Goal: Task Accomplishment & Management: Manage account settings

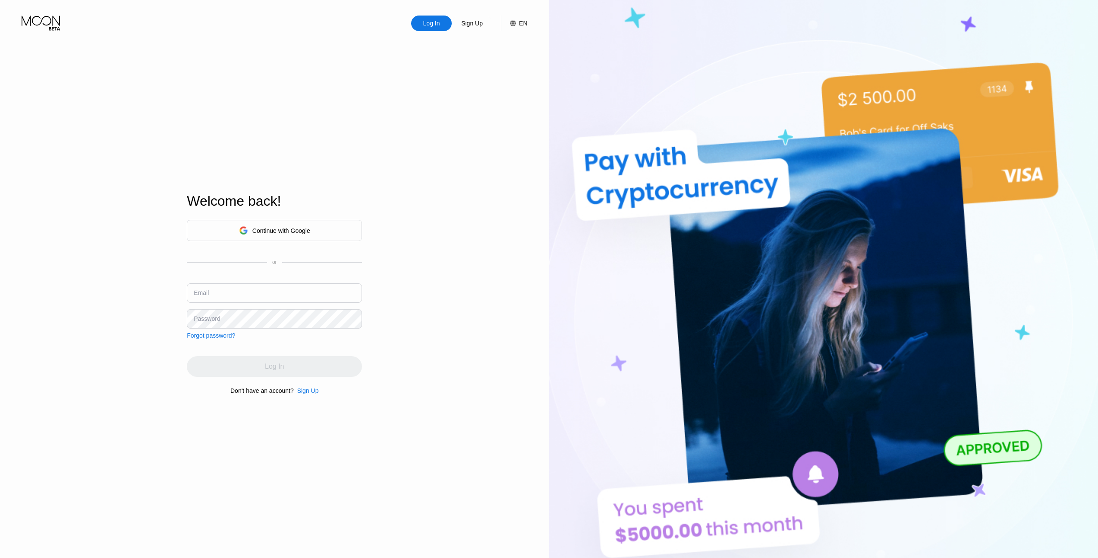
click at [249, 290] on input "text" at bounding box center [274, 292] width 175 height 19
type input "lixin@duck.com"
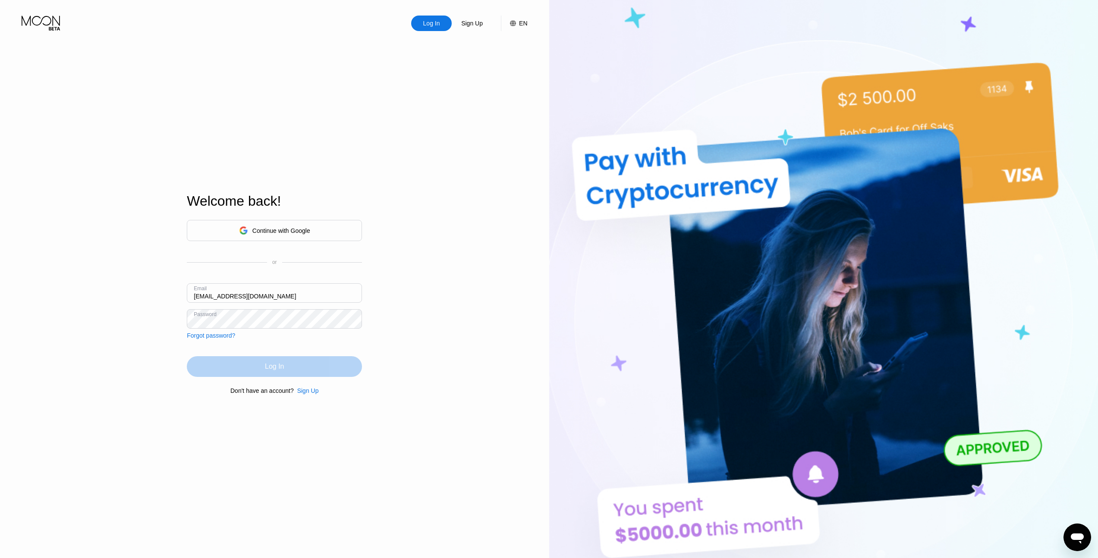
click at [289, 359] on div "Log In" at bounding box center [274, 366] width 175 height 21
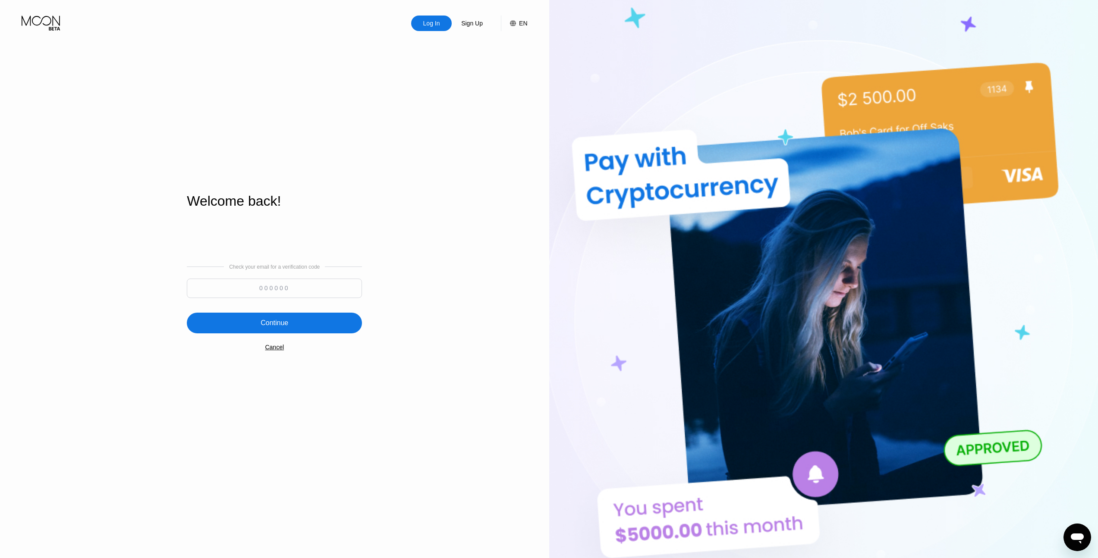
click at [313, 286] on input at bounding box center [274, 288] width 175 height 19
paste input "794977"
type input "794977"
click at [224, 308] on div "Check your email for a verification code 794977 Continue Cancel" at bounding box center [274, 307] width 175 height 175
click at [219, 317] on div "Continue" at bounding box center [274, 323] width 175 height 21
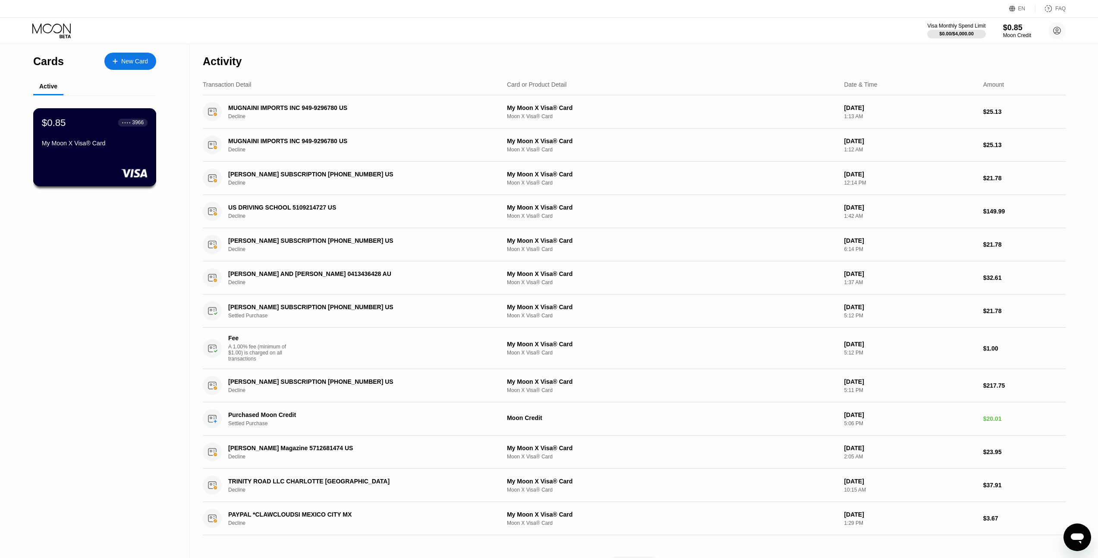
click at [104, 148] on div "My Moon X Visa® Card" at bounding box center [95, 145] width 106 height 10
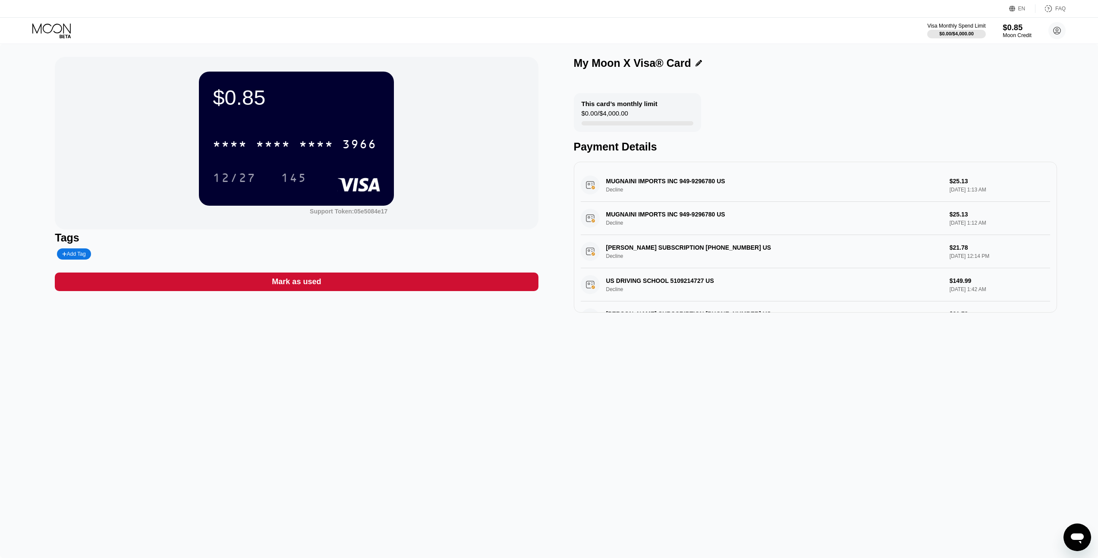
click at [1016, 33] on div "Moon Credit" at bounding box center [1017, 35] width 29 height 6
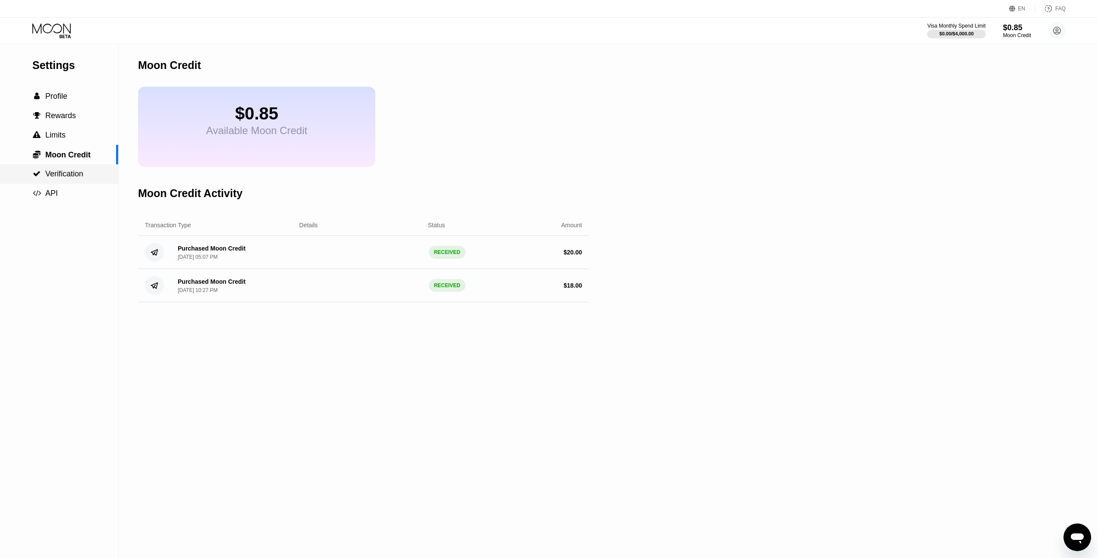
click at [86, 181] on div " Verification" at bounding box center [59, 173] width 118 height 19
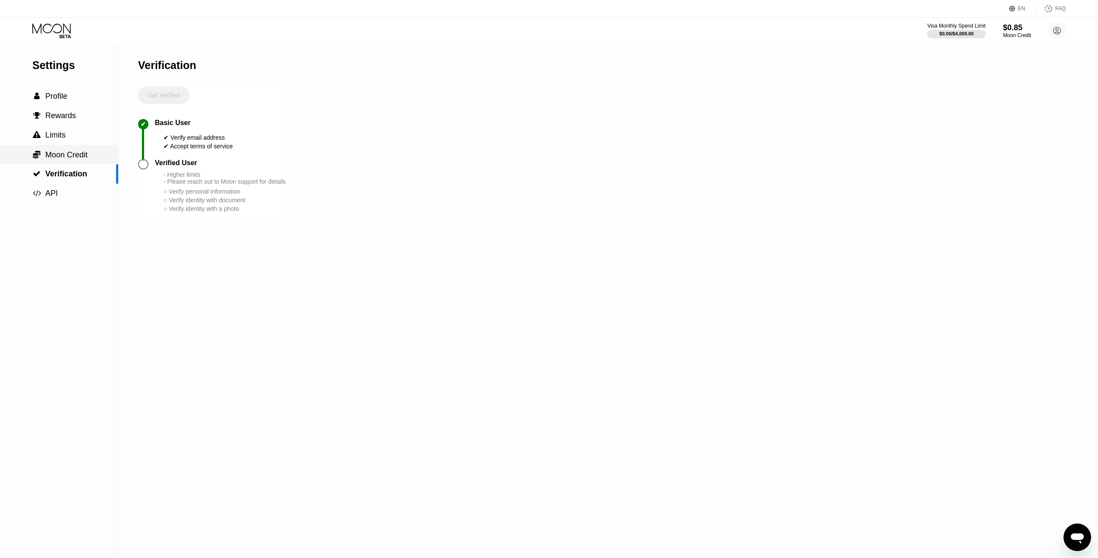
click at [87, 161] on div " Moon Credit" at bounding box center [59, 154] width 118 height 19
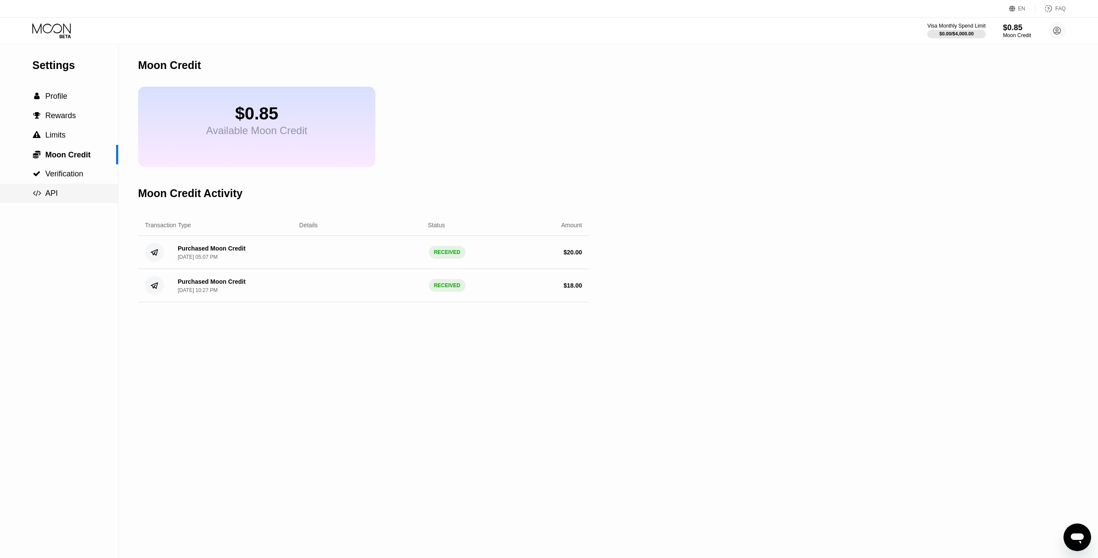
click at [71, 193] on div " API" at bounding box center [59, 193] width 118 height 9
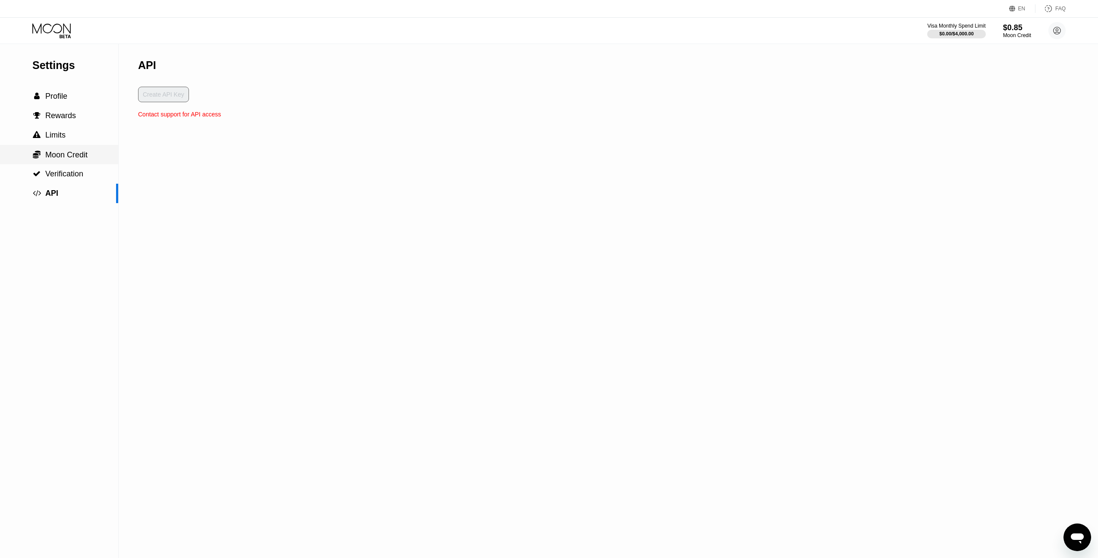
click at [79, 164] on div " Moon Credit" at bounding box center [59, 154] width 118 height 19
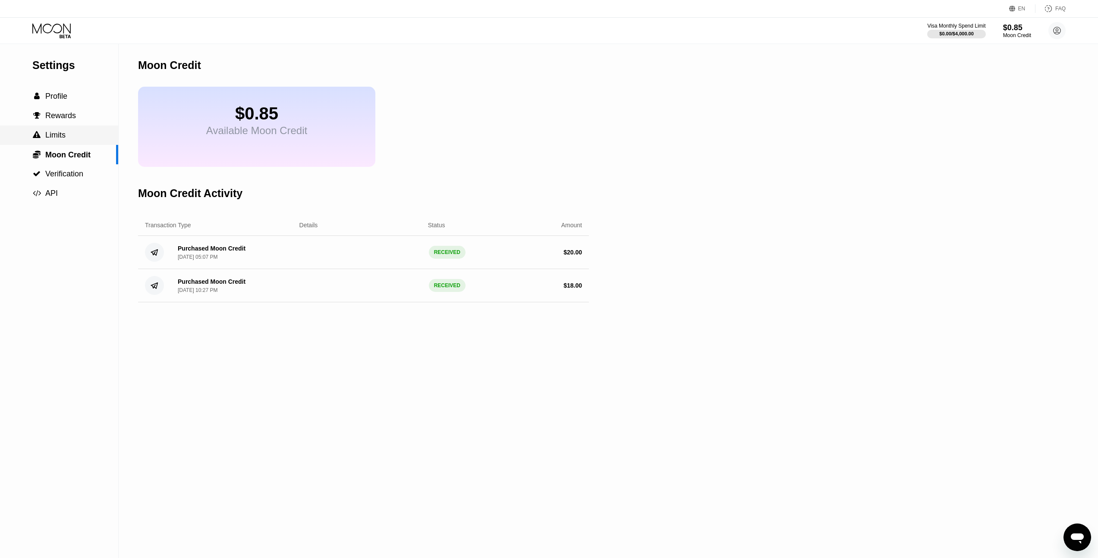
click at [72, 138] on div " Limits" at bounding box center [59, 135] width 118 height 9
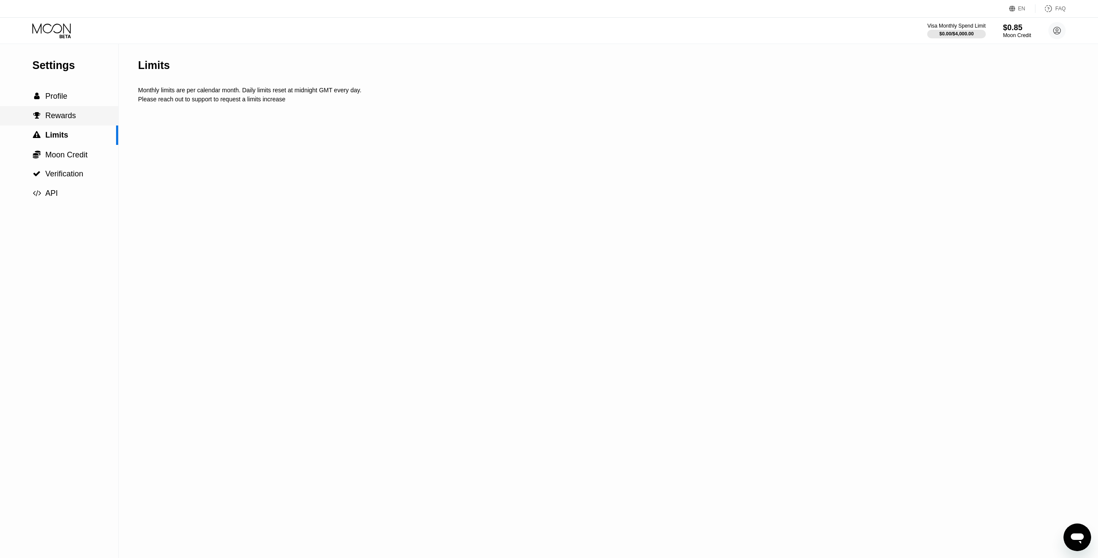
click at [76, 123] on div " Rewards" at bounding box center [59, 115] width 118 height 19
click at [77, 104] on div " Profile" at bounding box center [59, 96] width 118 height 19
click at [77, 159] on span "Moon Credit" at bounding box center [66, 155] width 42 height 9
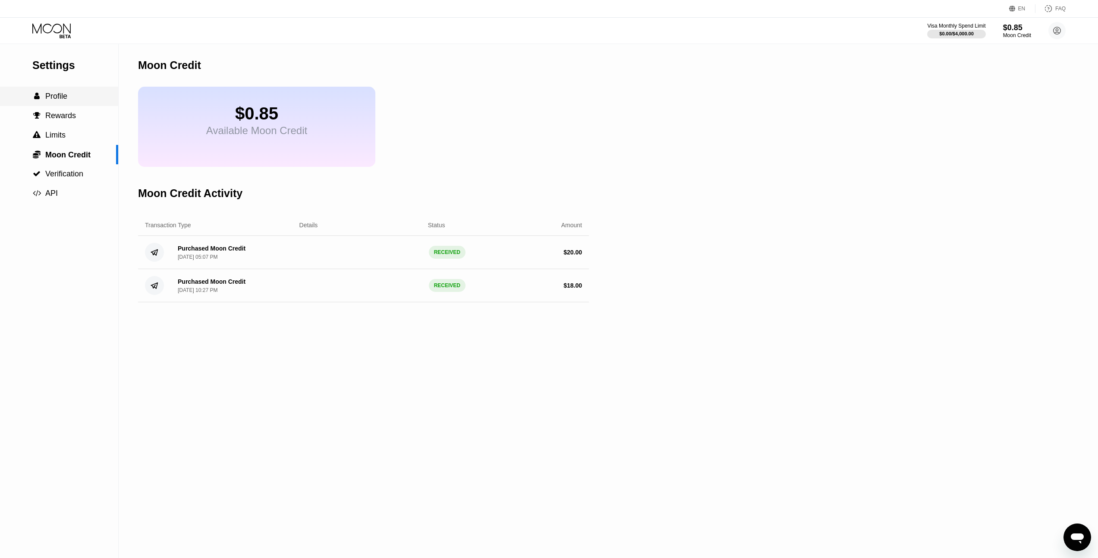
click at [54, 97] on span "Profile" at bounding box center [56, 96] width 22 height 9
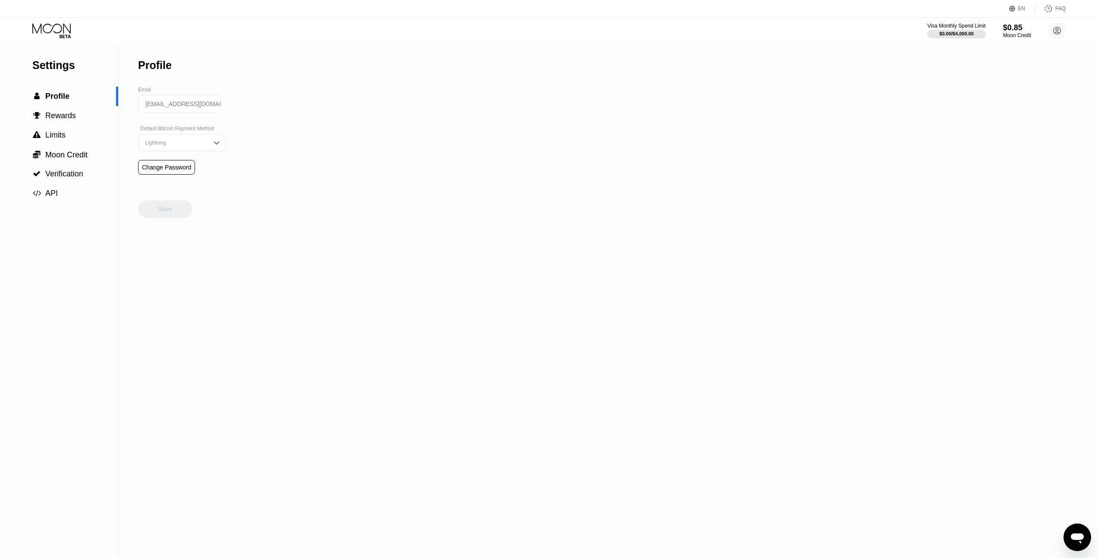
click at [65, 35] on icon at bounding box center [52, 30] width 40 height 15
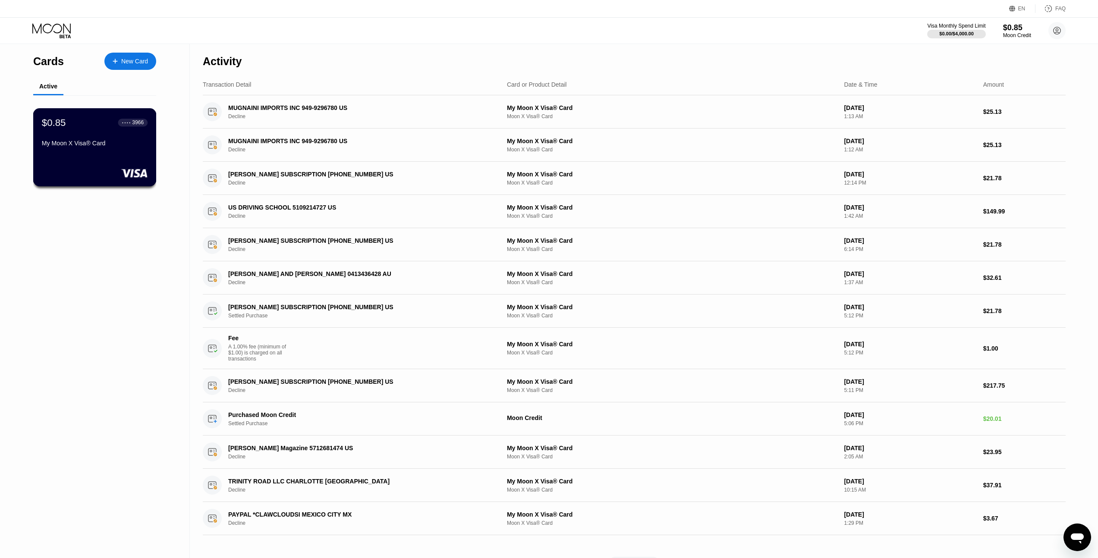
click at [86, 146] on div "My Moon X Visa® Card" at bounding box center [95, 143] width 106 height 7
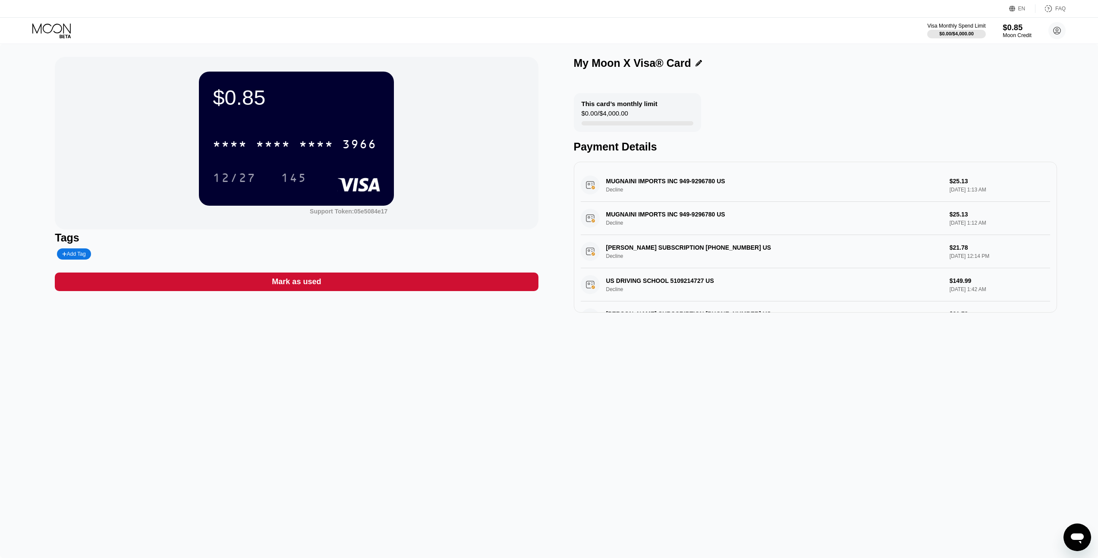
click at [1018, 33] on div "Moon Credit" at bounding box center [1017, 35] width 29 height 6
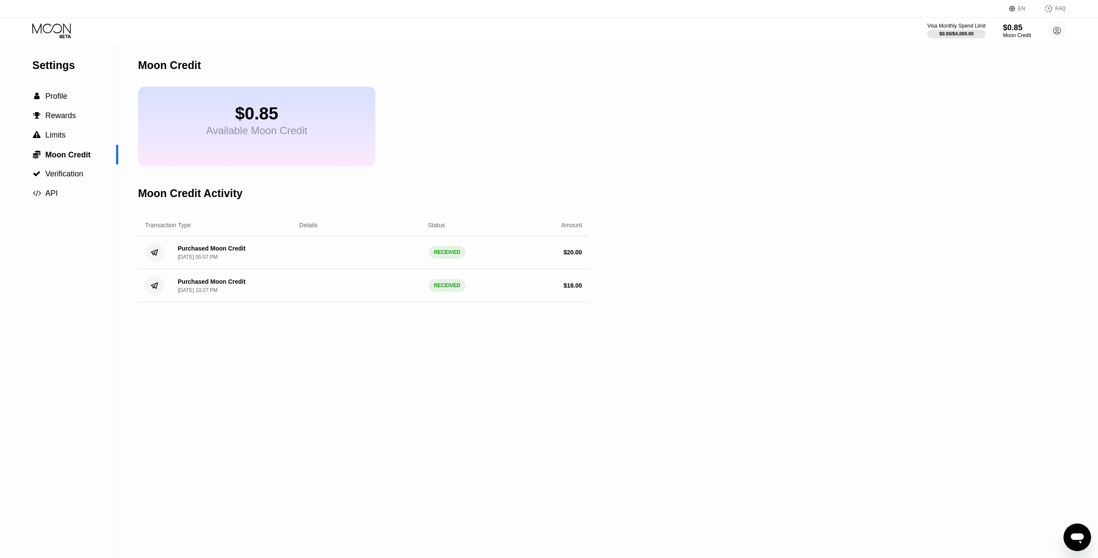
click at [290, 142] on div "$0.85 Available Moon Credit" at bounding box center [256, 127] width 237 height 80
click at [1056, 31] on circle at bounding box center [1056, 30] width 17 height 17
click at [920, 160] on div "Settings  Profile  Rewards  Limits  Moon Credit  Verification  API Moon C…" at bounding box center [549, 301] width 1098 height 514
click at [1027, 10] on div "EN" at bounding box center [1022, 8] width 26 height 9
click at [991, 43] on div "English" at bounding box center [977, 48] width 82 height 17
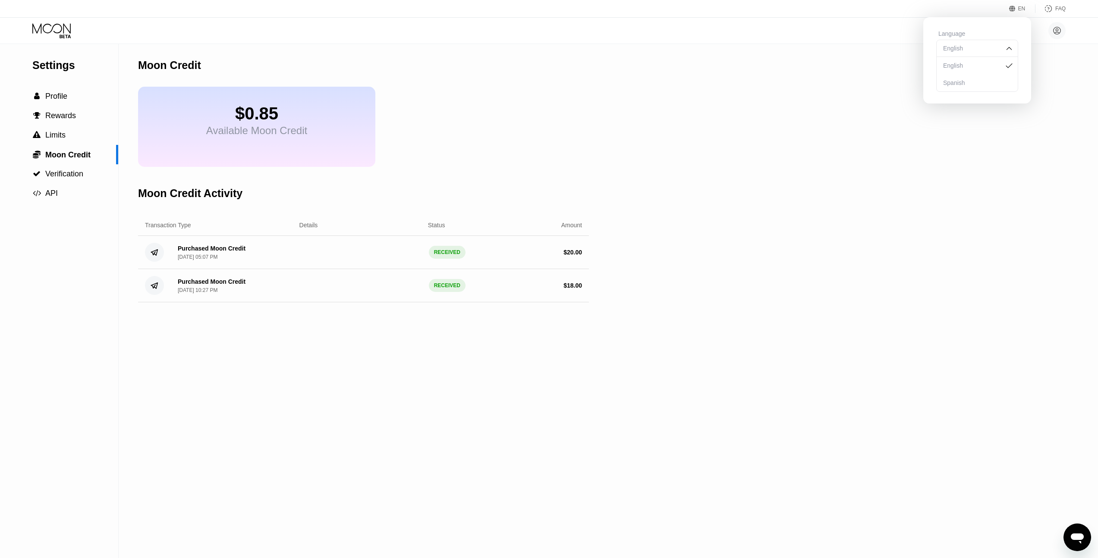
click at [1048, 91] on div "Settings  Profile  Rewards  Limits  Moon Credit  Verification  API Moon C…" at bounding box center [549, 301] width 1098 height 514
click at [1045, 95] on div "Settings  Profile  Rewards  Limits  Moon Credit  Verification  API Moon C…" at bounding box center [549, 301] width 1098 height 514
click at [1056, 80] on div "Settings  Profile  Rewards  Limits  Moon Credit  Verification  API Moon C…" at bounding box center [549, 301] width 1098 height 514
click at [1020, 19] on div "Language English English Spanish Save" at bounding box center [977, 58] width 108 height 82
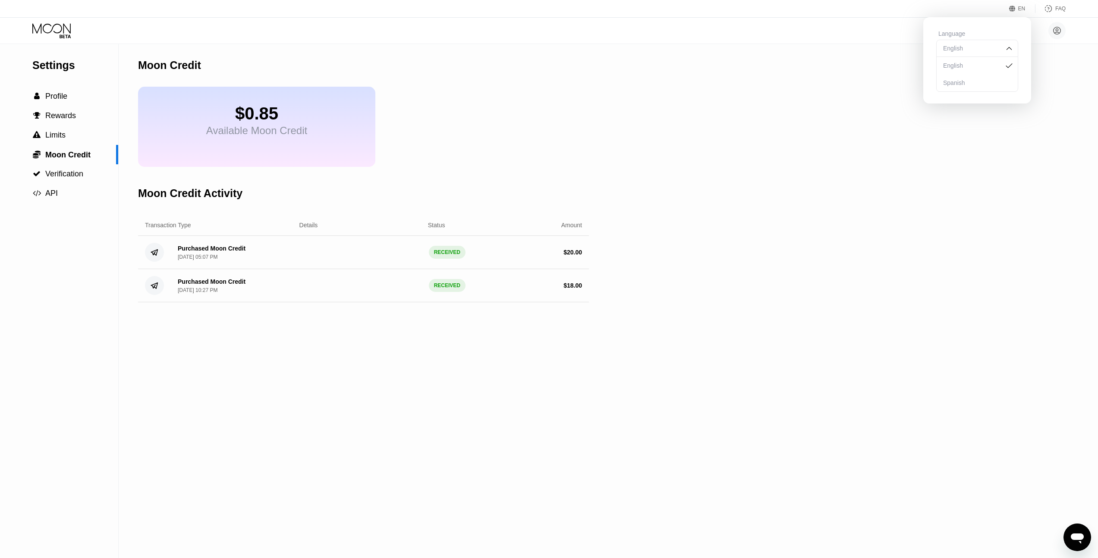
click at [1021, 13] on div "EN Language English English Spanish Save FAQ" at bounding box center [549, 9] width 1098 height 18
click at [1021, 8] on div "EN" at bounding box center [1021, 9] width 7 height 6
click at [963, 30] on div at bounding box center [957, 34] width 60 height 9
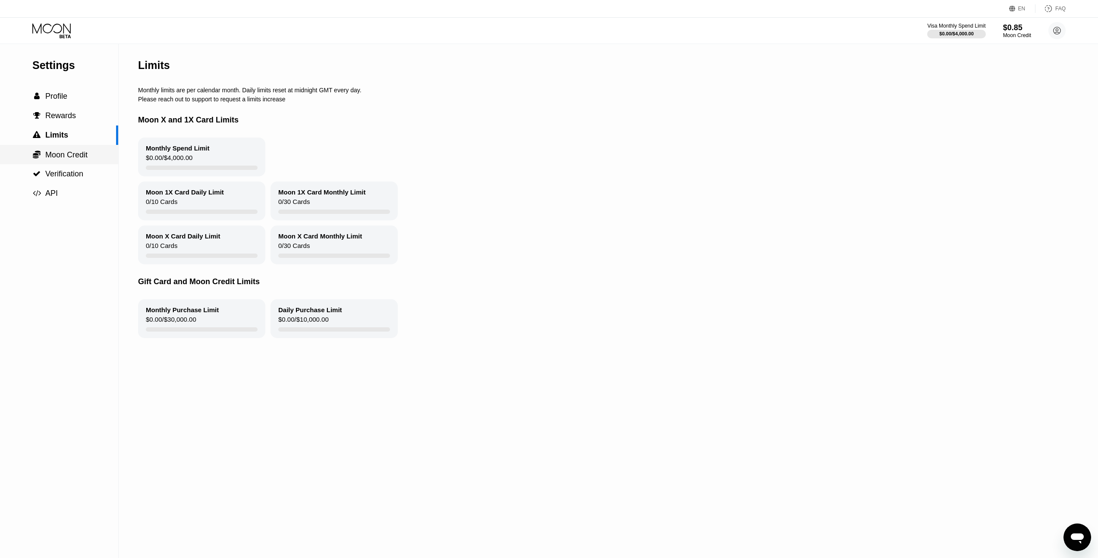
click at [78, 157] on span "Moon Credit" at bounding box center [66, 155] width 42 height 9
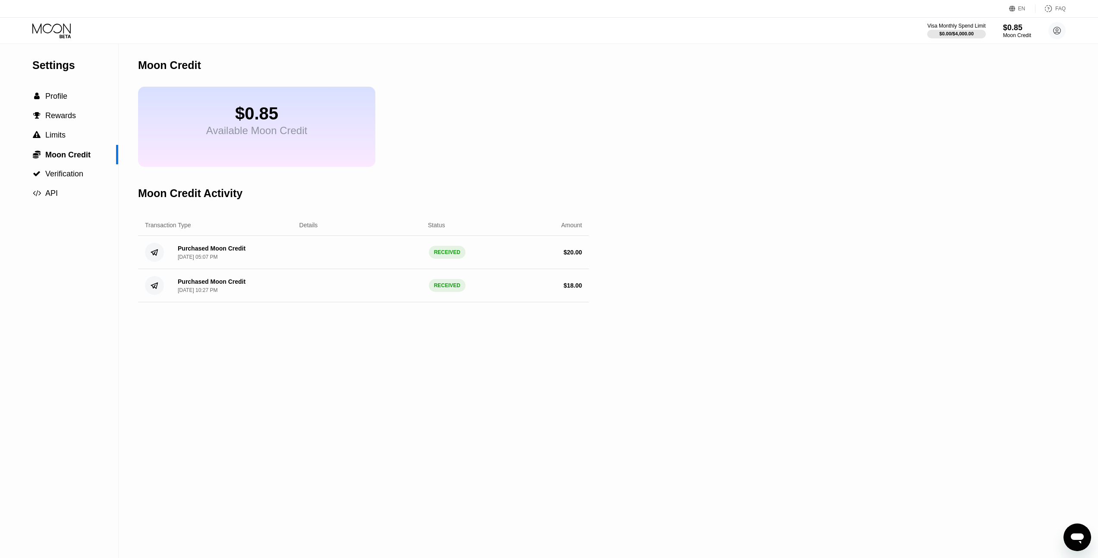
click at [201, 251] on div "Purchased Moon Credit" at bounding box center [212, 248] width 68 height 7
click at [221, 283] on div "Purchased Moon Credit" at bounding box center [212, 281] width 68 height 7
click at [233, 138] on div "$0.85 Available Moon Credit" at bounding box center [256, 127] width 237 height 80
click at [247, 127] on div "Available Moon Credit" at bounding box center [256, 131] width 101 height 12
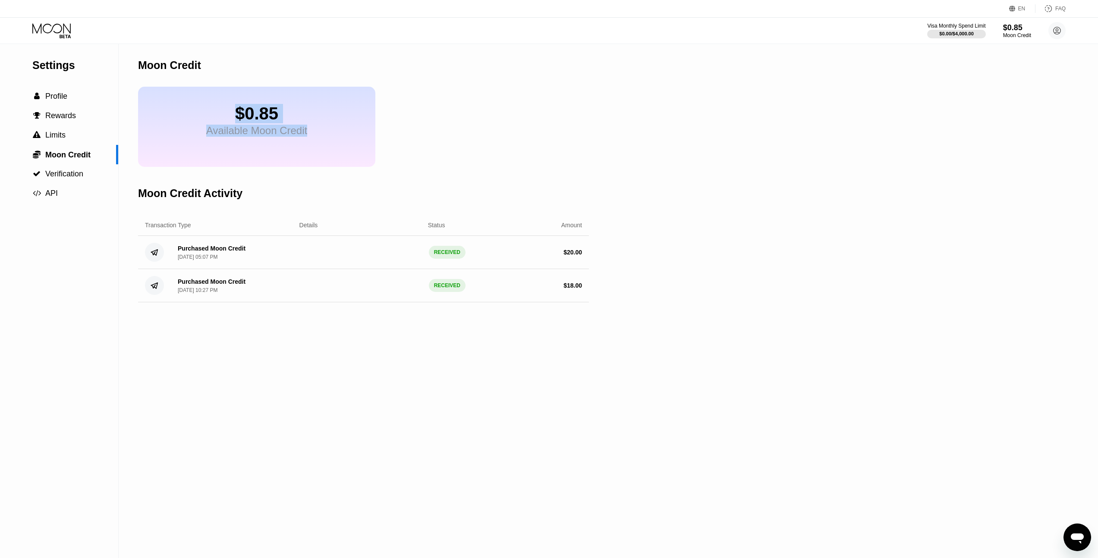
drag, startPoint x: 232, startPoint y: 119, endPoint x: 323, endPoint y: 132, distance: 92.5
click at [320, 132] on div "$0.85 Available Moon Credit" at bounding box center [256, 127] width 237 height 80
click at [343, 138] on div "$0.85 Available Moon Credit" at bounding box center [256, 127] width 237 height 80
click at [82, 174] on span "Verification" at bounding box center [64, 174] width 38 height 9
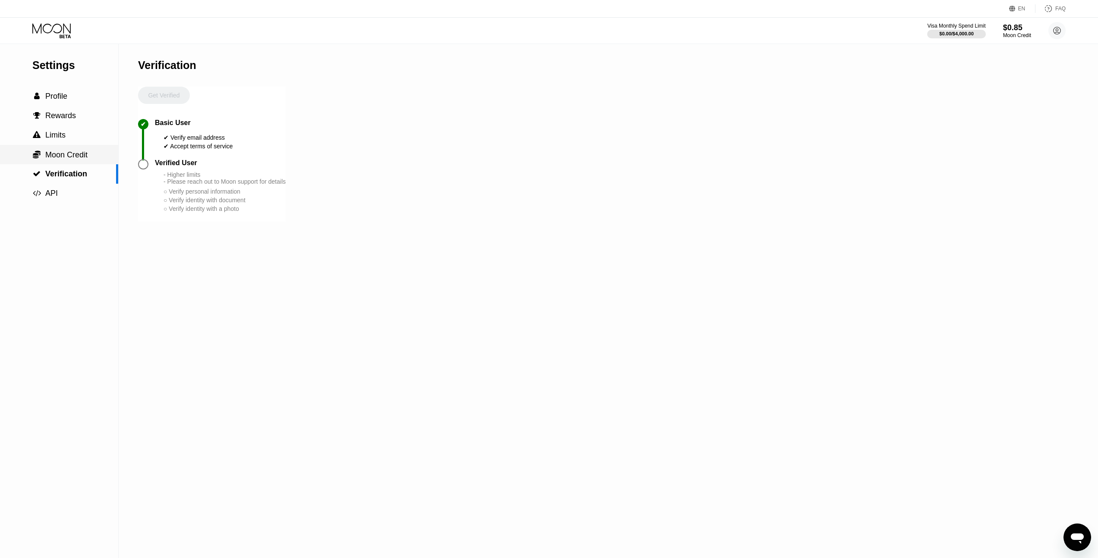
click at [79, 160] on div " Moon Credit" at bounding box center [59, 154] width 118 height 19
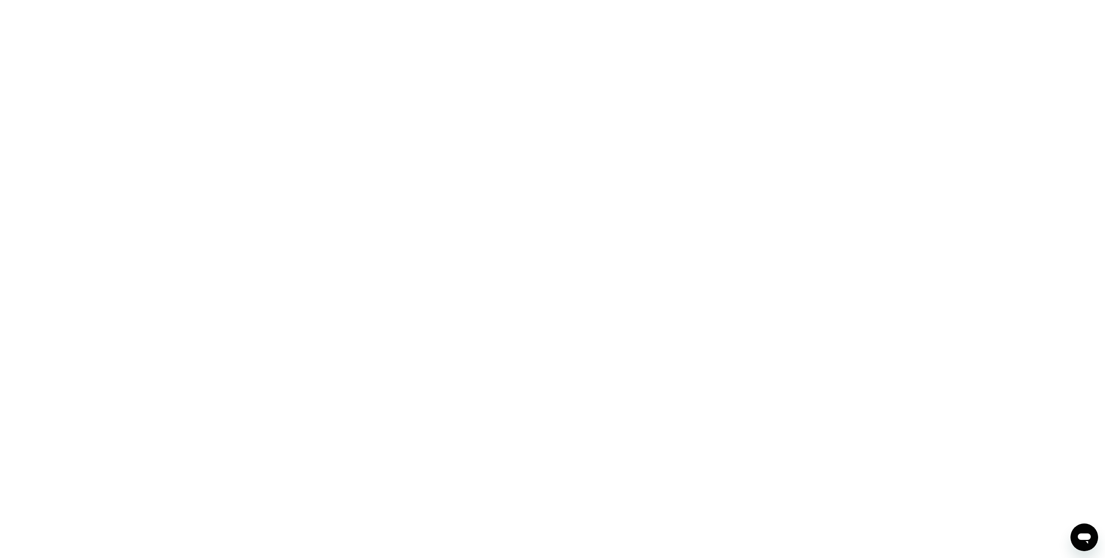
drag, startPoint x: 485, startPoint y: 79, endPoint x: 521, endPoint y: 83, distance: 36.8
click at [505, 82] on div at bounding box center [552, 279] width 1105 height 558
click at [1093, 550] on div at bounding box center [552, 279] width 1105 height 558
click at [1089, 545] on div "打开消息传送窗口" at bounding box center [1084, 538] width 26 height 26
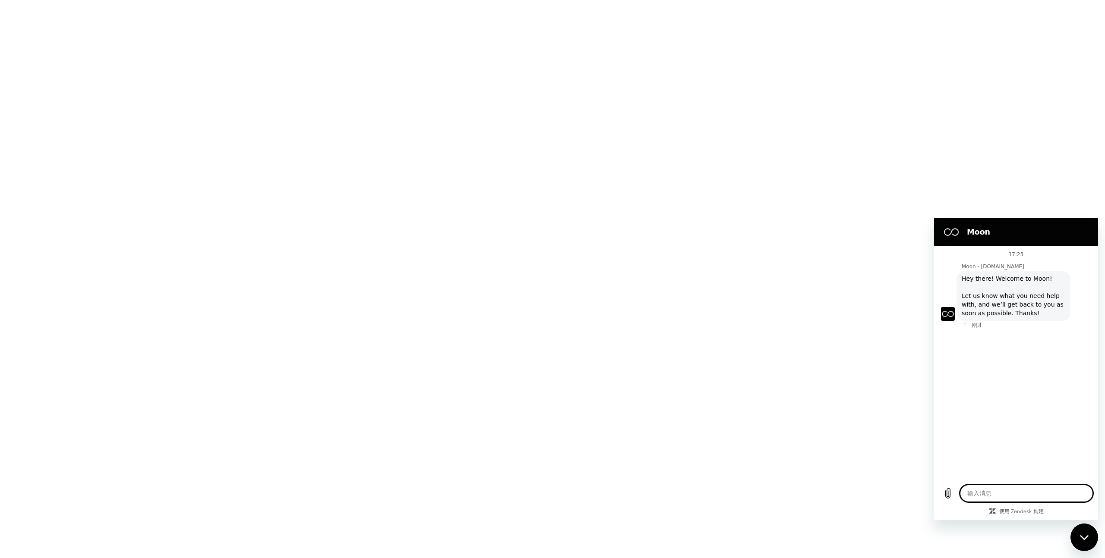
type textarea "x"
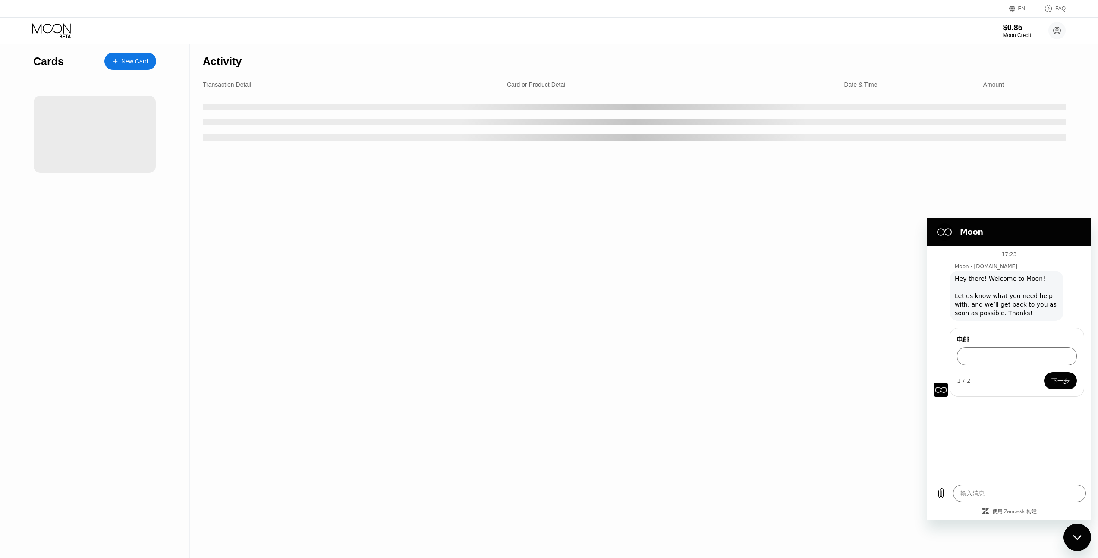
click at [839, 359] on div "Activity Transaction Detail Card or Product Detail Date & Time Amount" at bounding box center [634, 301] width 889 height 514
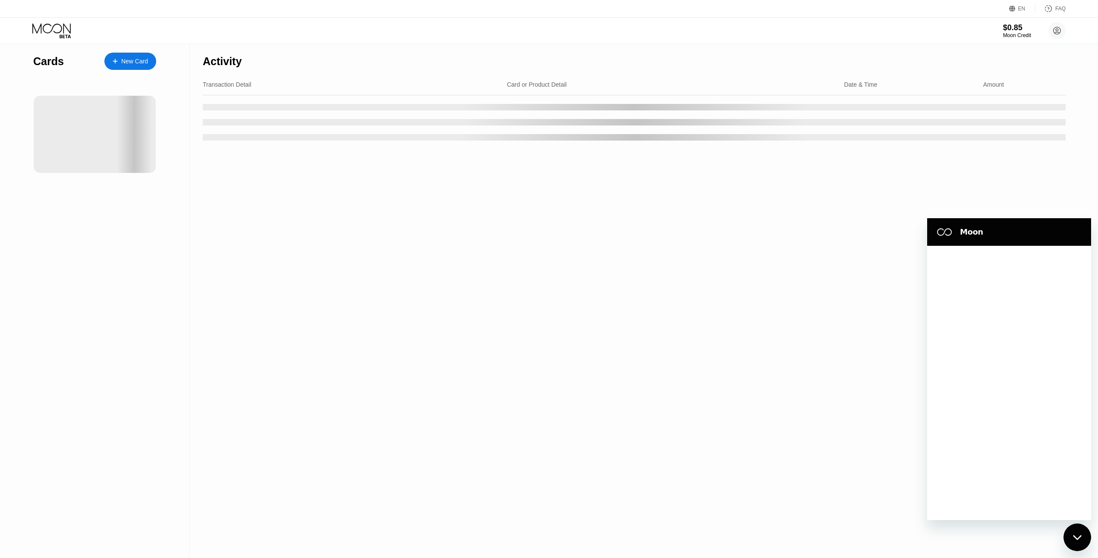
click at [688, 359] on div "Activity Transaction Detail Card or Product Detail Date & Time Amount" at bounding box center [634, 301] width 889 height 514
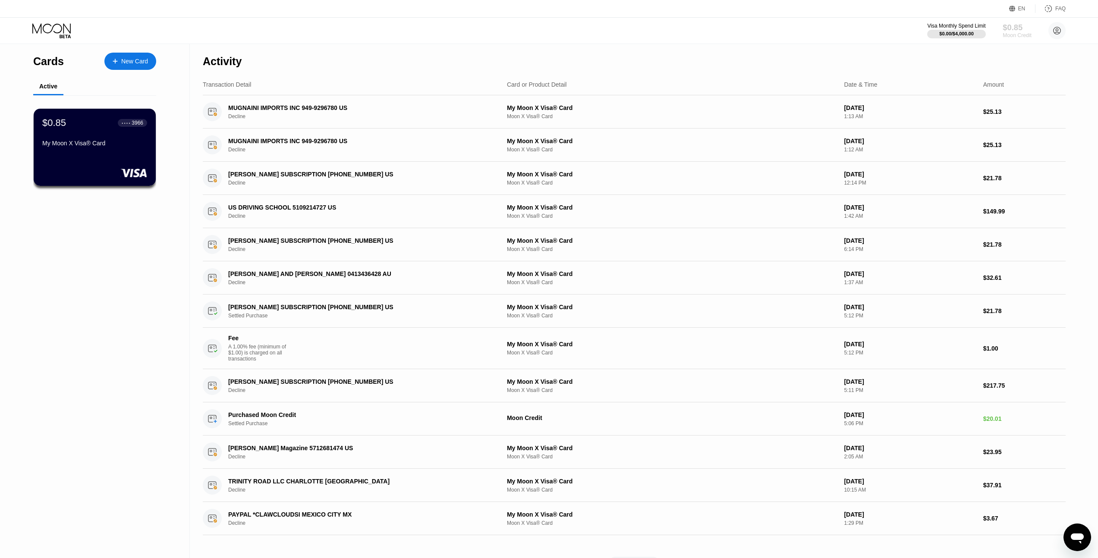
click at [1023, 28] on div "$0.85" at bounding box center [1017, 27] width 29 height 9
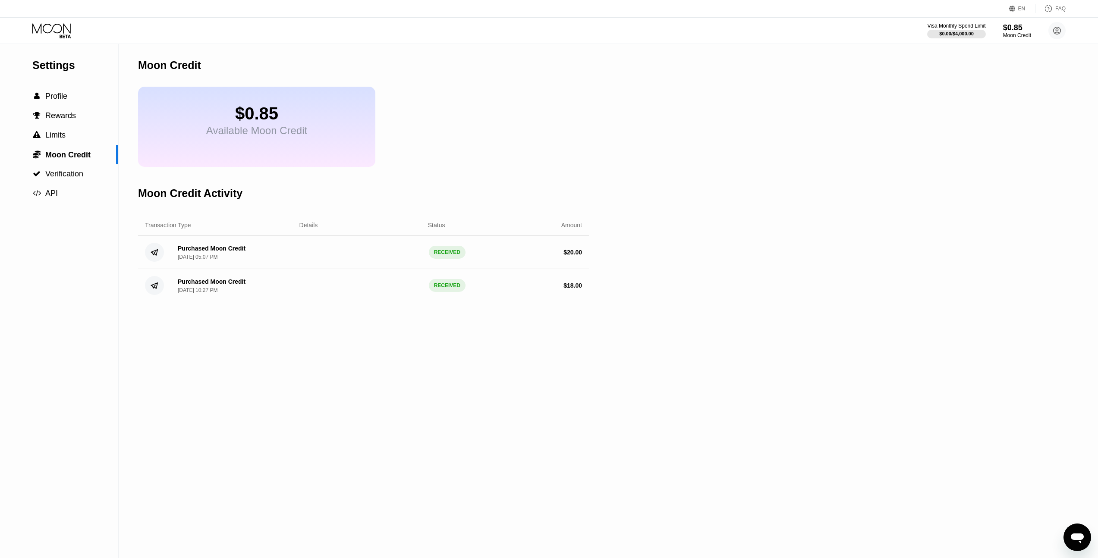
click at [258, 128] on div "Available Moon Credit" at bounding box center [256, 131] width 101 height 12
click at [406, 135] on div "$0.85 Available Moon Credit" at bounding box center [363, 127] width 451 height 80
click at [579, 135] on div "$0.85 Available Moon Credit" at bounding box center [363, 127] width 451 height 80
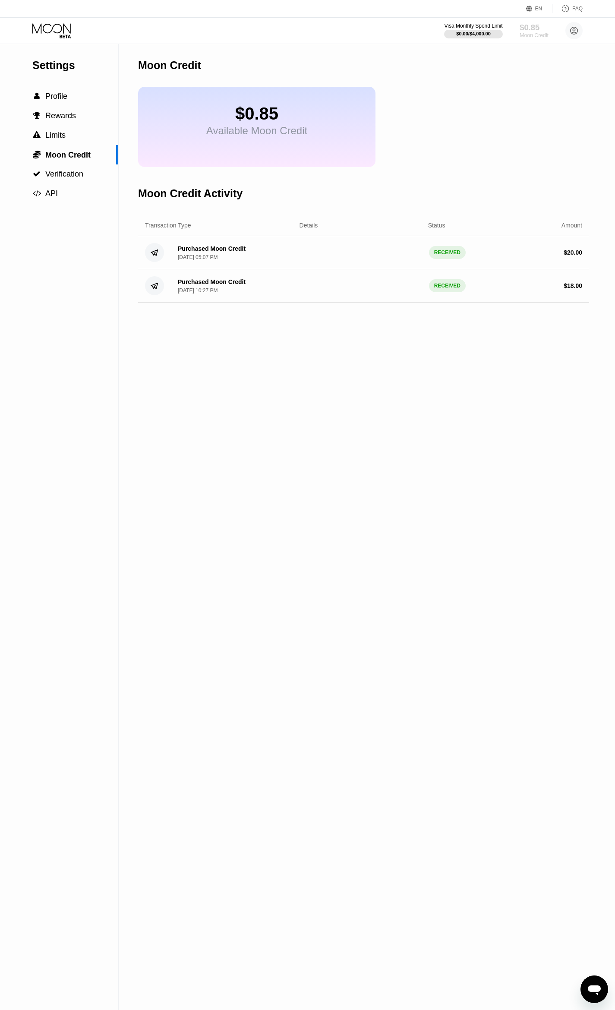
click at [545, 28] on div "$0.85" at bounding box center [533, 27] width 29 height 9
click at [539, 28] on div "$0.85" at bounding box center [533, 27] width 29 height 9
click at [225, 135] on div "Available Moon Credit" at bounding box center [256, 131] width 101 height 12
click at [223, 110] on div "$0.85" at bounding box center [256, 113] width 101 height 19
click at [65, 96] on span "Profile" at bounding box center [56, 96] width 22 height 9
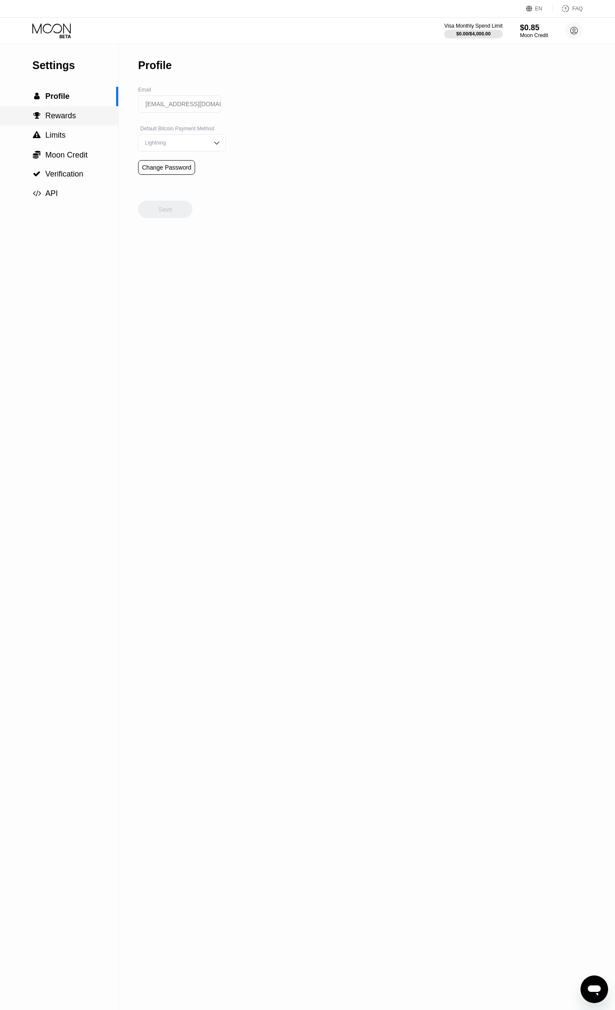
click at [65, 126] on div " Limits" at bounding box center [59, 135] width 118 height 19
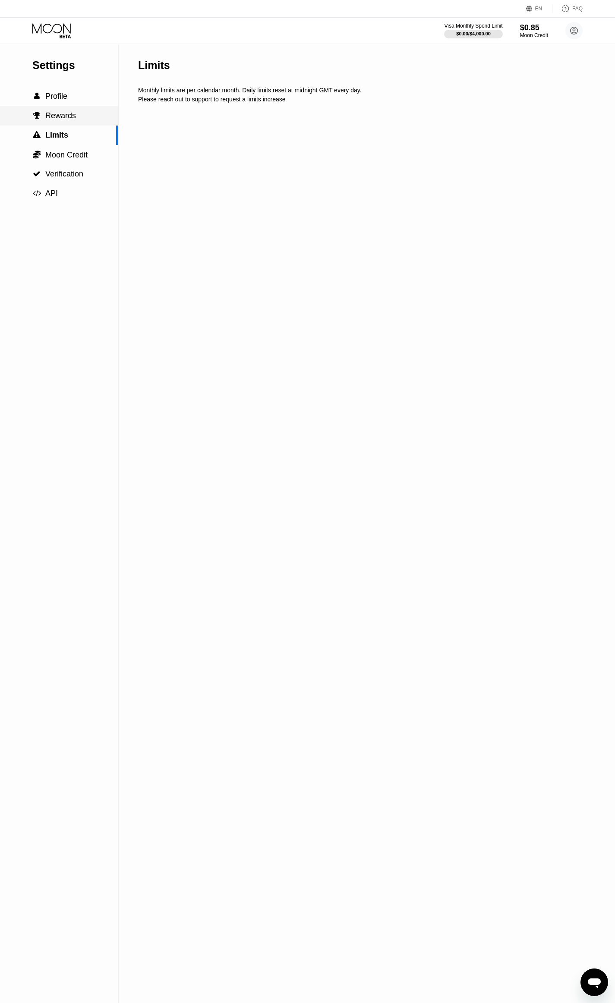
click at [70, 116] on span "Rewards" at bounding box center [60, 115] width 31 height 9
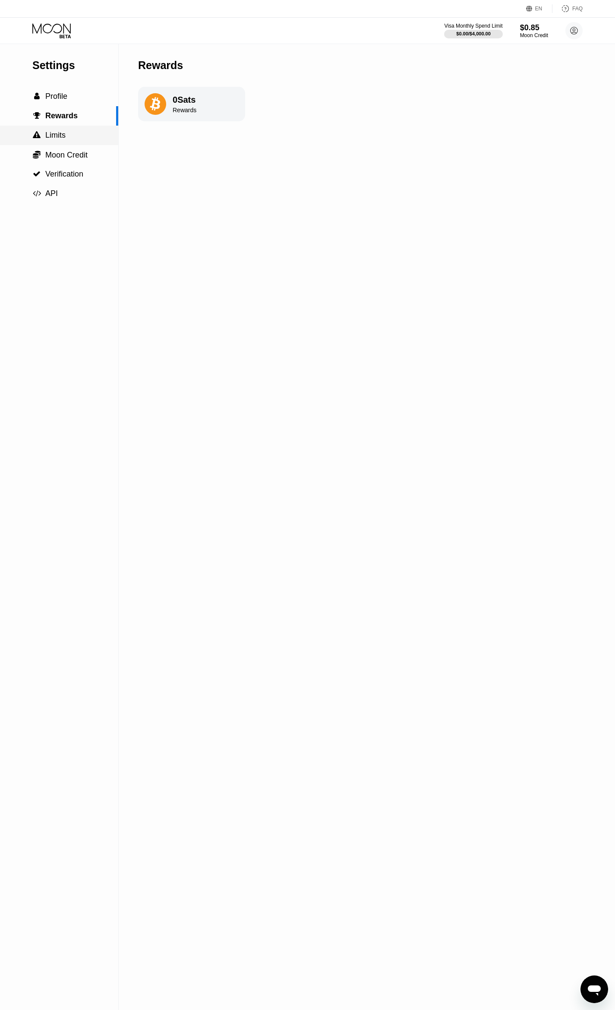
click at [70, 138] on div " Limits" at bounding box center [59, 135] width 118 height 9
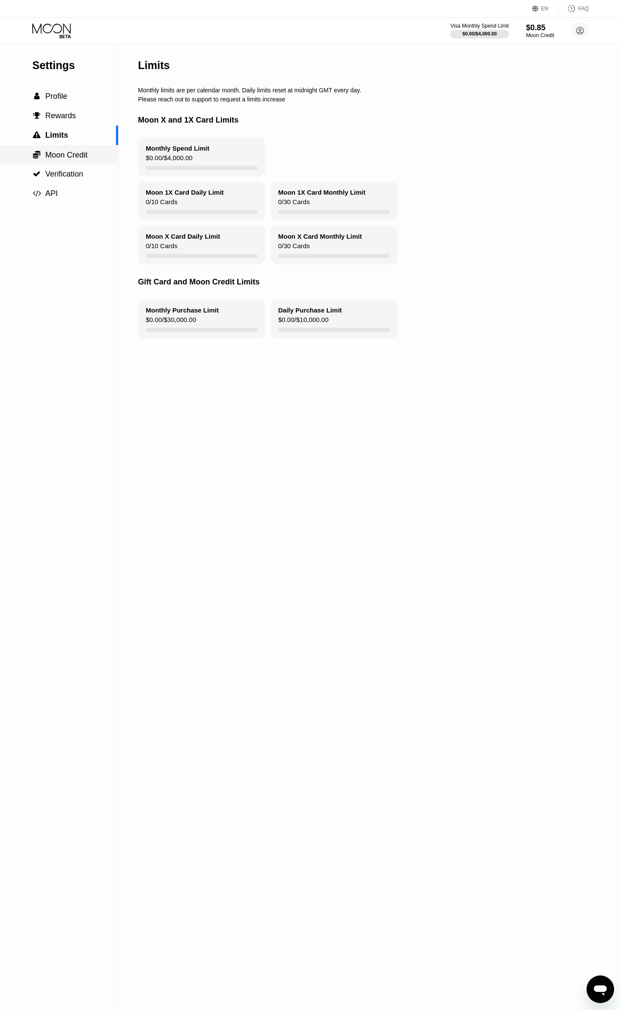
click at [71, 158] on span "Moon Credit" at bounding box center [66, 155] width 42 height 9
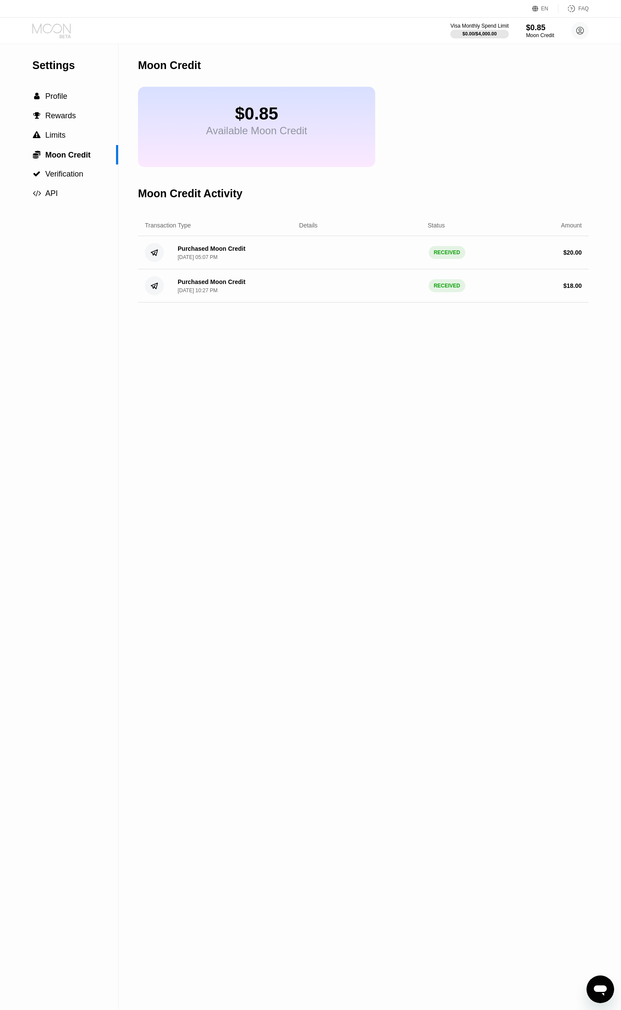
click at [60, 30] on icon at bounding box center [52, 30] width 40 height 15
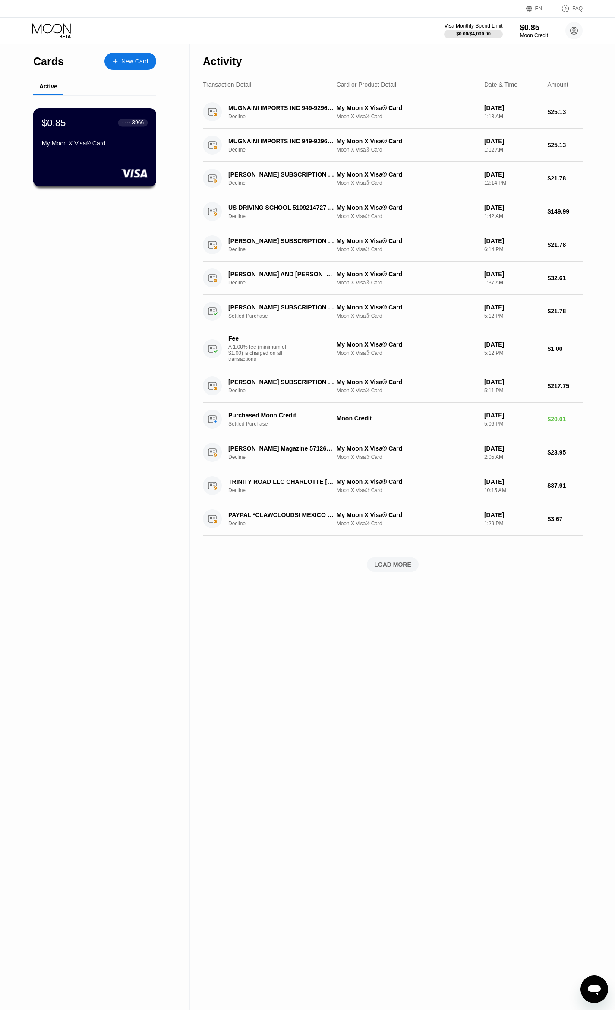
click at [98, 135] on div "$0.85 ● ● ● ● 3966 My Moon X Visa® Card" at bounding box center [95, 133] width 106 height 33
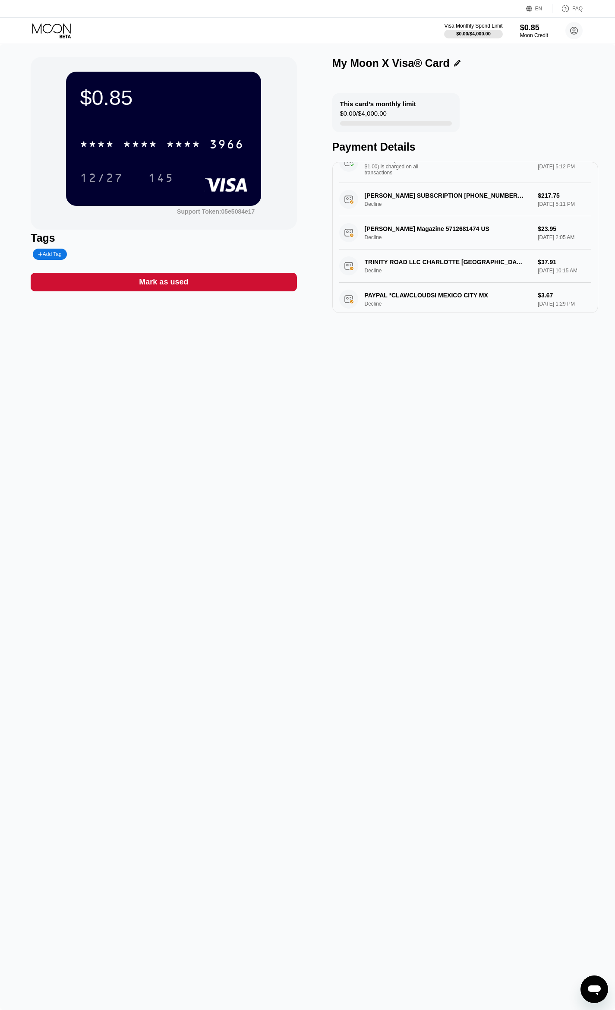
scroll to position [380, 0]
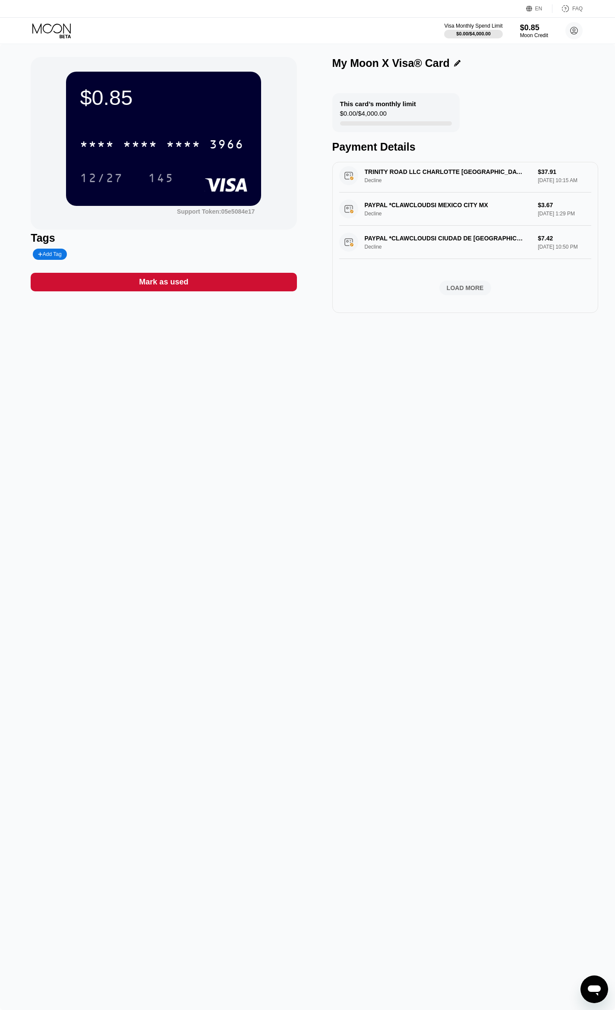
click at [60, 257] on div "Add Tag" at bounding box center [50, 254] width 34 height 11
click at [117, 254] on icon at bounding box center [119, 254] width 5 height 5
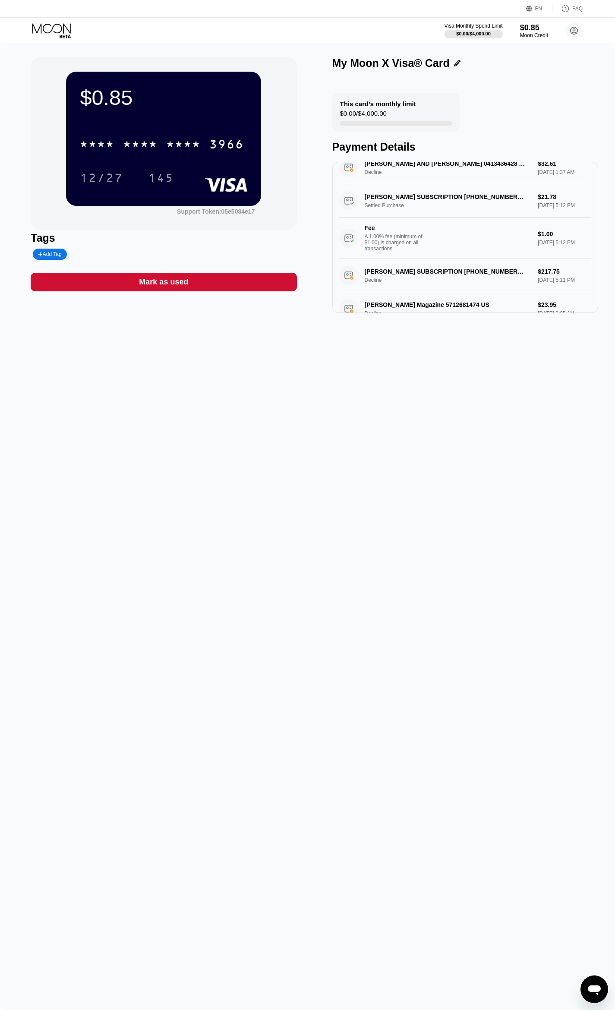
scroll to position [0, 0]
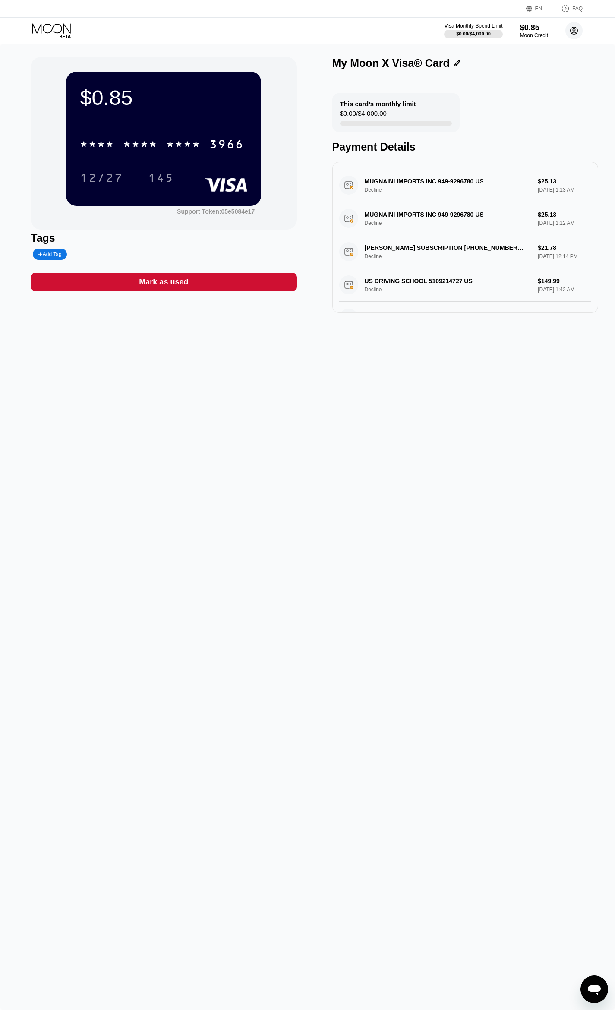
click at [575, 26] on circle at bounding box center [573, 30] width 17 height 17
click at [519, 77] on div "Home" at bounding box center [517, 80] width 16 height 7
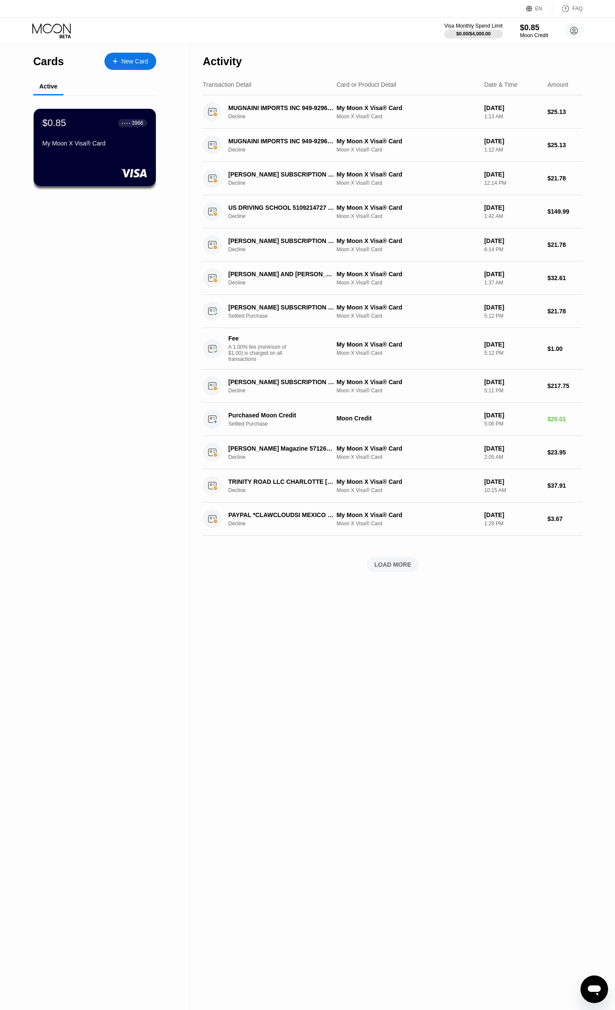
click at [401, 558] on div "LOAD MORE" at bounding box center [393, 564] width 52 height 15
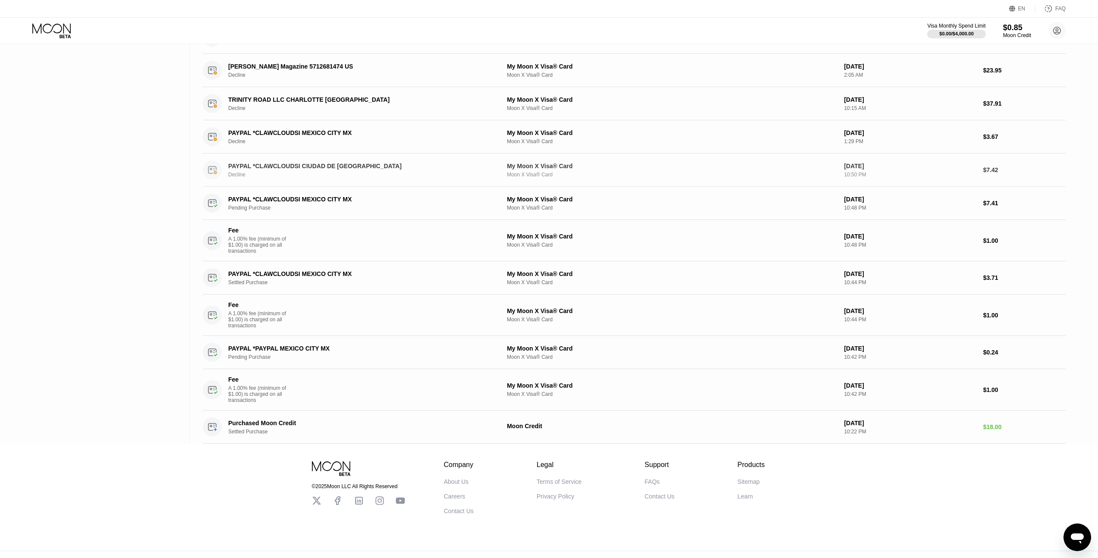
scroll to position [396, 0]
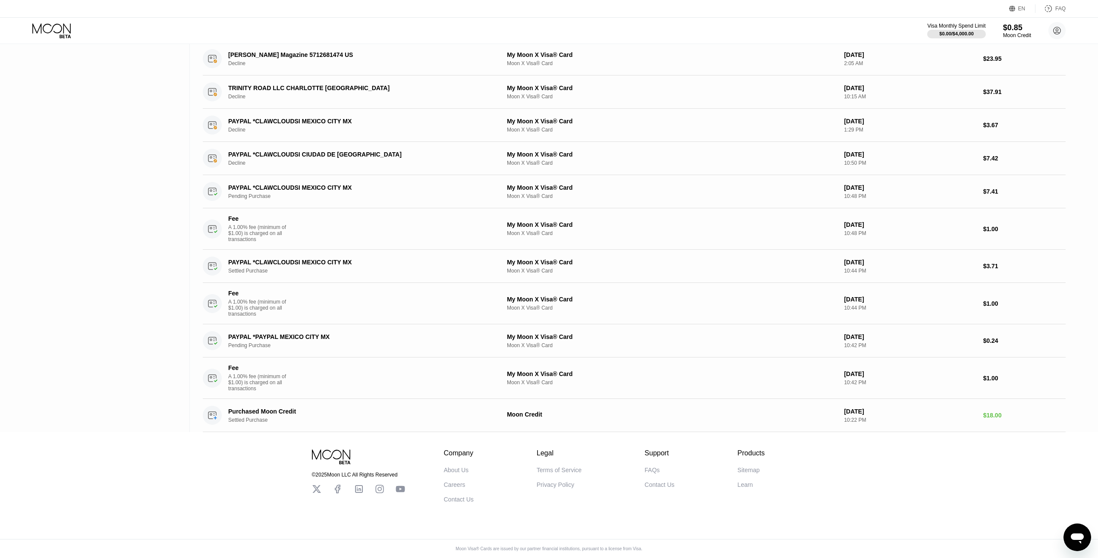
click at [258, 441] on div "© 2025 Moon LLC All Rights Reserved Company About Us Careers Contact Us Legal T…" at bounding box center [549, 495] width 1098 height 126
click at [263, 417] on div "Settled Purchase" at bounding box center [362, 420] width 268 height 6
click at [515, 415] on div "Moon Credit" at bounding box center [672, 414] width 330 height 7
click at [293, 414] on div "Purchased Moon Credit Settled Purchase" at bounding box center [362, 415] width 268 height 15
click at [748, 470] on div "Sitemap" at bounding box center [748, 470] width 22 height 7
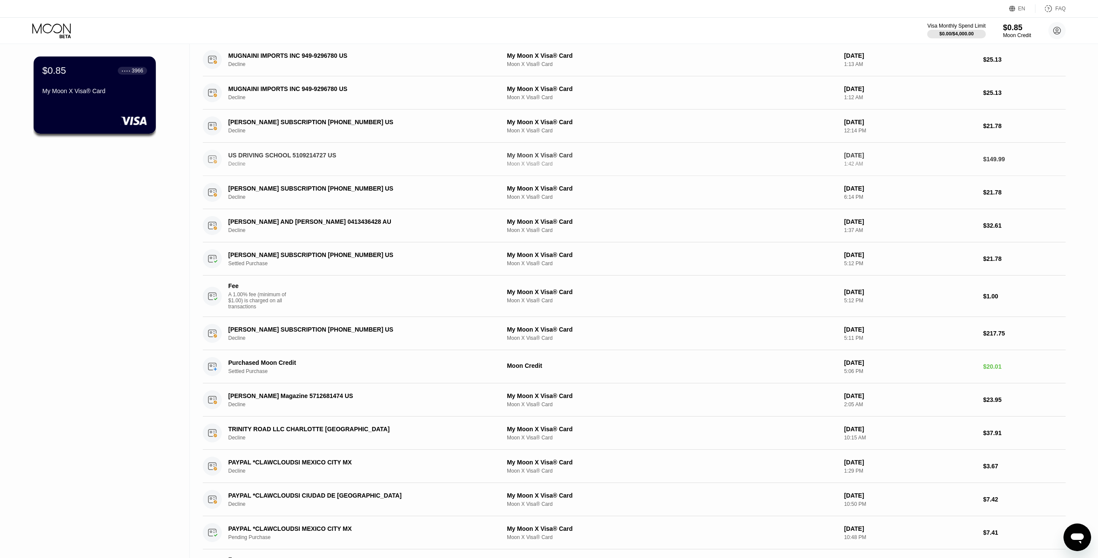
scroll to position [0, 0]
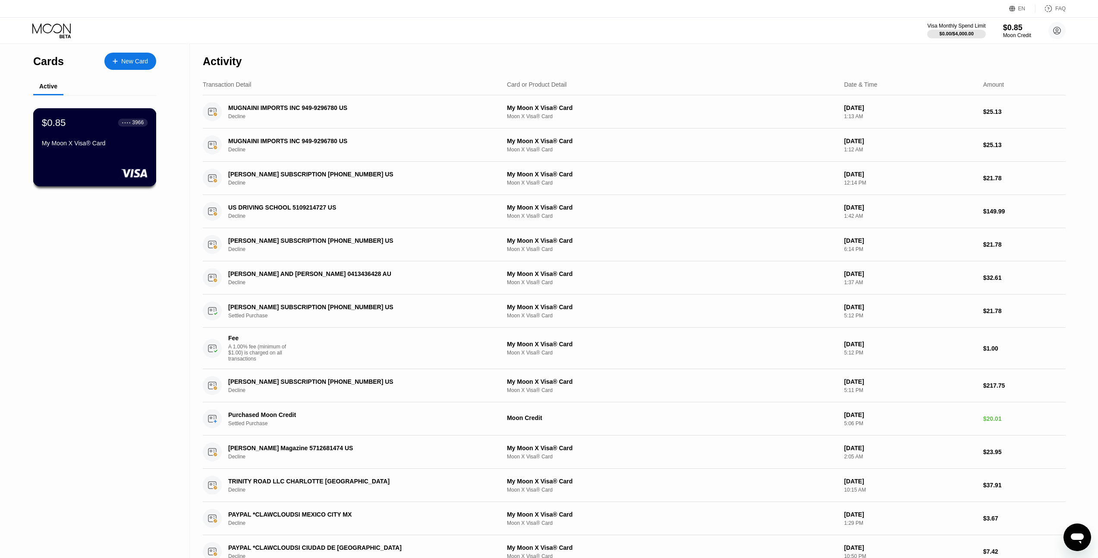
click at [88, 148] on div "My Moon X Visa® Card" at bounding box center [95, 145] width 106 height 10
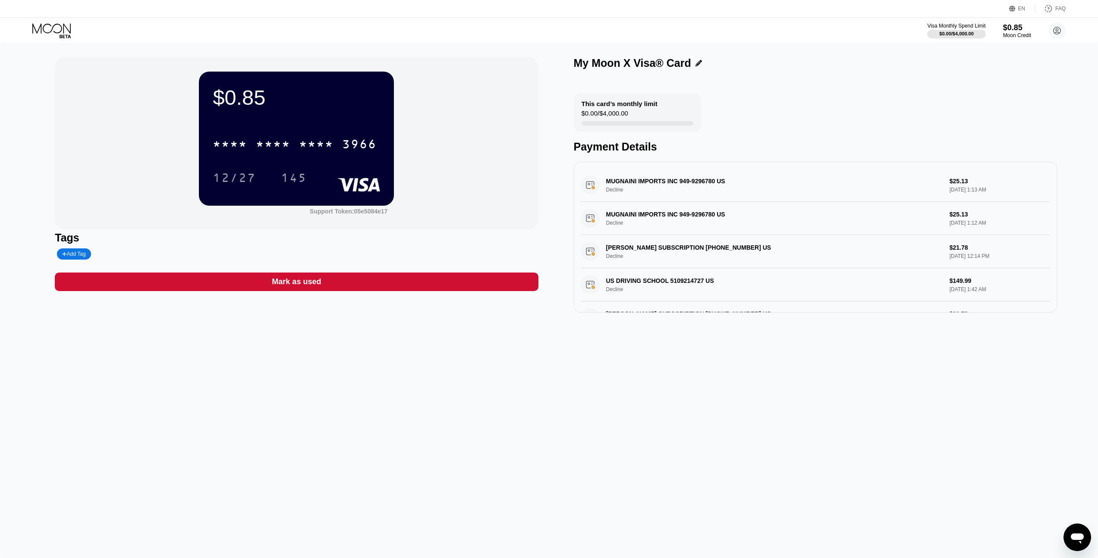
click at [418, 230] on div "$0.85 * * * * * * * * * * * * 3966 12/27 145 Support Token: 05e5084e17 Tags Add…" at bounding box center [296, 185] width 483 height 256
click at [1018, 31] on div "$0.85" at bounding box center [1017, 27] width 29 height 9
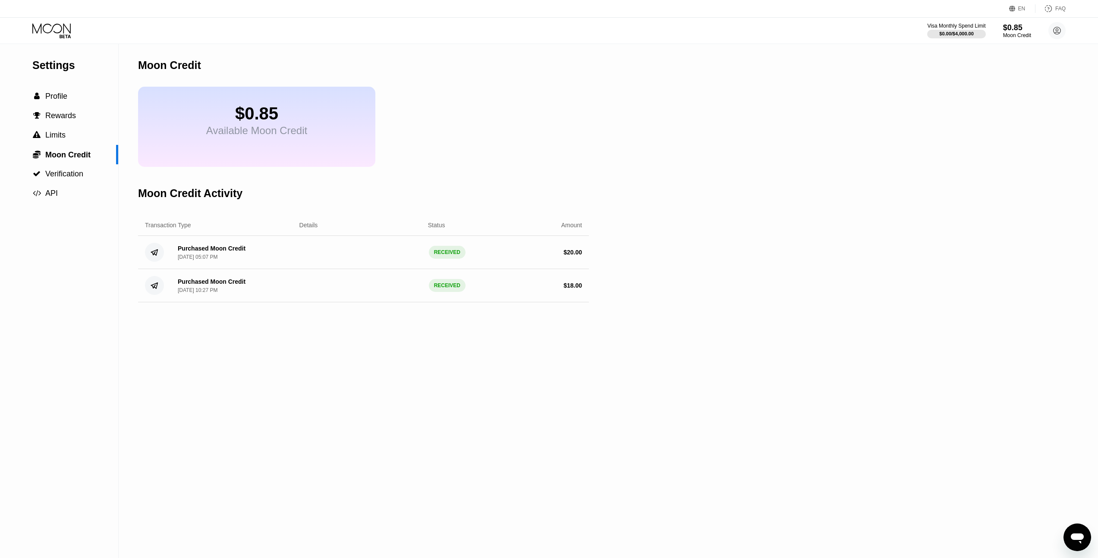
click at [270, 118] on div "$0.85" at bounding box center [256, 113] width 101 height 19
drag, startPoint x: 187, startPoint y: 101, endPoint x: 181, endPoint y: 62, distance: 39.7
click at [187, 101] on div "$0.85 Available Moon Credit" at bounding box center [256, 127] width 237 height 80
click at [180, 59] on div "Moon Credit" at bounding box center [363, 65] width 451 height 43
click at [170, 104] on div "$0.85 Available Moon Credit" at bounding box center [256, 127] width 237 height 80
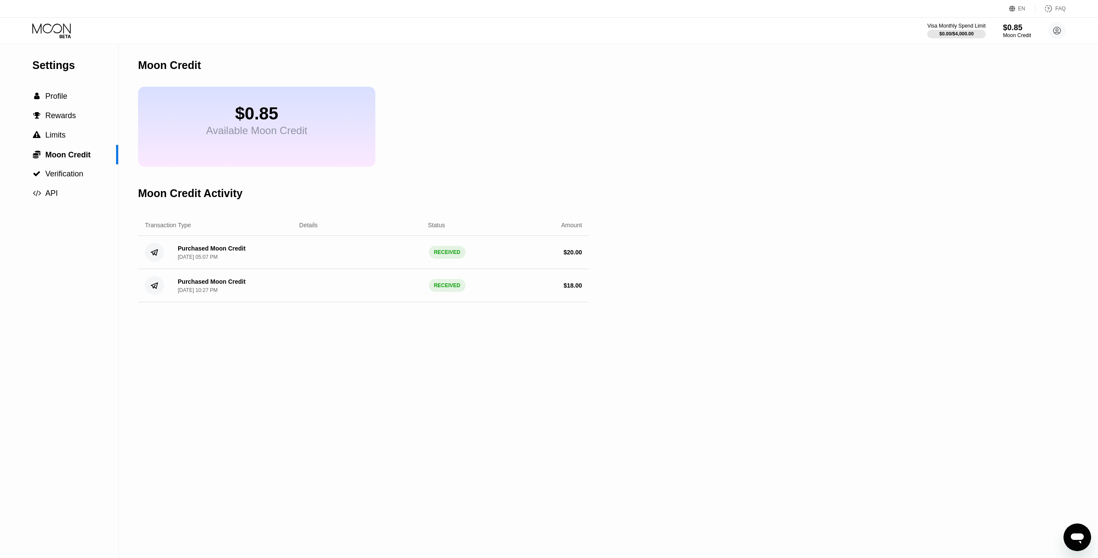
click at [171, 194] on div "Moon Credit Activity" at bounding box center [190, 193] width 104 height 13
click at [168, 246] on div "Purchased Moon Credit Jul 17, 2025, 05:07 PM RECEIVED $ 20.00" at bounding box center [363, 252] width 451 height 33
click at [164, 251] on icon at bounding box center [154, 252] width 19 height 19
click at [418, 261] on div "Purchased Moon Credit Jul 17, 2025, 05:07 PM RECEIVED $ 20.00" at bounding box center [363, 252] width 451 height 33
click at [442, 255] on div "RECEIVED" at bounding box center [447, 252] width 37 height 13
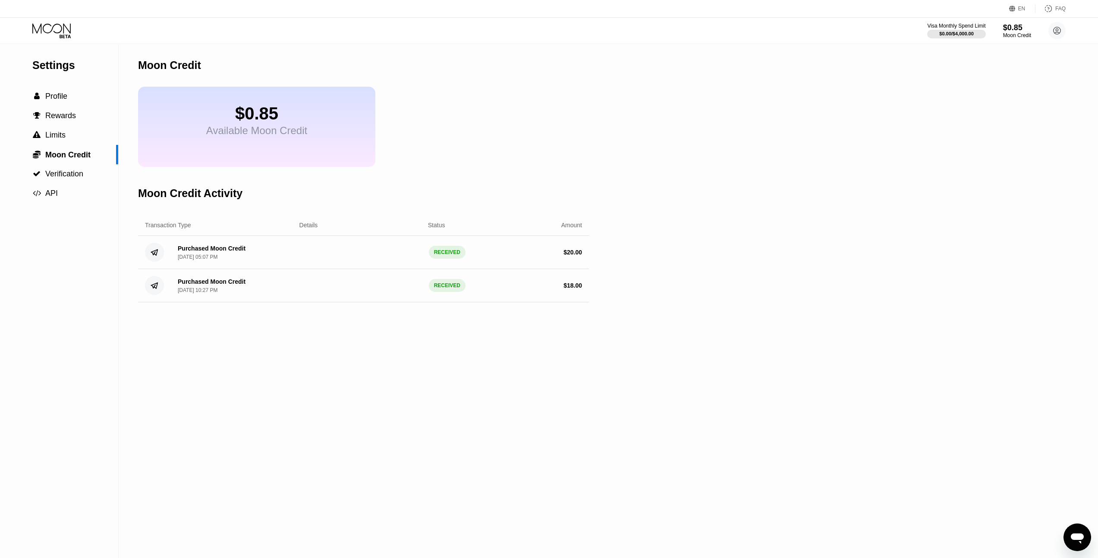
click at [580, 256] on div "$ 20.00" at bounding box center [572, 252] width 19 height 7
click at [577, 289] on div "$ 18.00" at bounding box center [572, 285] width 19 height 7
click at [68, 177] on span "Verification" at bounding box center [64, 174] width 38 height 9
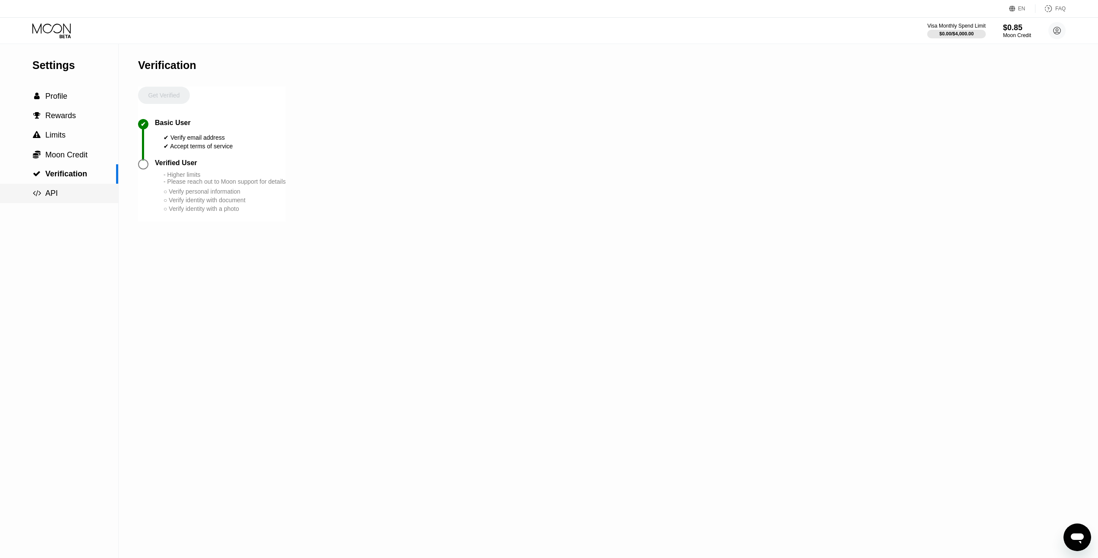
click at [66, 189] on div " API" at bounding box center [59, 193] width 118 height 9
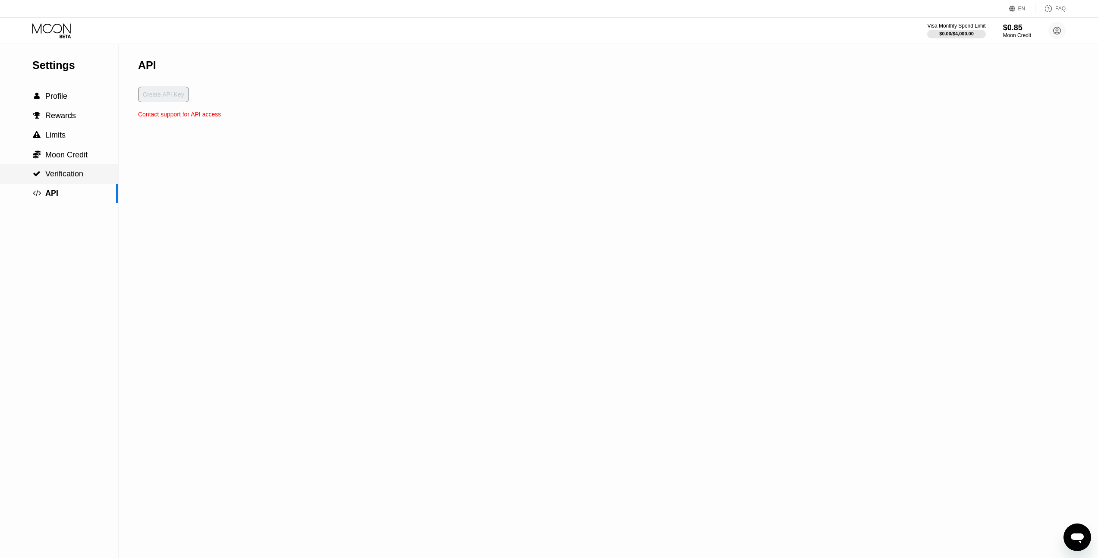
click at [72, 175] on span "Verification" at bounding box center [64, 174] width 38 height 9
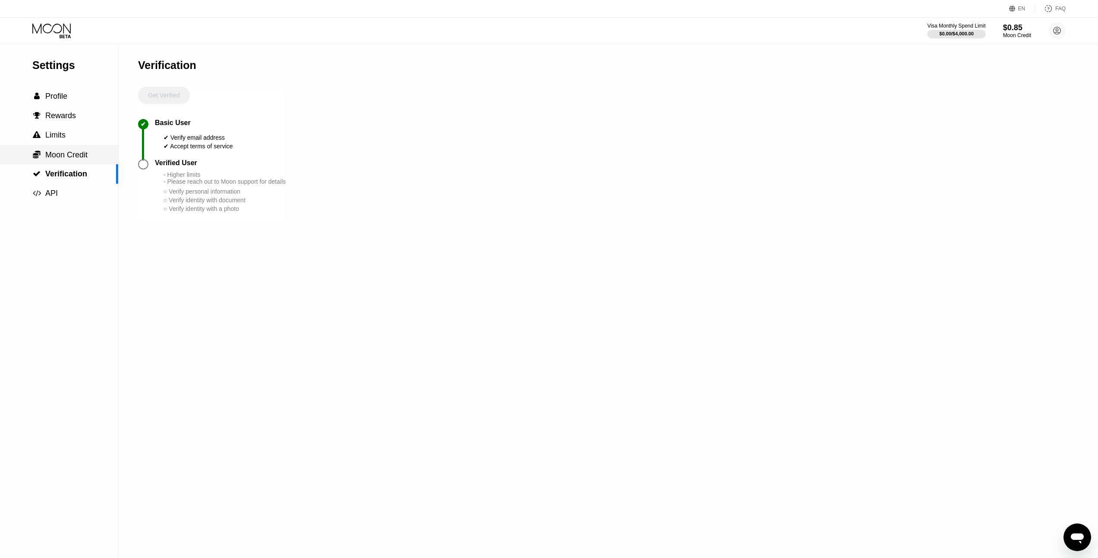
click at [73, 148] on div " Moon Credit" at bounding box center [59, 154] width 118 height 19
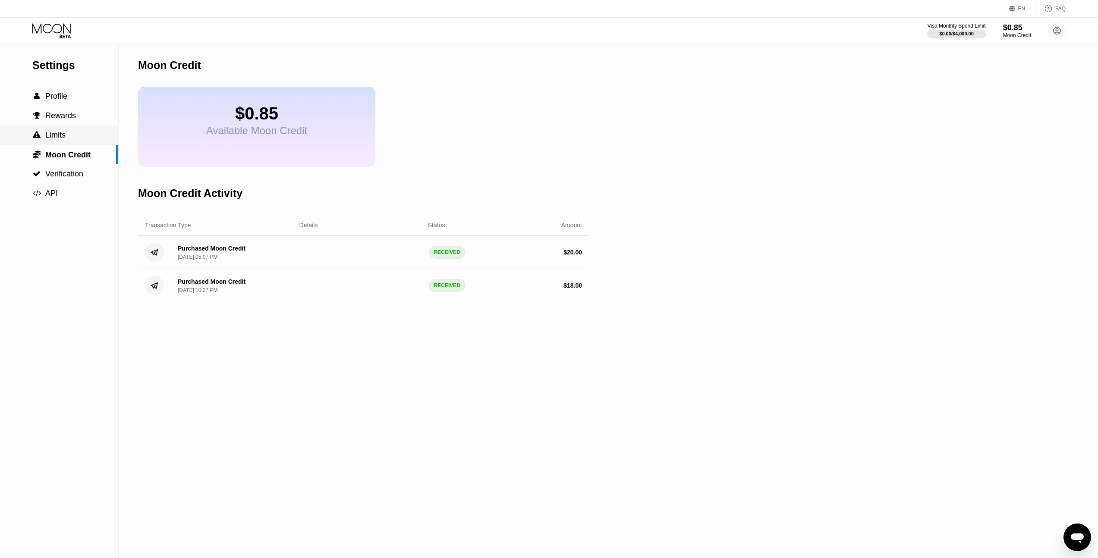
click at [74, 135] on div " Limits" at bounding box center [59, 135] width 118 height 9
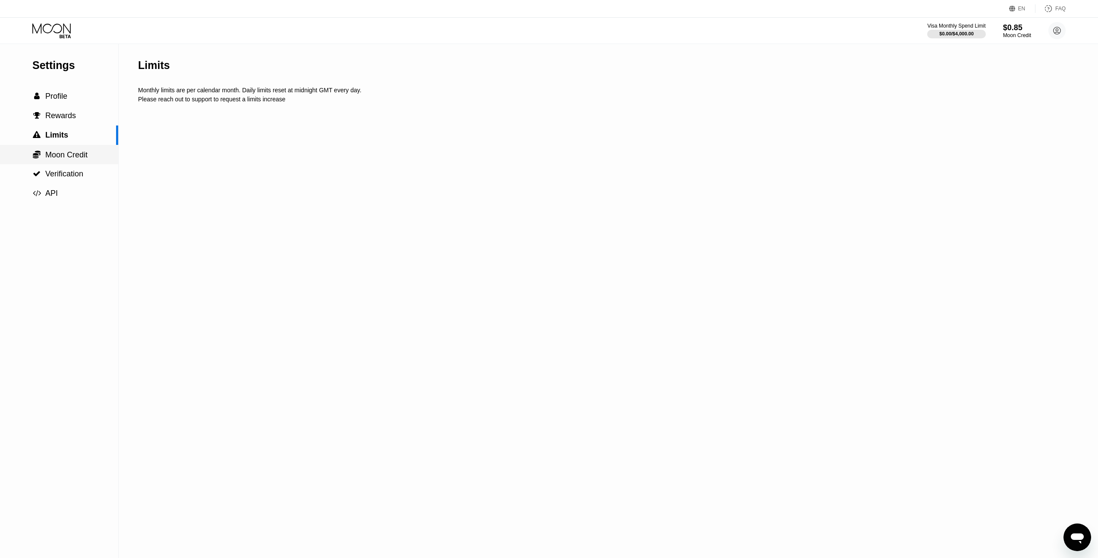
click at [69, 155] on span "Moon Credit" at bounding box center [66, 155] width 42 height 9
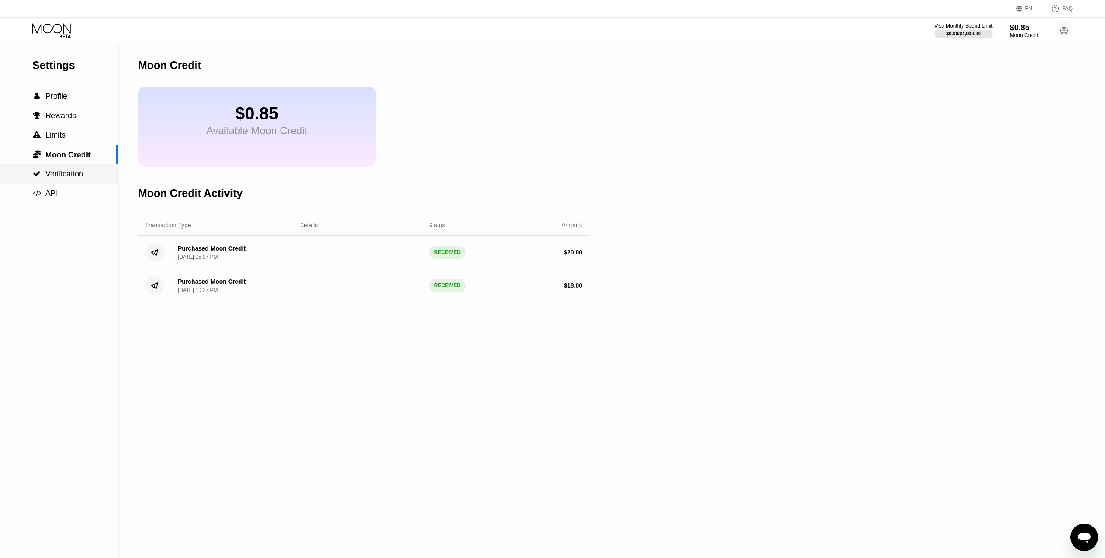
click at [68, 173] on span "Verification" at bounding box center [64, 174] width 38 height 9
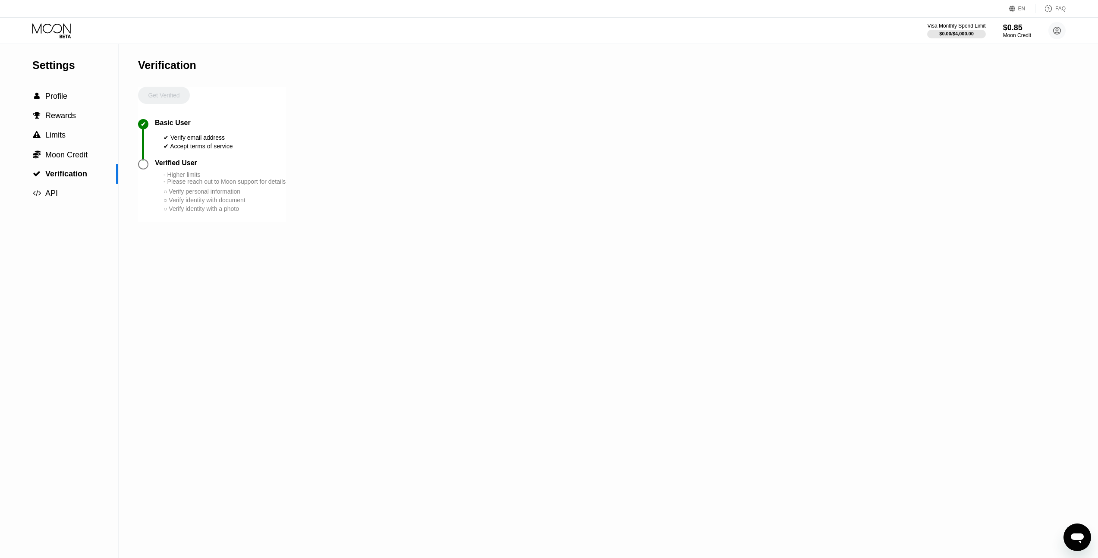
click at [166, 105] on div "Get Verified" at bounding box center [164, 103] width 52 height 32
click at [166, 100] on div "Get Verified" at bounding box center [164, 103] width 52 height 32
click at [60, 79] on div "Settings  Profile  Rewards  Limits  Moon Credit  Verification  API" at bounding box center [59, 123] width 118 height 159
drag, startPoint x: 192, startPoint y: 179, endPoint x: 291, endPoint y: 186, distance: 99.9
click at [286, 185] on div "- Higher limits - Please reach out to Moon support for details" at bounding box center [225, 178] width 122 height 14
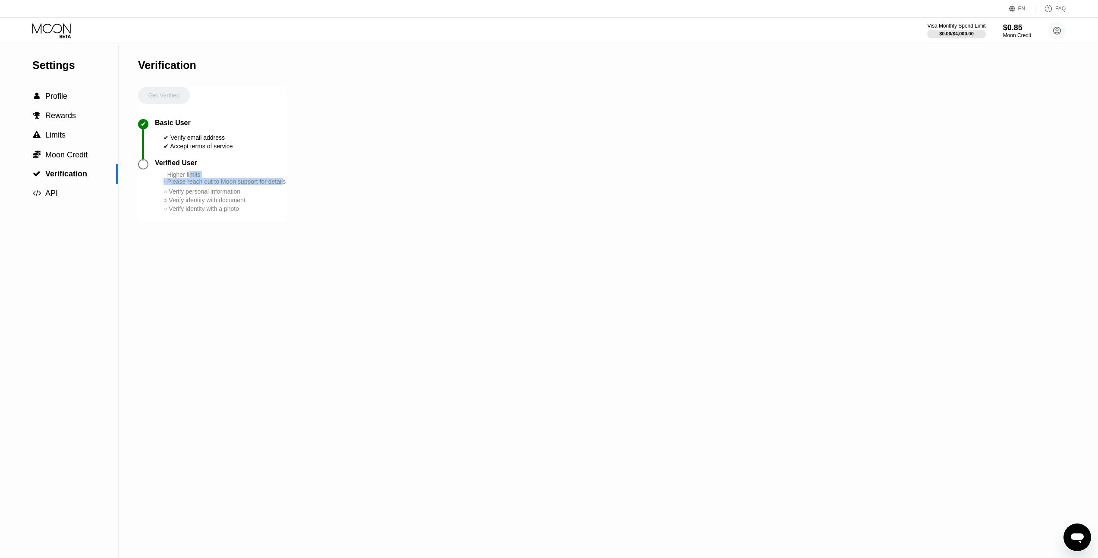
click at [308, 187] on div "Settings  Profile  Rewards  Limits  Moon Credit  Verification  API Verifi…" at bounding box center [549, 301] width 1098 height 514
click at [58, 92] on span "Profile" at bounding box center [56, 96] width 22 height 9
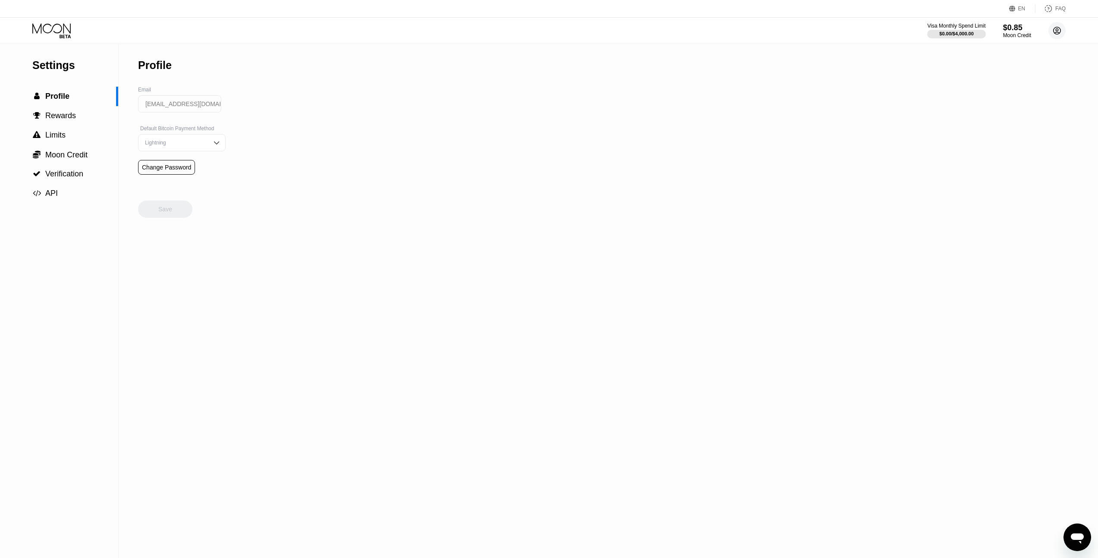
click at [1060, 29] on icon at bounding box center [1057, 30] width 7 height 7
click at [1002, 116] on div "Support" at bounding box center [1002, 119] width 21 height 7
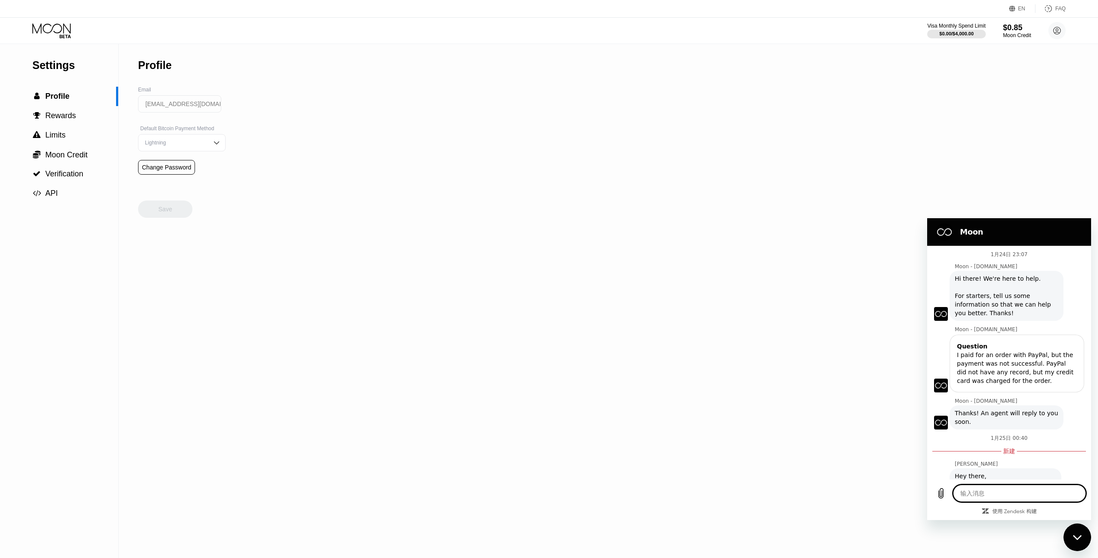
scroll to position [31, 0]
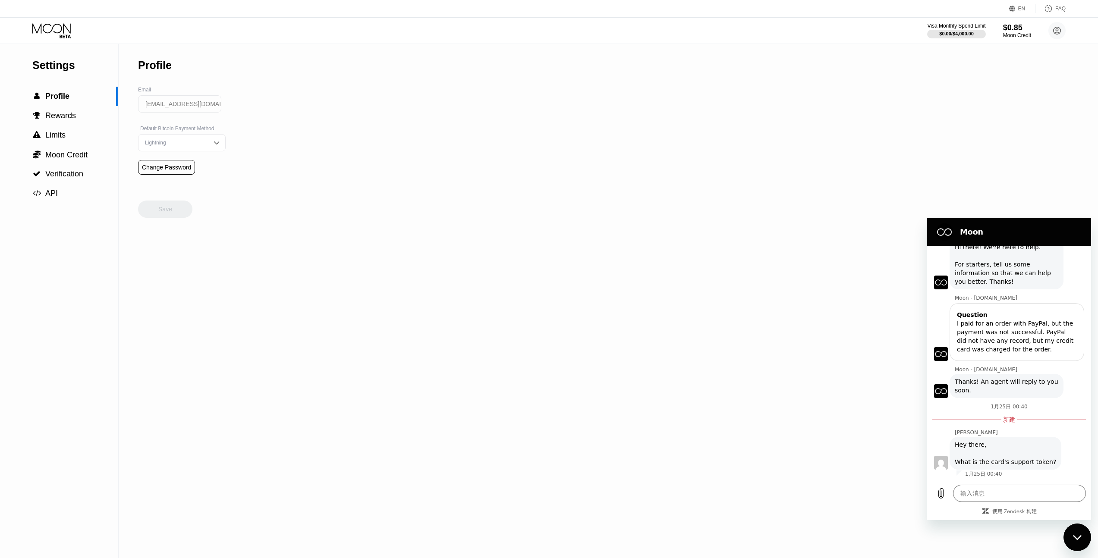
click at [872, 422] on div "Settings  Profile  Rewards  Limits  Moon Credit  Verification  API Profil…" at bounding box center [549, 301] width 1098 height 514
click at [1085, 530] on div "关闭消息传送窗口" at bounding box center [1077, 538] width 26 height 26
type textarea "x"
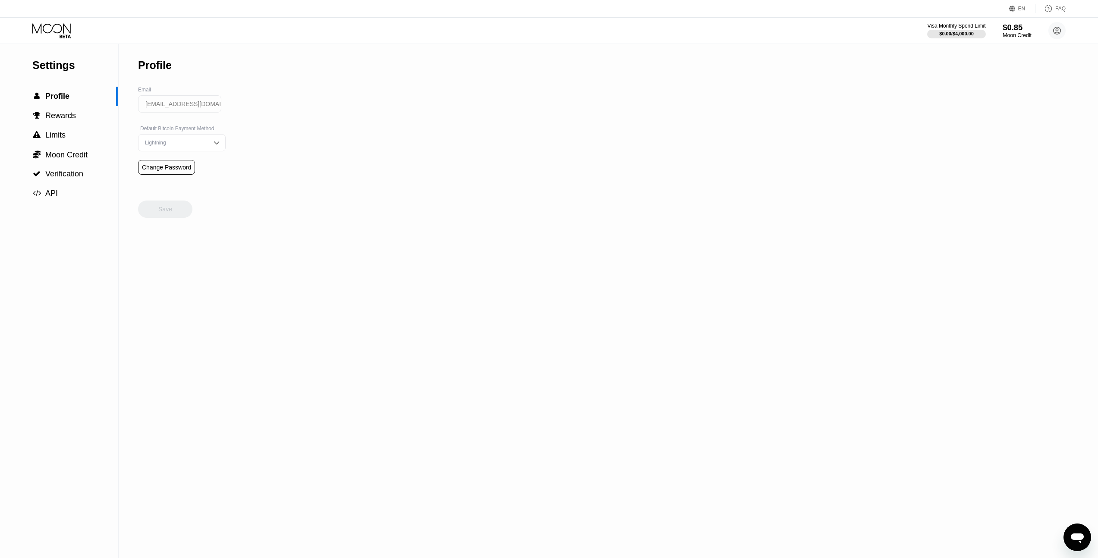
click at [1011, 30] on div "$0.85" at bounding box center [1017, 27] width 29 height 9
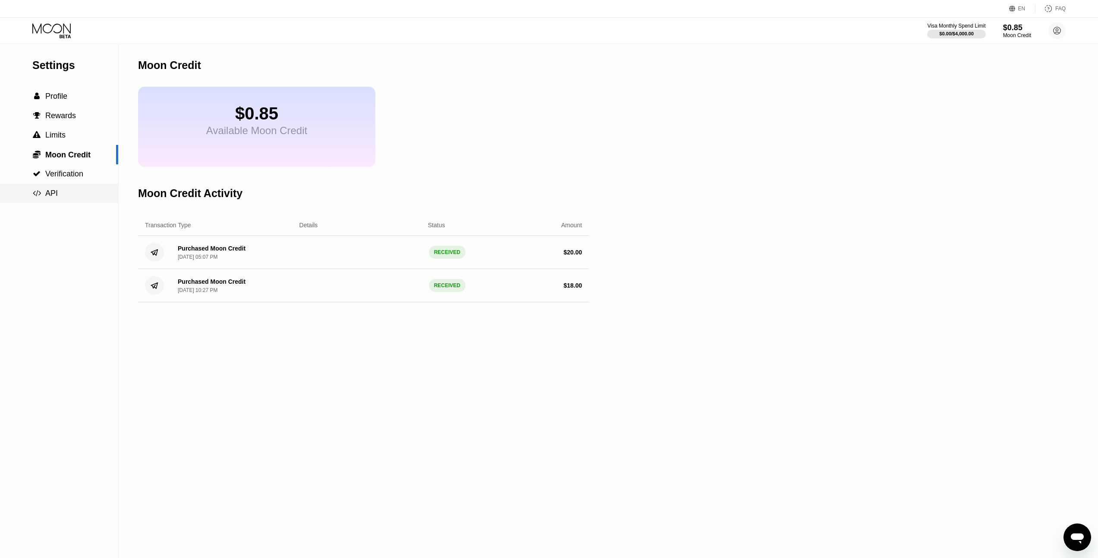
click at [60, 200] on div " API" at bounding box center [59, 193] width 118 height 19
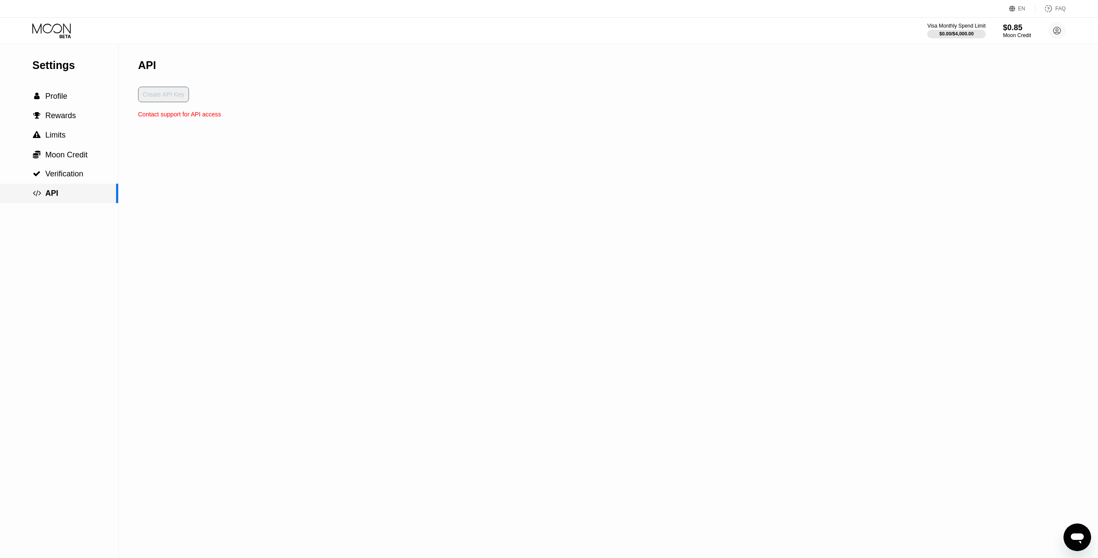
click at [62, 184] on div " API" at bounding box center [59, 193] width 118 height 19
click at [64, 181] on div " Verification" at bounding box center [59, 173] width 118 height 19
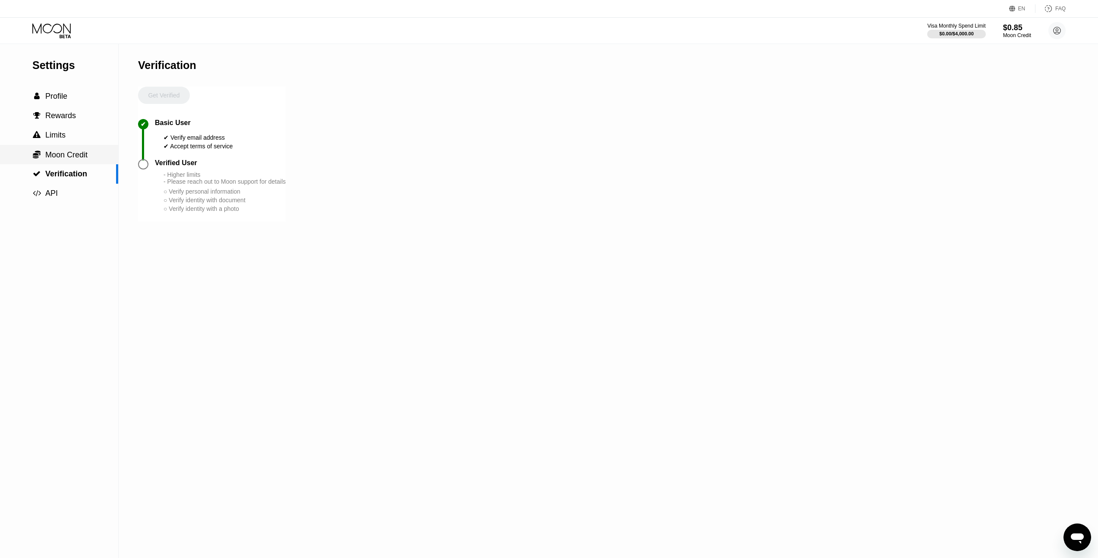
click at [69, 162] on div " Moon Credit" at bounding box center [59, 154] width 118 height 19
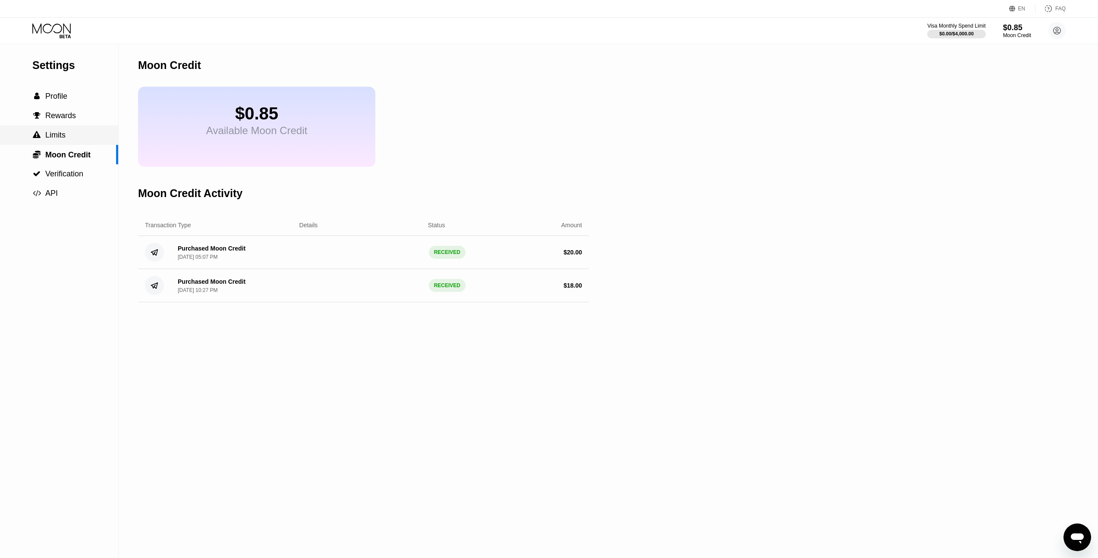
click at [72, 139] on div " Limits" at bounding box center [59, 135] width 118 height 9
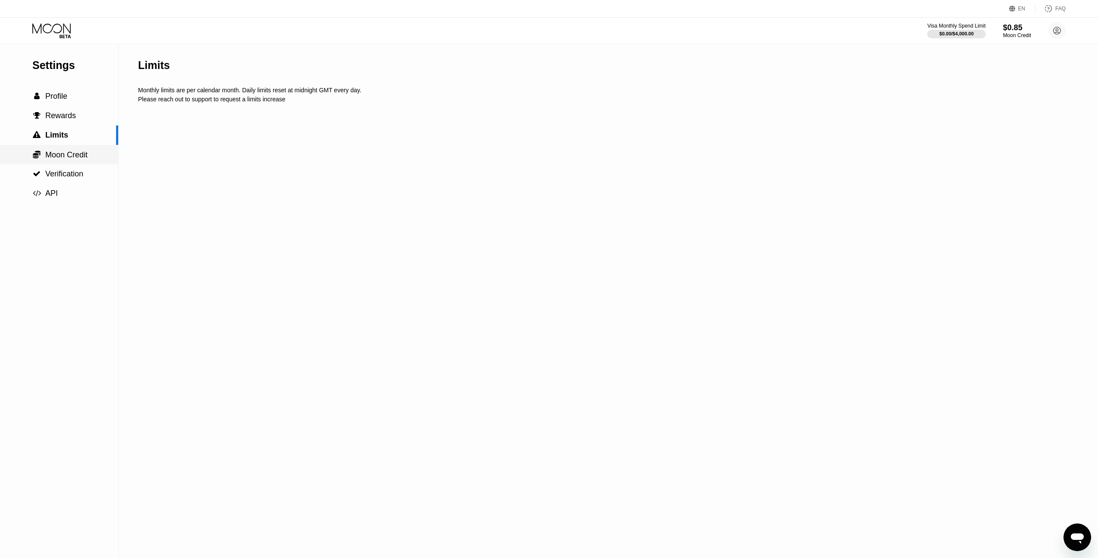
click at [69, 149] on div " Moon Credit" at bounding box center [59, 154] width 118 height 19
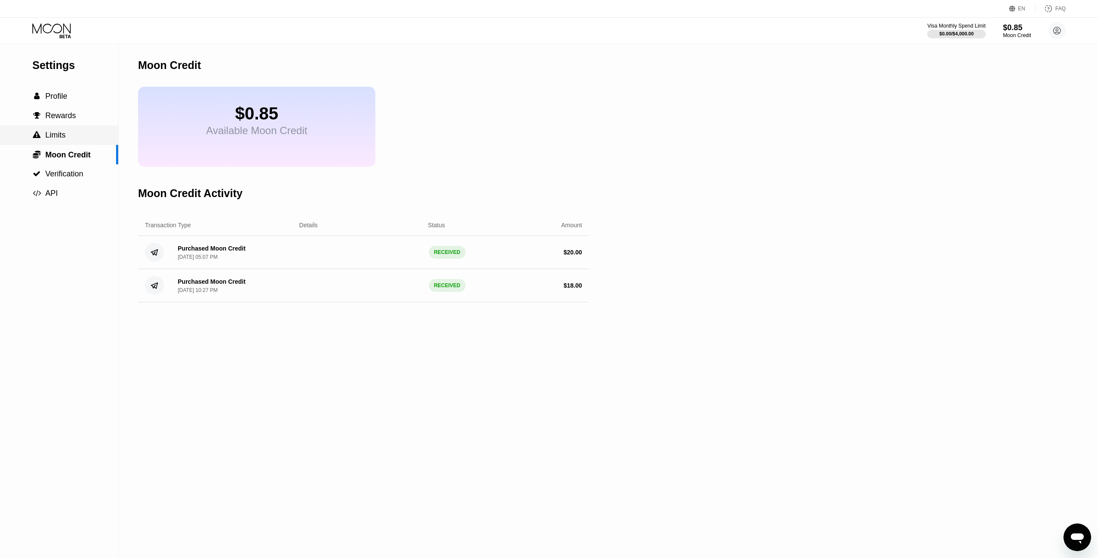
click at [69, 142] on div " Limits" at bounding box center [59, 135] width 118 height 19
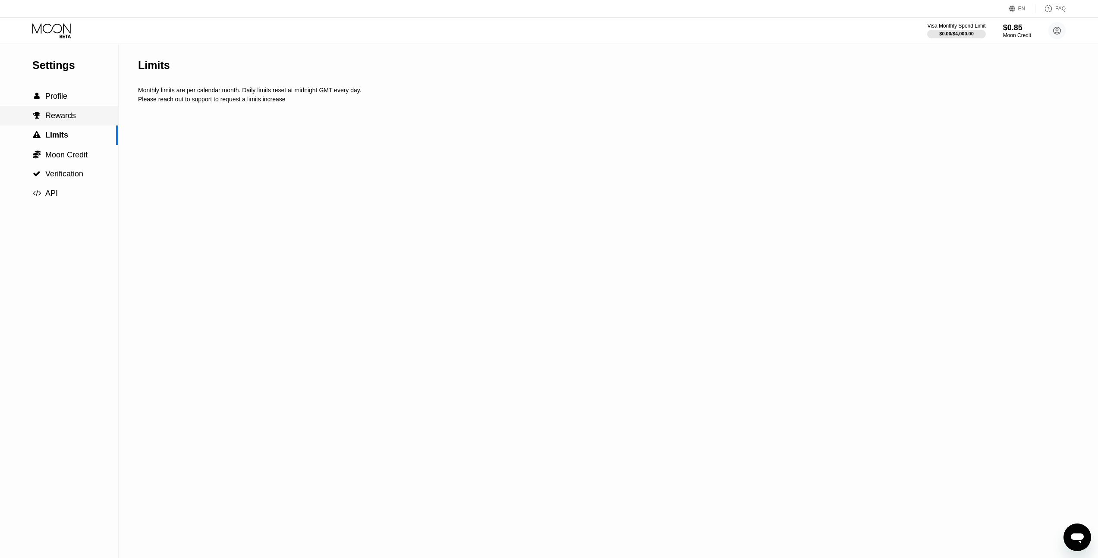
click at [71, 121] on div " Rewards" at bounding box center [59, 115] width 118 height 19
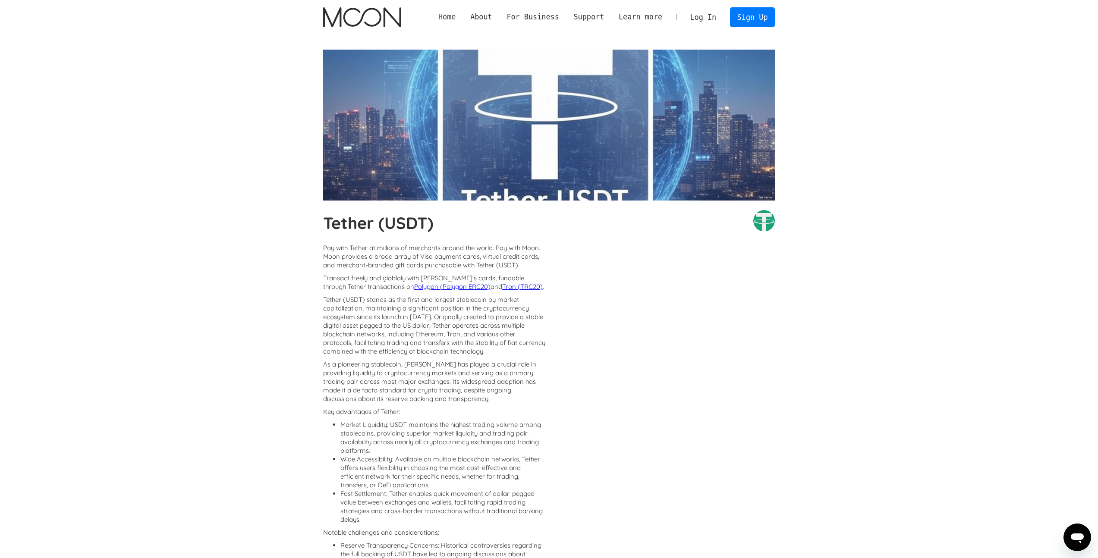
click at [441, 17] on link "Home" at bounding box center [447, 17] width 32 height 11
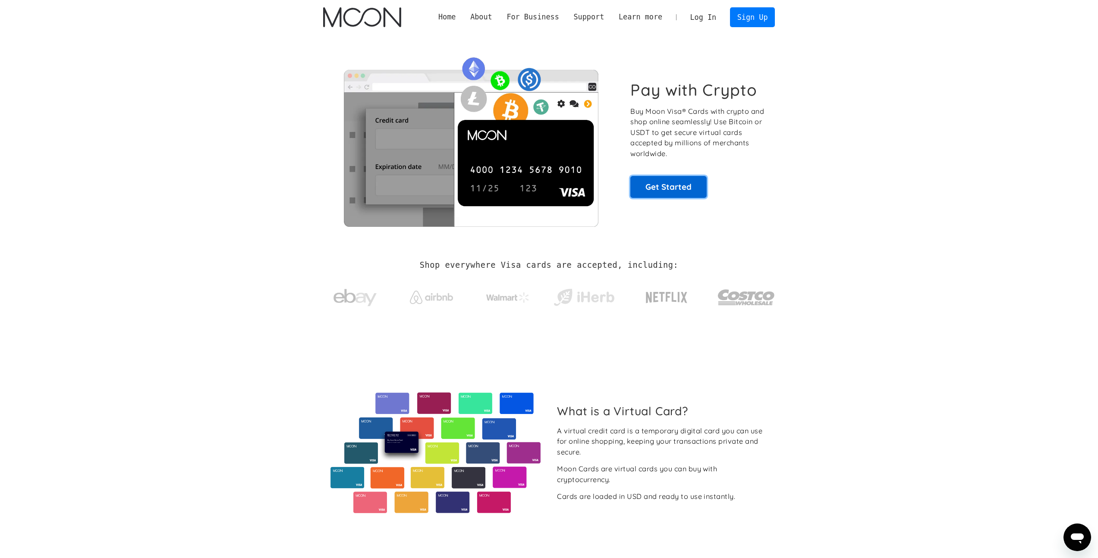
click at [674, 188] on link "Get Started" at bounding box center [668, 187] width 76 height 22
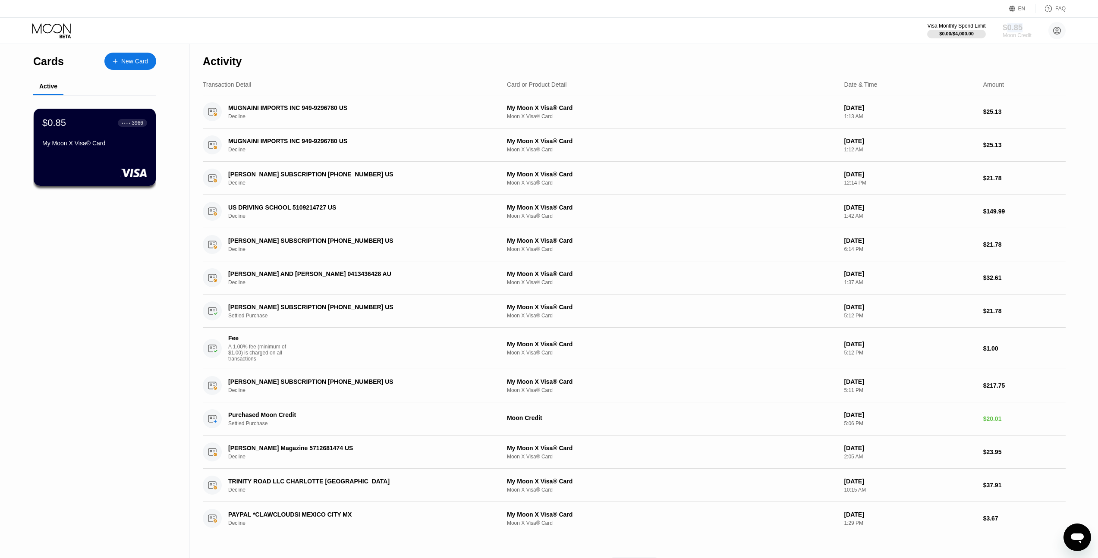
click at [1017, 28] on div "$0.85" at bounding box center [1017, 27] width 29 height 9
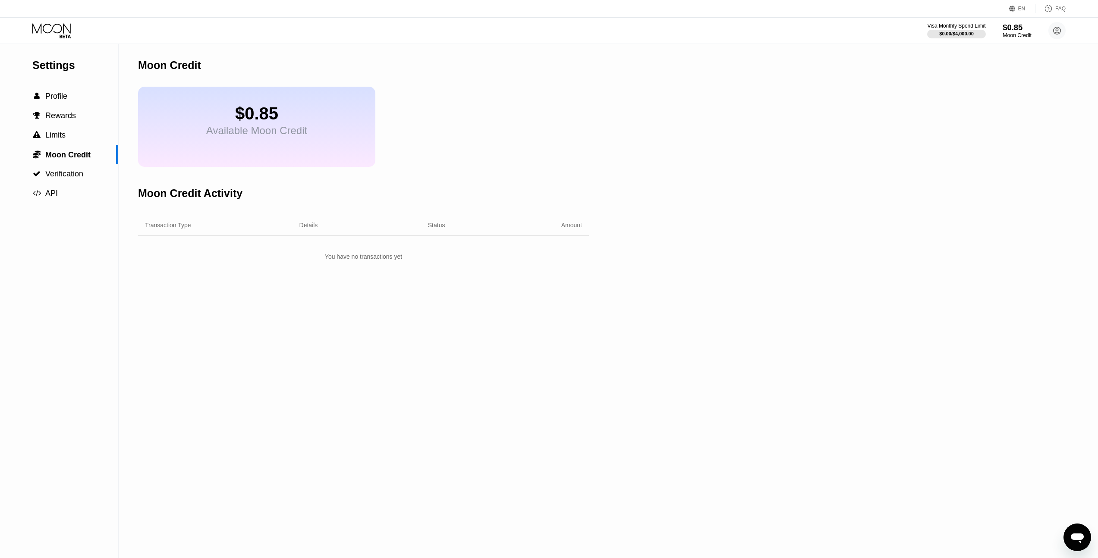
click at [1017, 29] on div "$0.85" at bounding box center [1017, 27] width 29 height 9
click at [1052, 33] on circle at bounding box center [1056, 30] width 17 height 17
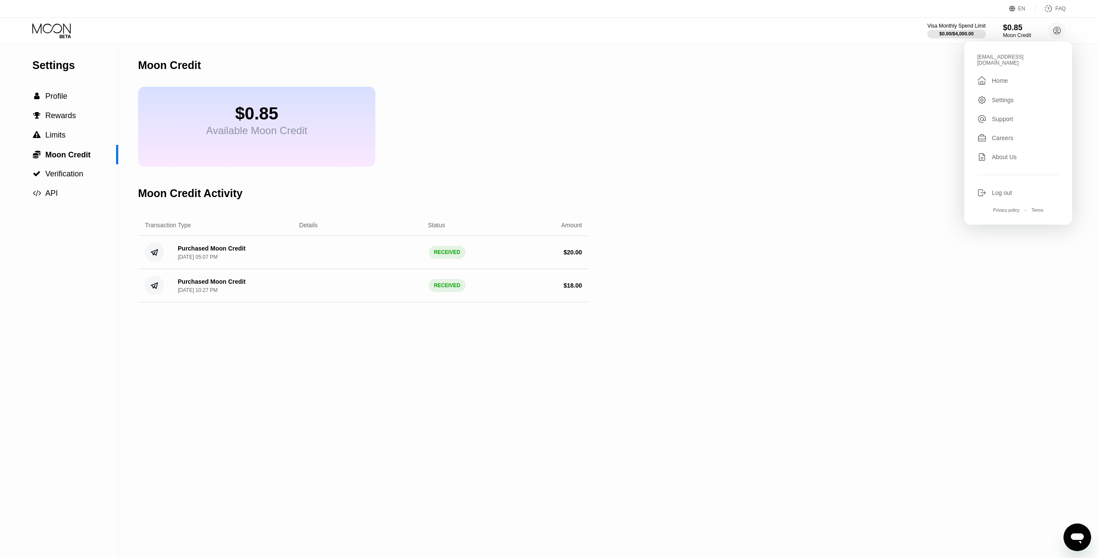
click at [1000, 97] on div "Settings" at bounding box center [1003, 100] width 22 height 7
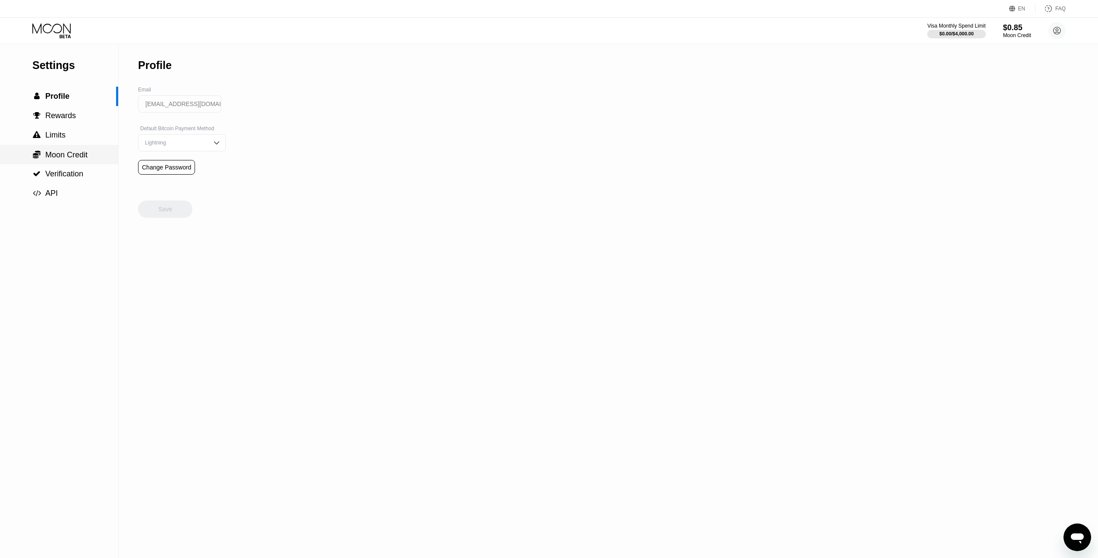
click at [69, 154] on span "Moon Credit" at bounding box center [66, 155] width 42 height 9
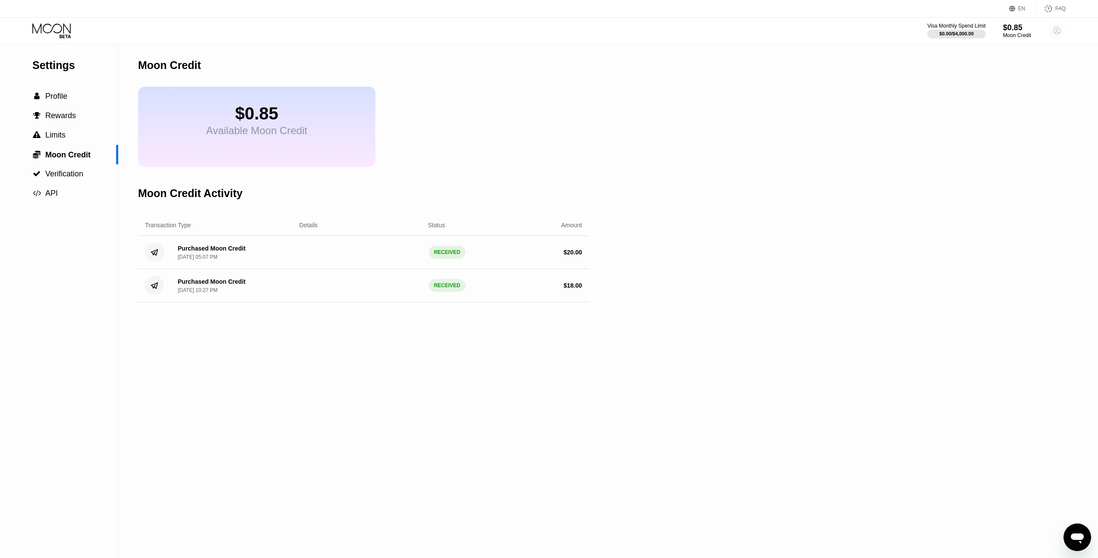
click at [1058, 31] on circle at bounding box center [1056, 30] width 17 height 17
click at [1005, 135] on div "Careers" at bounding box center [1003, 138] width 22 height 7
click at [1004, 97] on div "Settings" at bounding box center [1003, 100] width 22 height 7
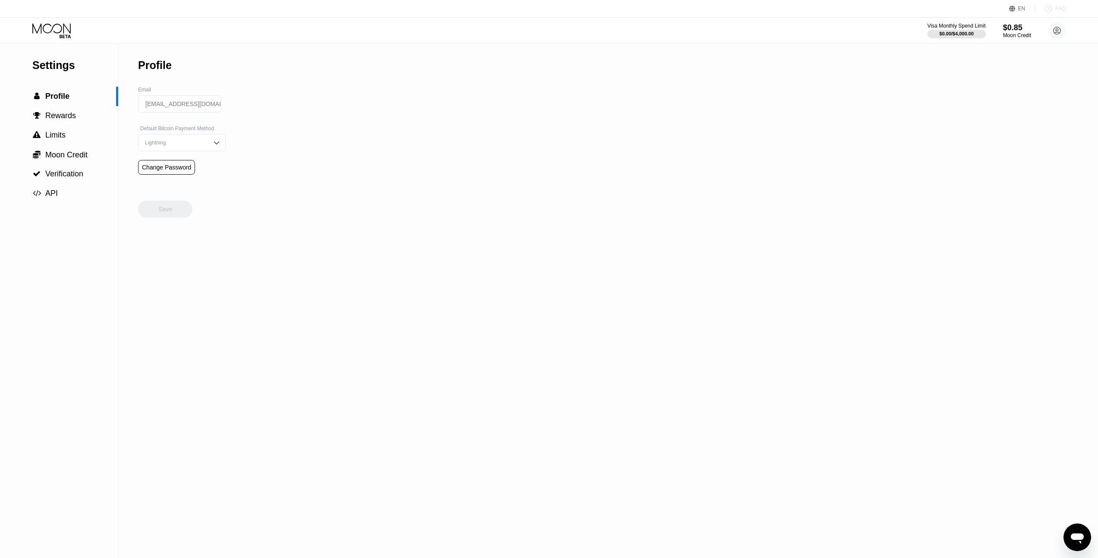
click at [1057, 9] on div "FAQ" at bounding box center [1060, 9] width 10 height 6
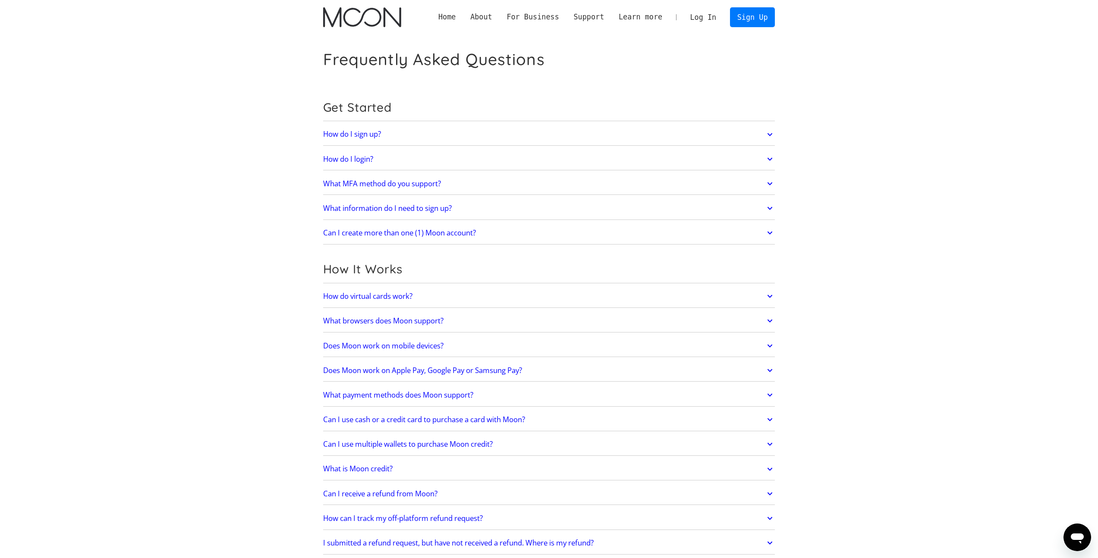
click at [515, 235] on link "Can I create more than one (1) Moon account?" at bounding box center [549, 233] width 452 height 18
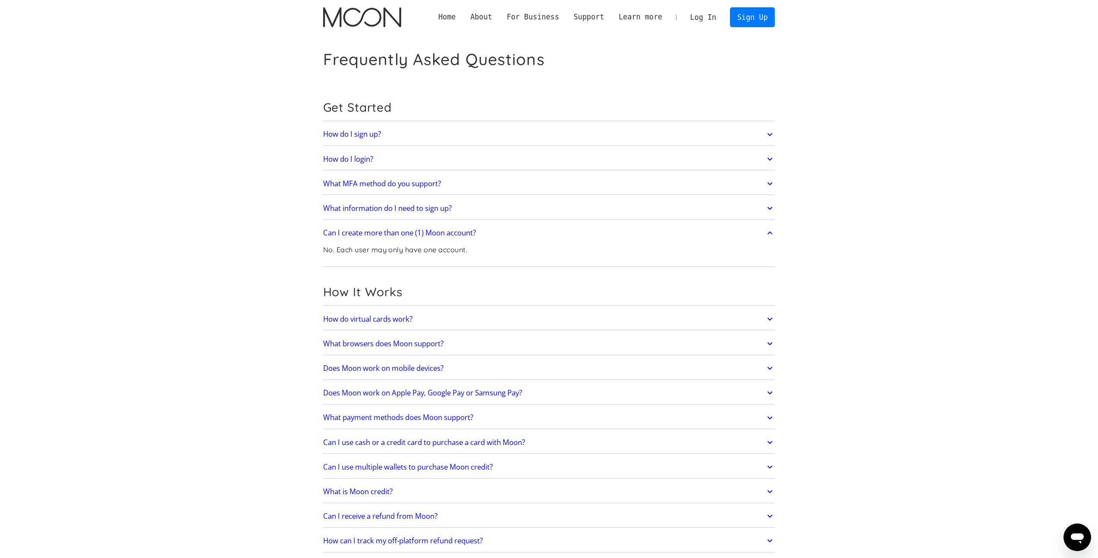
click at [516, 235] on link "Can I create more than one (1) Moon account?" at bounding box center [549, 233] width 452 height 18
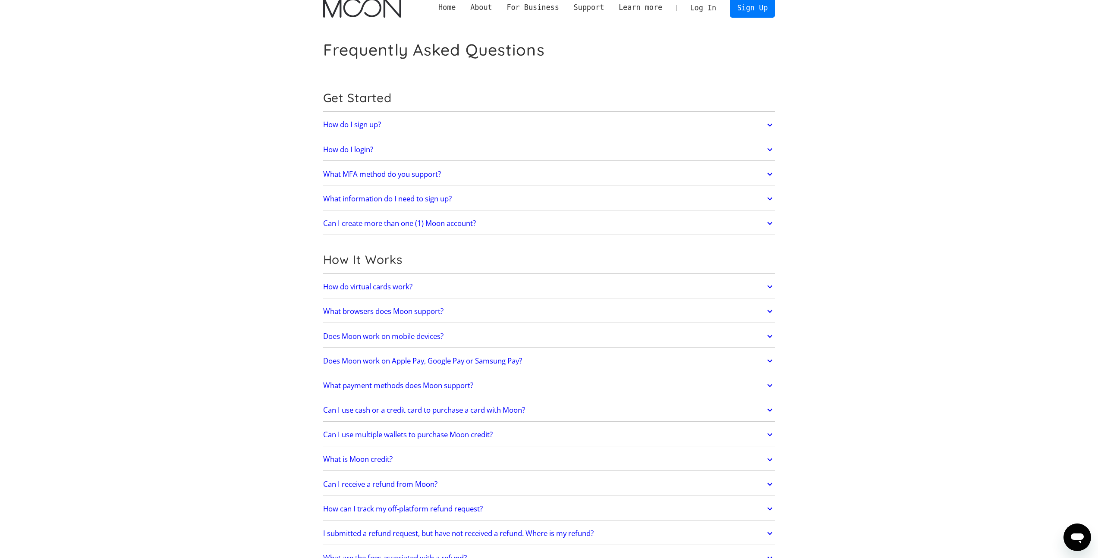
scroll to position [15, 0]
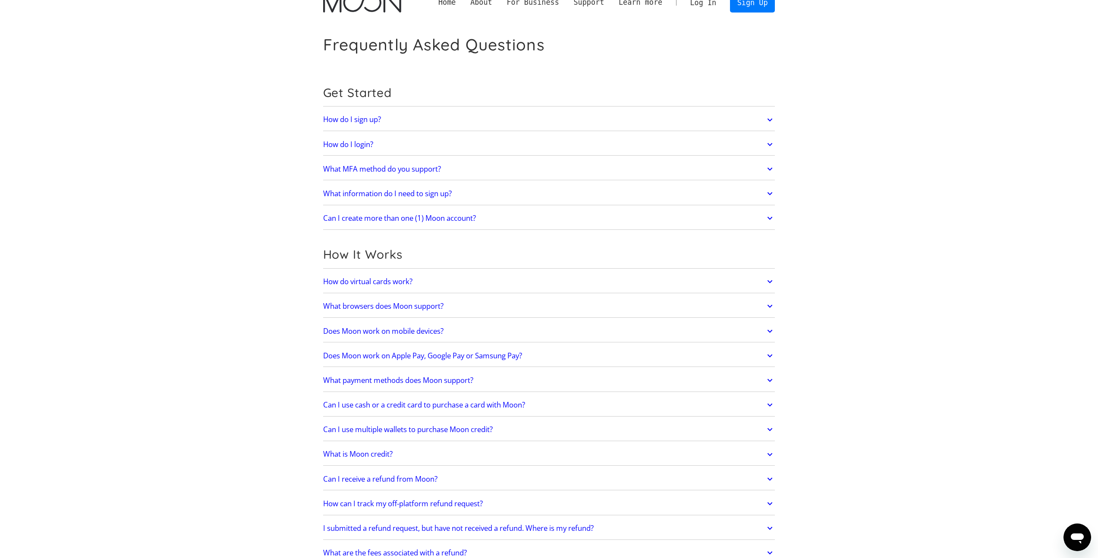
click at [479, 328] on link "Does Moon work on mobile devices?" at bounding box center [549, 331] width 452 height 18
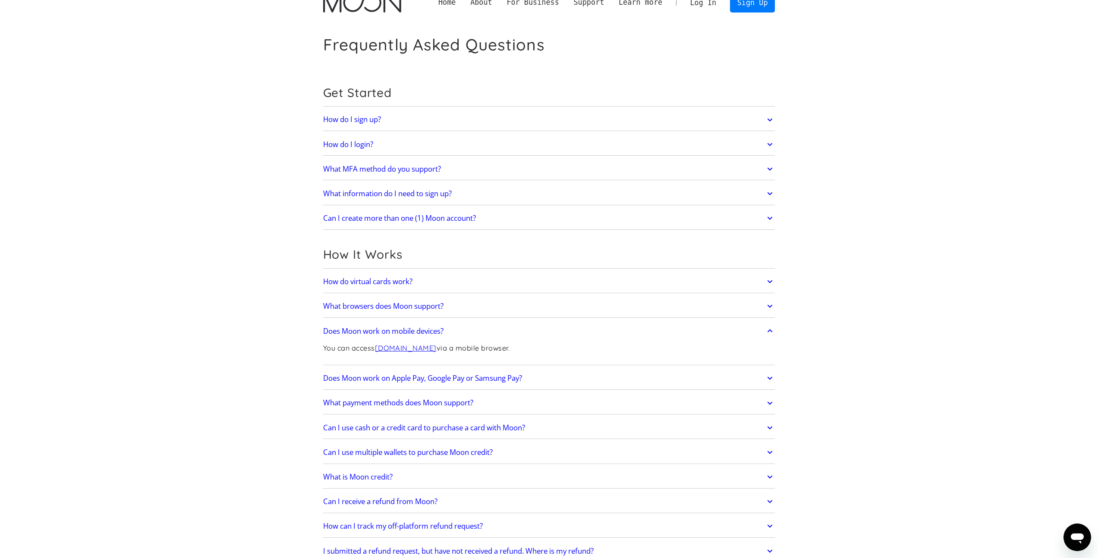
click at [477, 328] on link "Does Moon work on mobile devices?" at bounding box center [549, 331] width 452 height 18
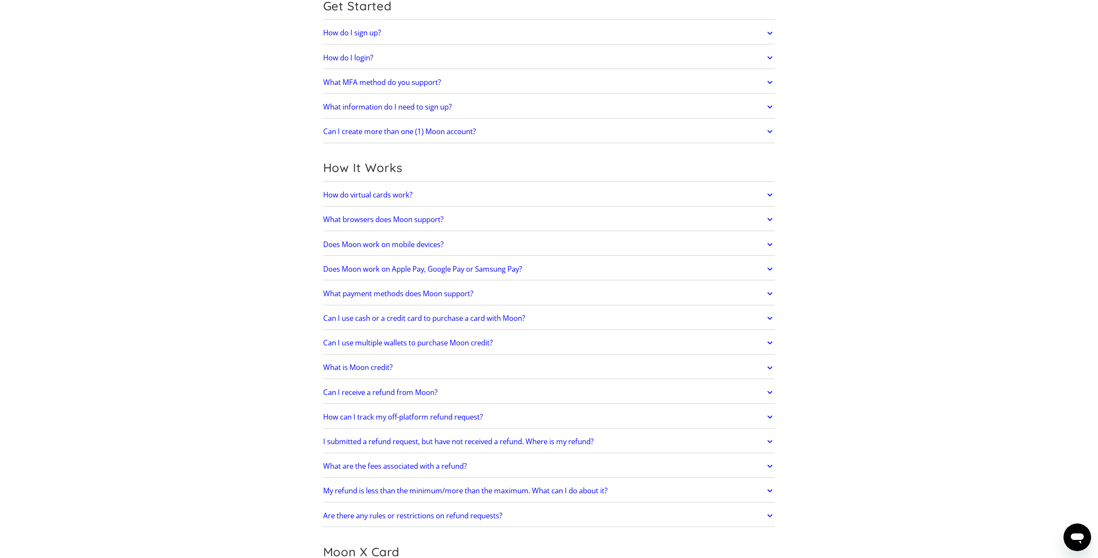
scroll to position [105, 0]
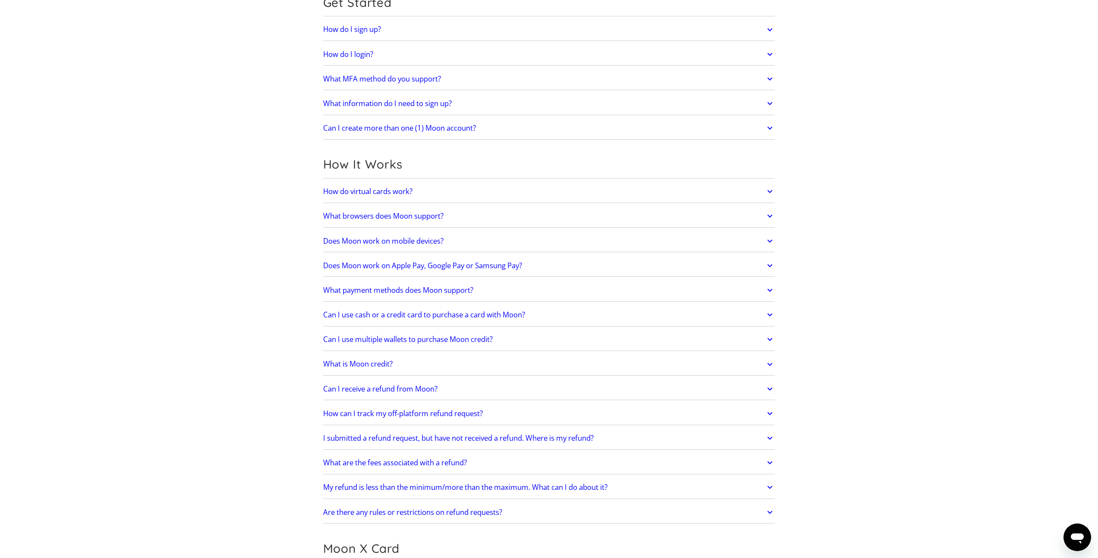
click at [483, 298] on link "What payment methods does Moon support?" at bounding box center [549, 290] width 452 height 18
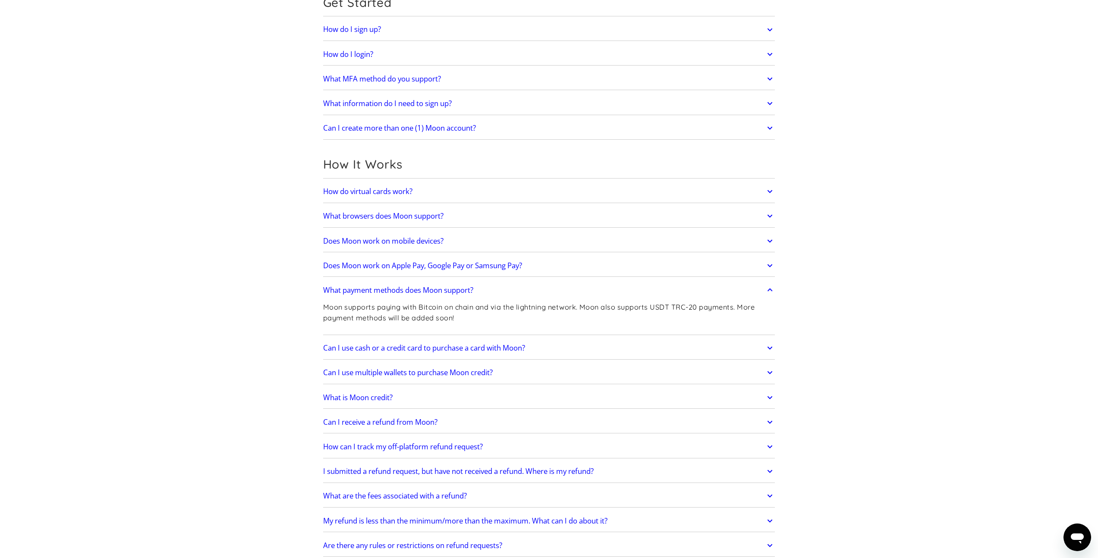
click at [485, 294] on link "What payment methods does Moon support?" at bounding box center [549, 290] width 452 height 18
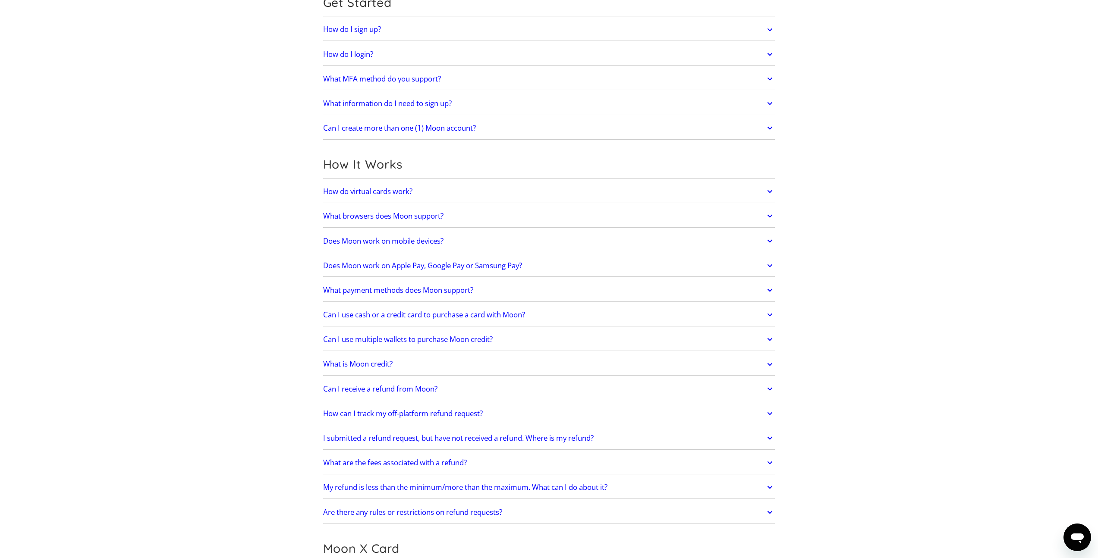
click at [545, 314] on link "Can I use cash or a credit card to purchase a card with Moon?" at bounding box center [549, 315] width 452 height 18
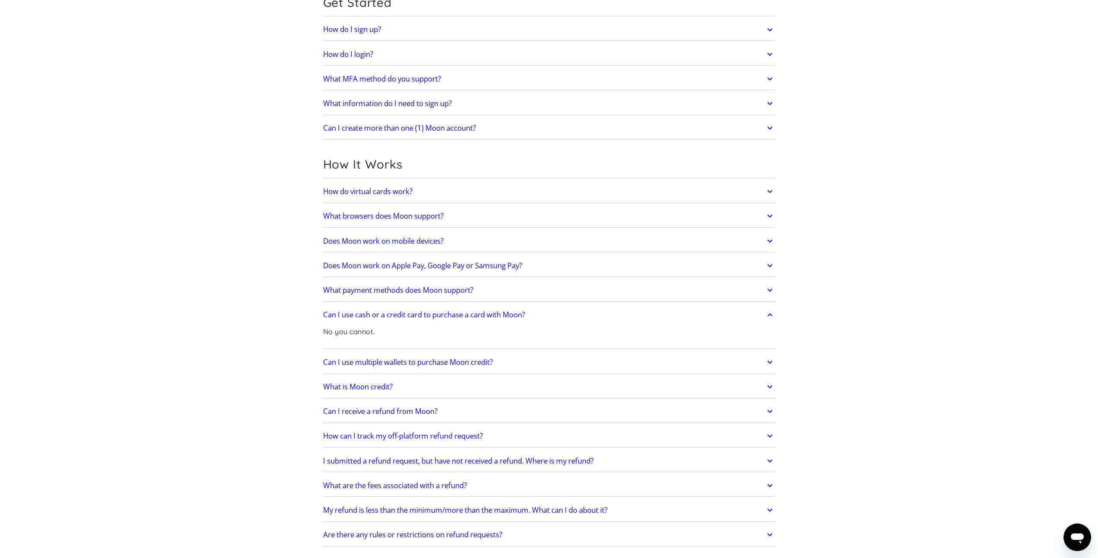
click at [544, 313] on link "Can I use cash or a credit card to purchase a card with Moon?" at bounding box center [549, 315] width 452 height 18
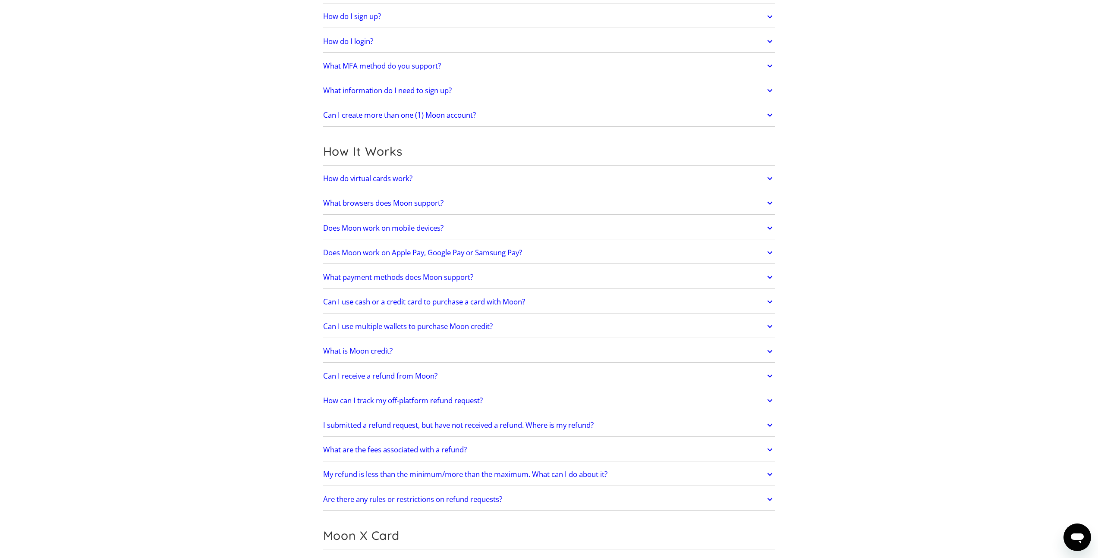
scroll to position [119, 0]
click at [509, 321] on link "Can I use multiple wallets to purchase Moon credit?" at bounding box center [549, 326] width 452 height 18
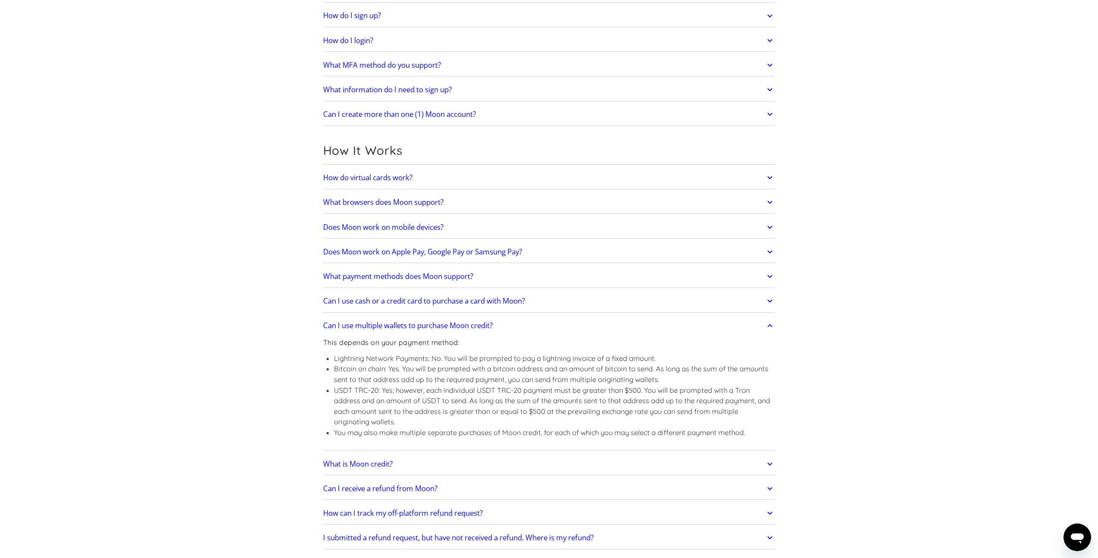
click at [509, 321] on link "Can I use multiple wallets to purchase Moon credit?" at bounding box center [549, 326] width 452 height 18
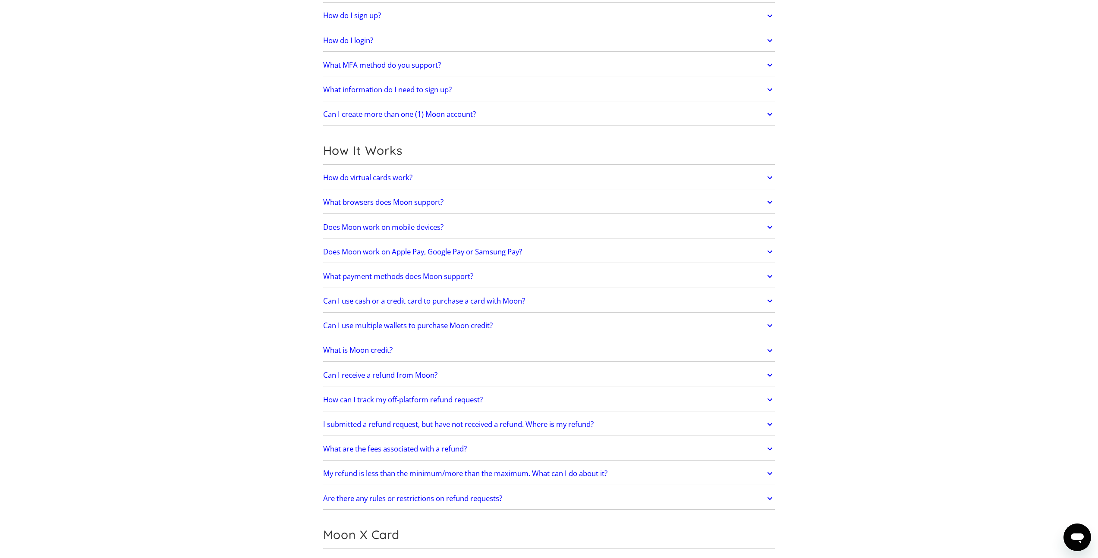
click at [478, 348] on link "What is Moon credit?" at bounding box center [549, 351] width 452 height 18
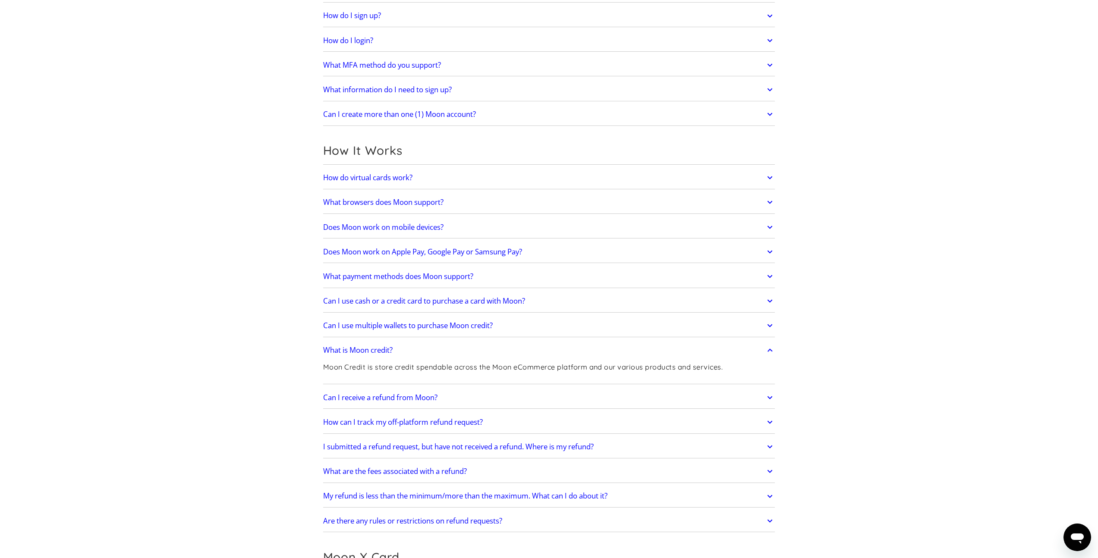
click at [478, 348] on link "What is Moon credit?" at bounding box center [549, 351] width 452 height 18
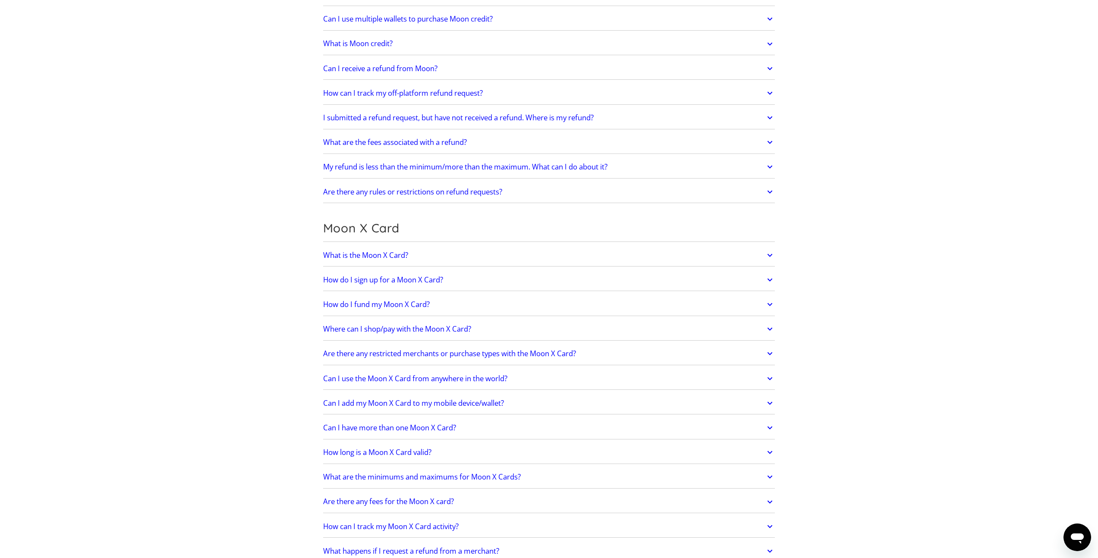
scroll to position [427, 0]
click at [457, 368] on link "Can I use the Moon X Card from anywhere in the world?" at bounding box center [549, 377] width 452 height 18
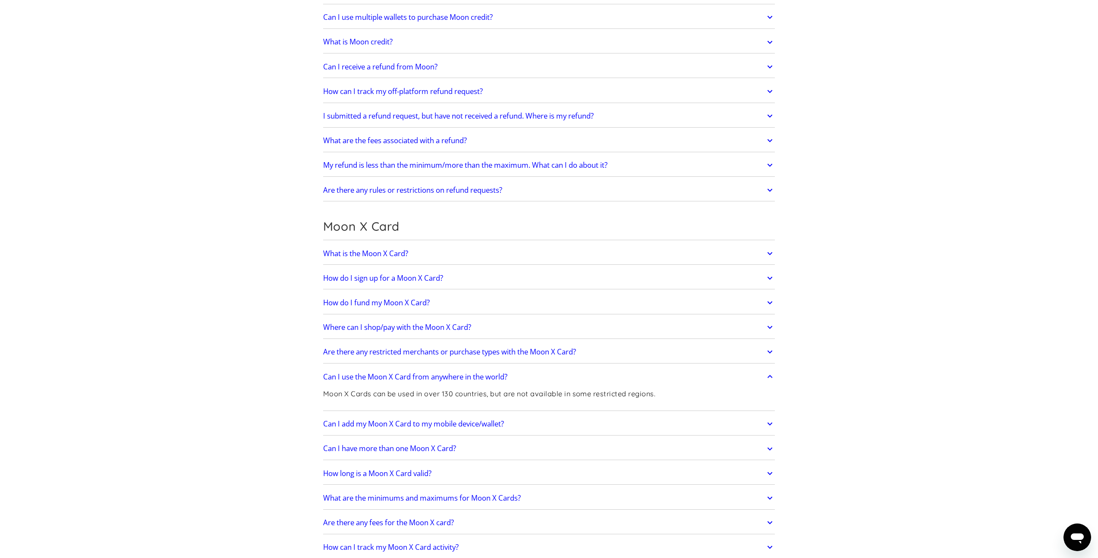
click at [448, 370] on link "Can I use the Moon X Card from anywhere in the world?" at bounding box center [549, 377] width 452 height 18
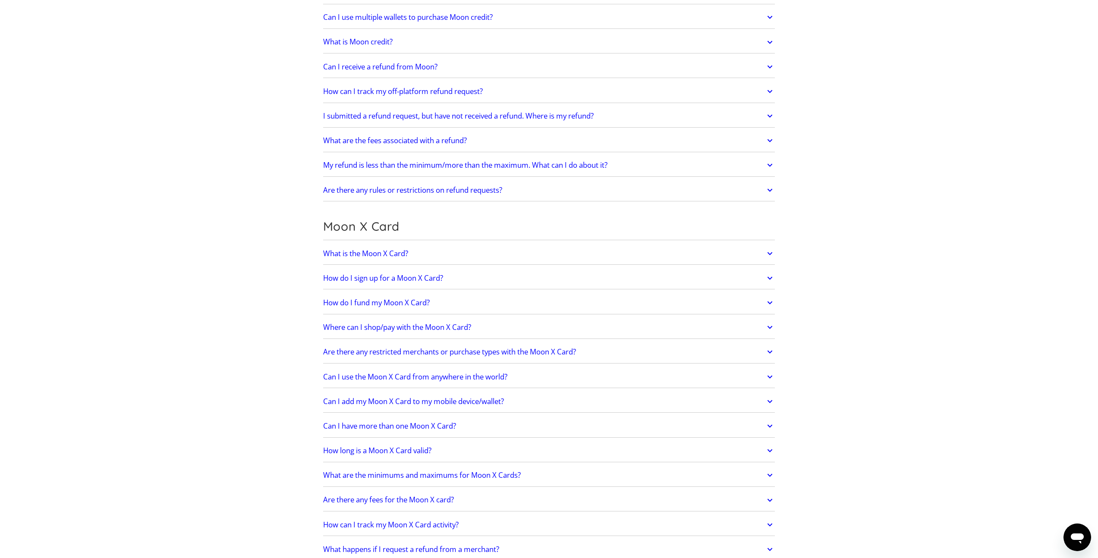
click at [448, 370] on link "Can I use the Moon X Card from anywhere in the world?" at bounding box center [549, 377] width 452 height 18
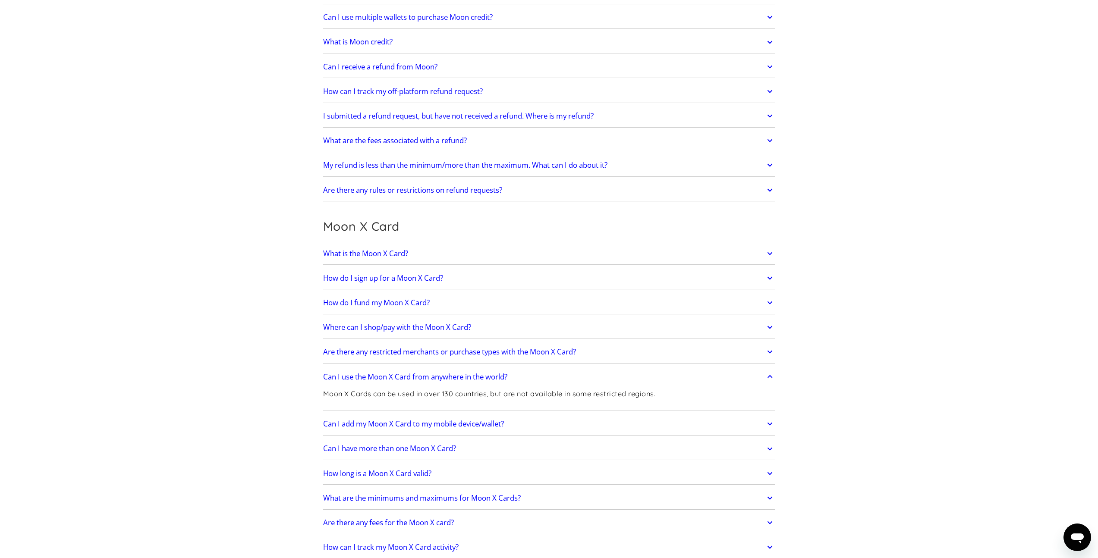
click at [448, 370] on link "Can I use the Moon X Card from anywhere in the world?" at bounding box center [549, 377] width 452 height 18
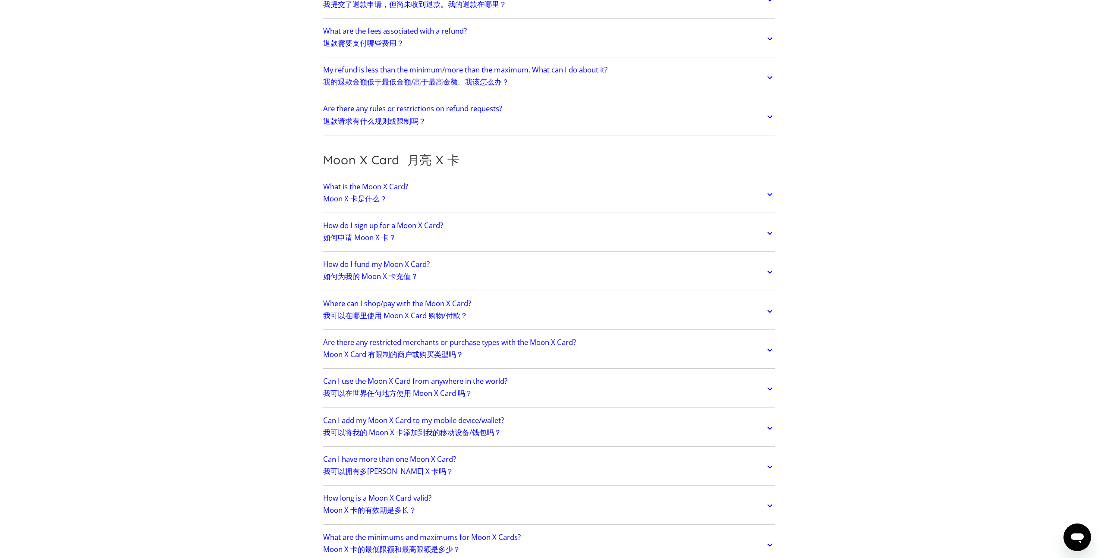
scroll to position [790, 0]
click at [388, 258] on h2 "How do I fund my Moon X Card? 如何为我的 Moon X 卡充值？" at bounding box center [376, 270] width 107 height 24
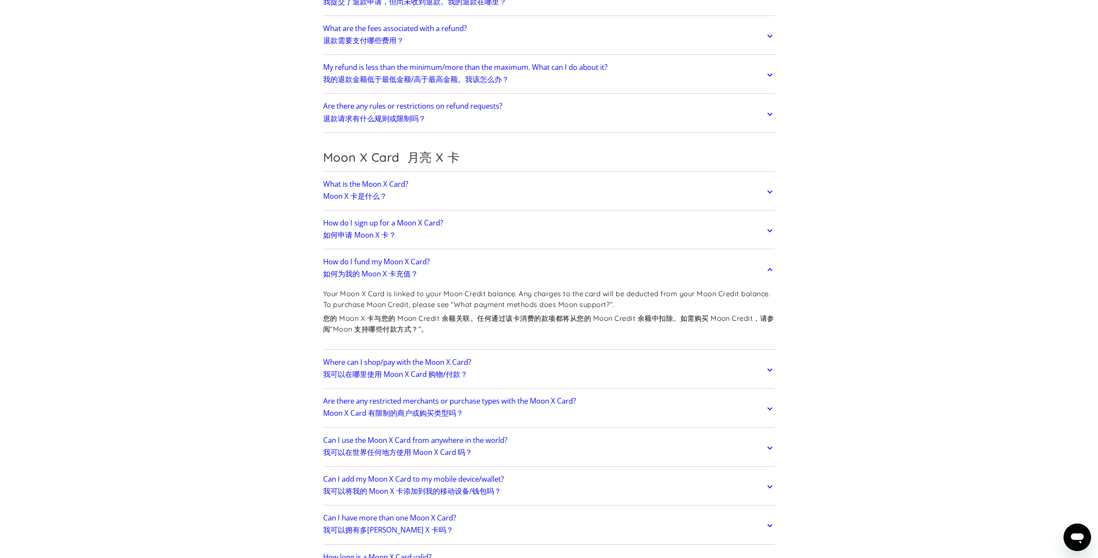
click at [387, 325] on font "您的 Moon X 卡与您的 Moon Credit 余额关联。任何通过该卡消费的款项都将从您的 Moon Credit 余额中扣除。如需购买 Moon Cr…" at bounding box center [548, 323] width 451 height 19
click at [451, 282] on link "How do I fund my Moon X Card? 如何为我的 Moon X 卡充值？" at bounding box center [549, 270] width 452 height 32
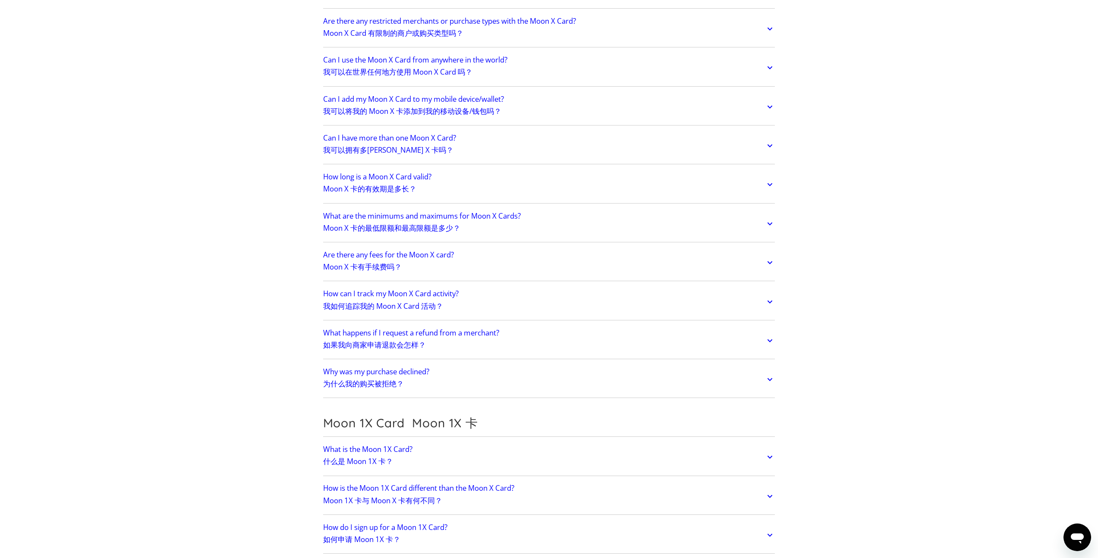
scroll to position [1109, 0]
click at [386, 296] on h2 "How can I track my Moon X Card activity? 我如何追踪我的 Moon X Card 活动？" at bounding box center [390, 301] width 135 height 24
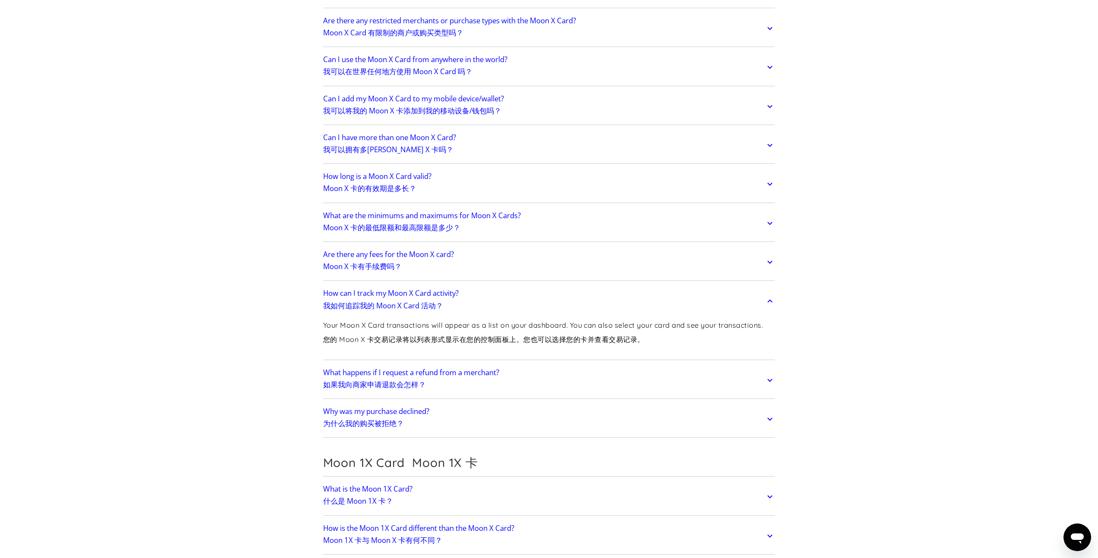
click at [386, 296] on h2 "How can I track my Moon X Card activity? 我如何追踪我的 Moon X Card 活动？" at bounding box center [390, 301] width 135 height 24
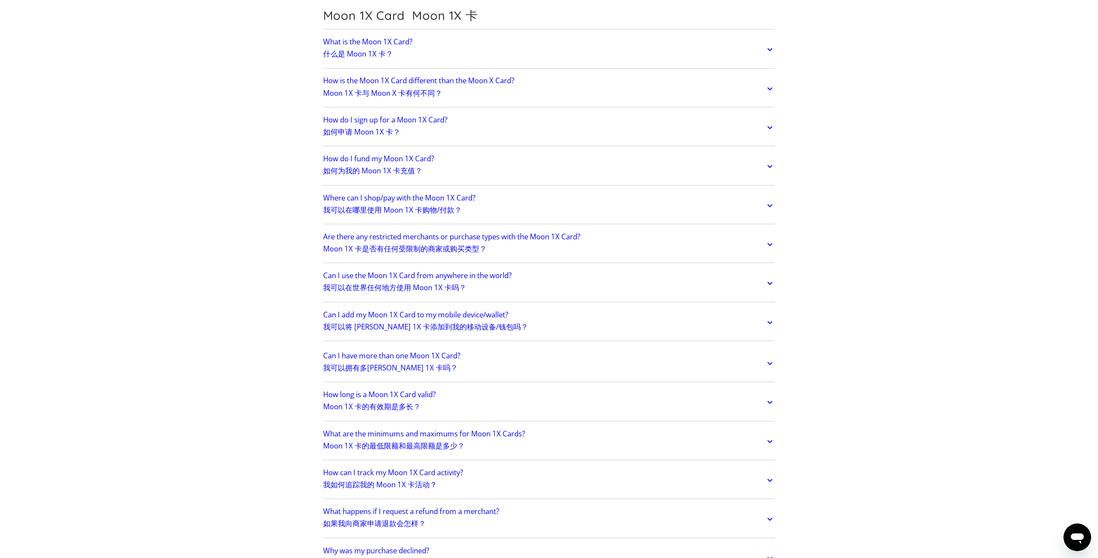
scroll to position [1515, 0]
click at [426, 178] on link "How do I fund my Moon 1X Card? 如何为我的 Moon 1X 卡充值？" at bounding box center [549, 167] width 452 height 32
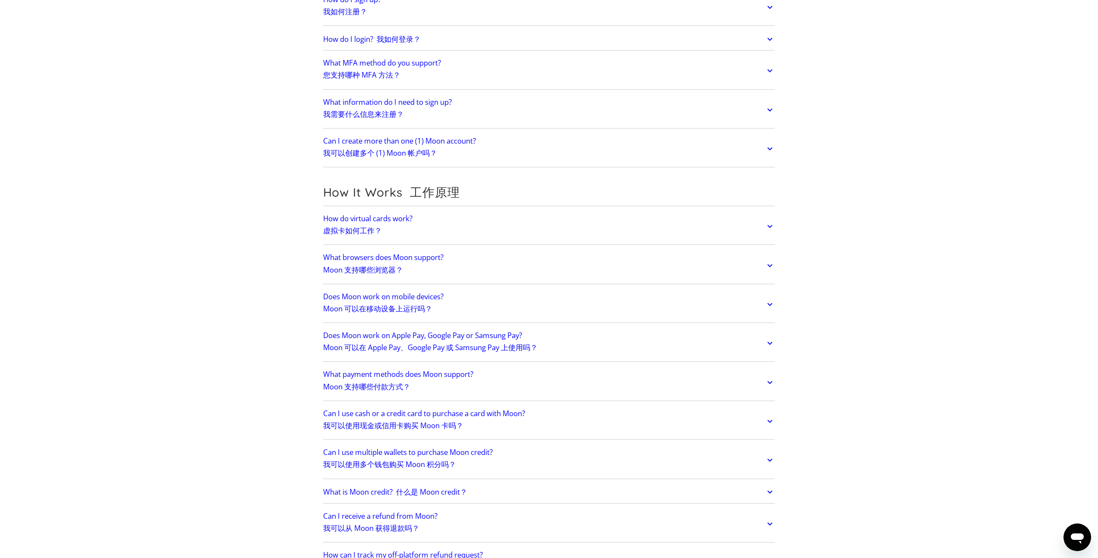
scroll to position [0, 0]
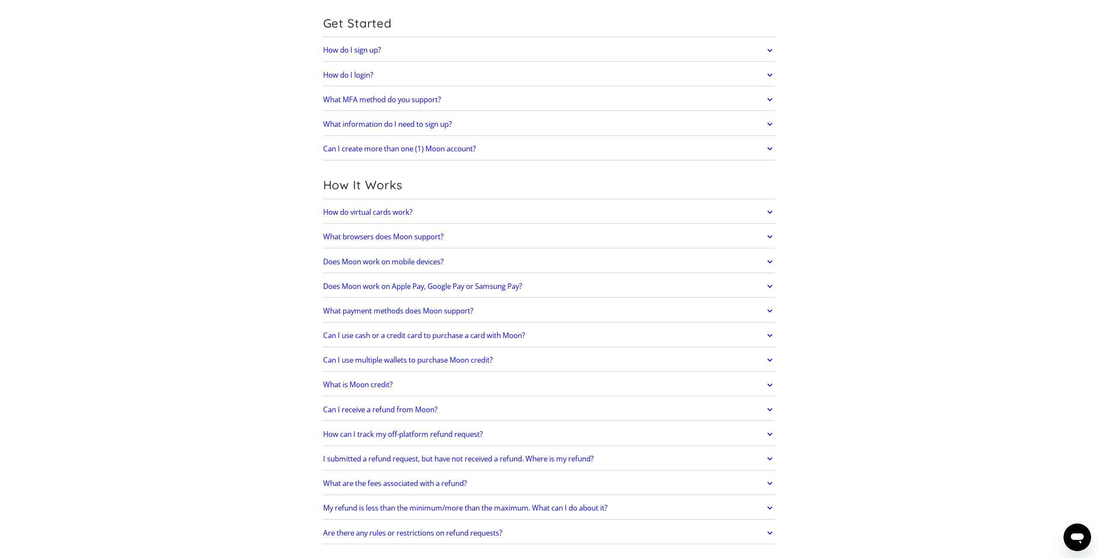
scroll to position [85, 0]
click at [409, 217] on link "How do virtual cards work?" at bounding box center [549, 212] width 452 height 18
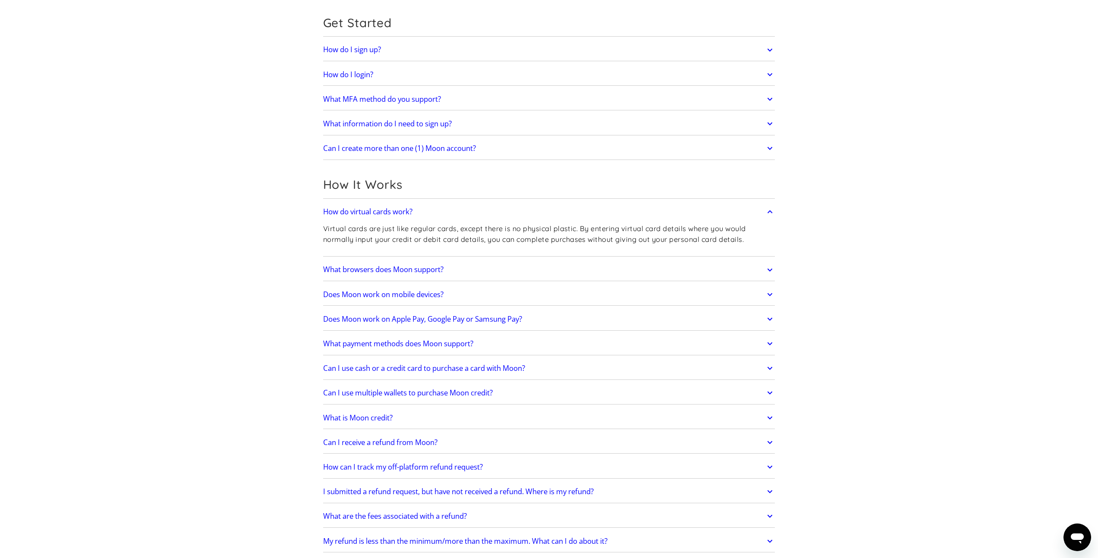
click at [410, 213] on h2 "How do virtual cards work?" at bounding box center [367, 212] width 89 height 9
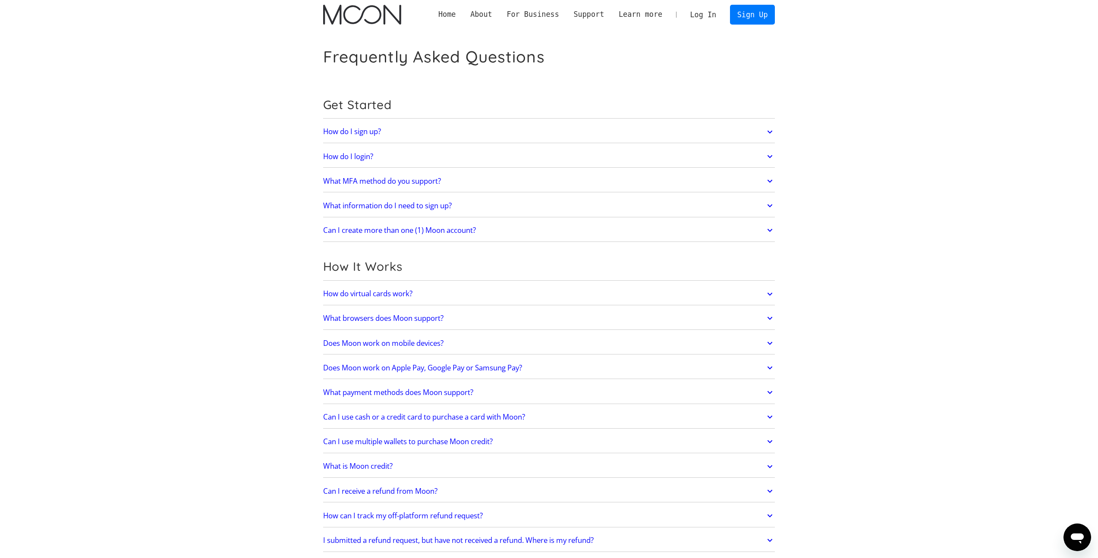
scroll to position [0, 0]
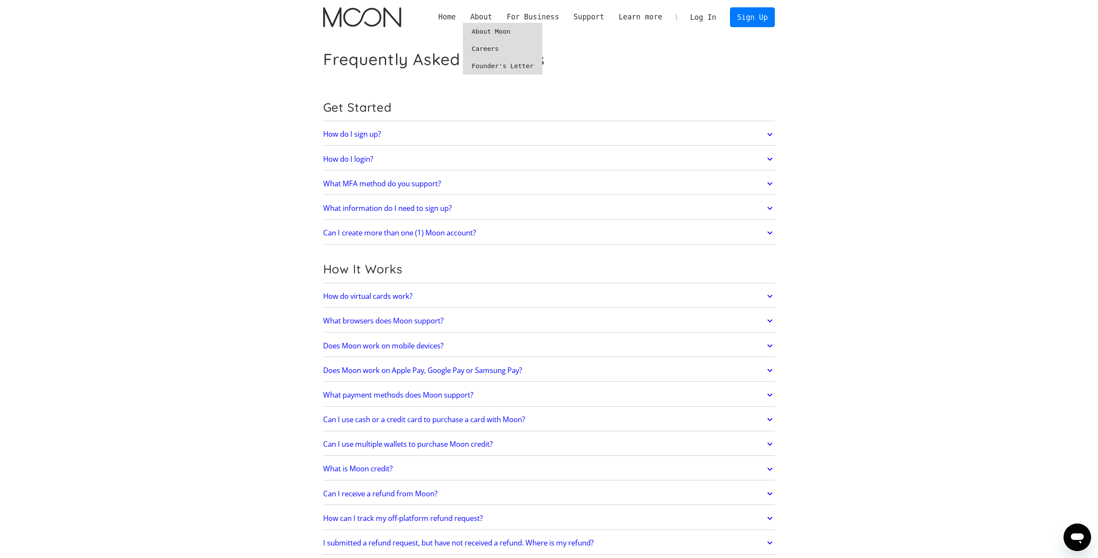
click at [478, 31] on link "About Moon" at bounding box center [502, 31] width 79 height 17
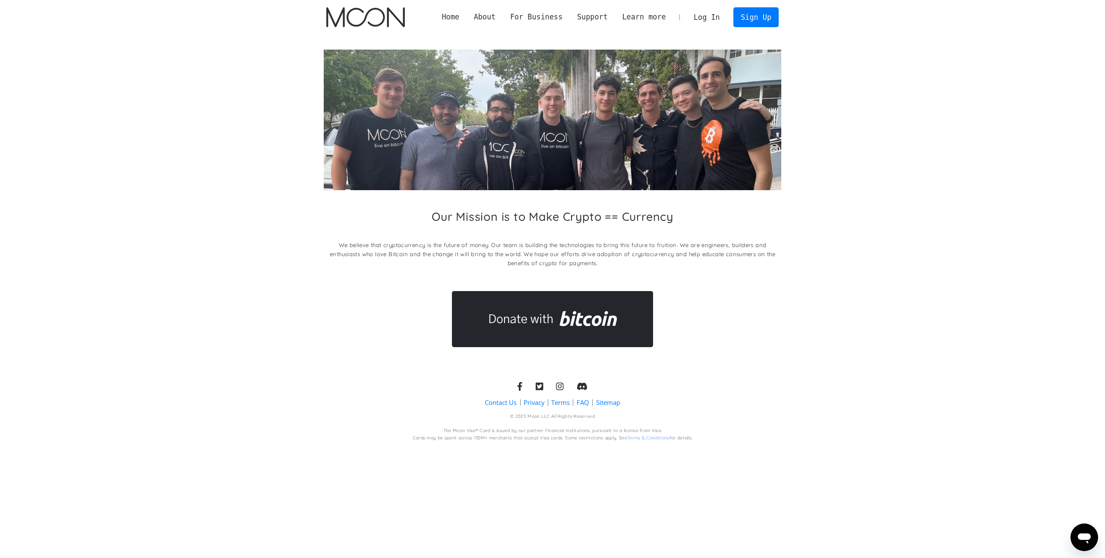
click at [605, 403] on link "Sitemap" at bounding box center [608, 402] width 24 height 9
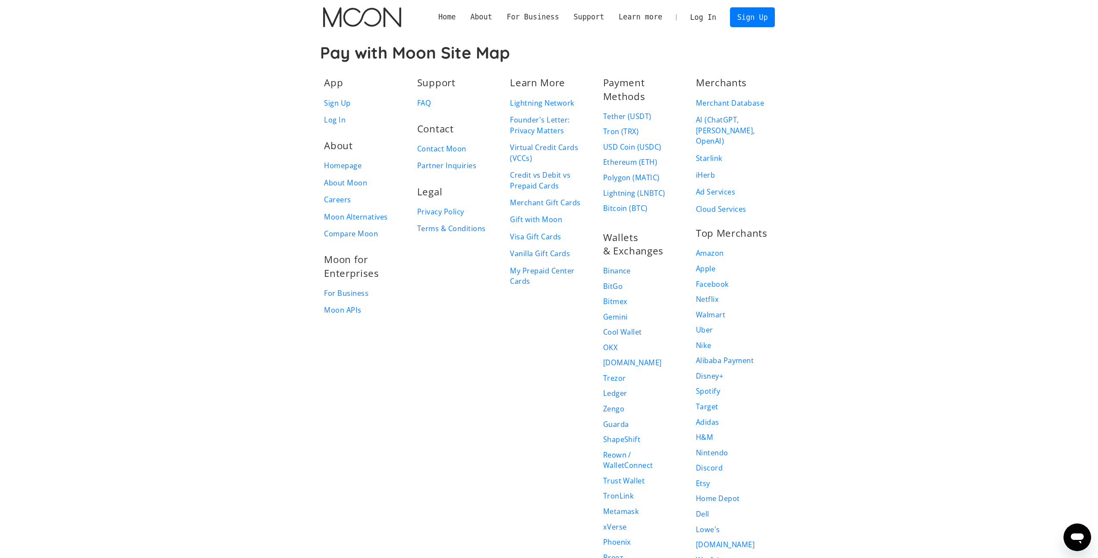
click at [696, 20] on link "Log In" at bounding box center [703, 17] width 41 height 19
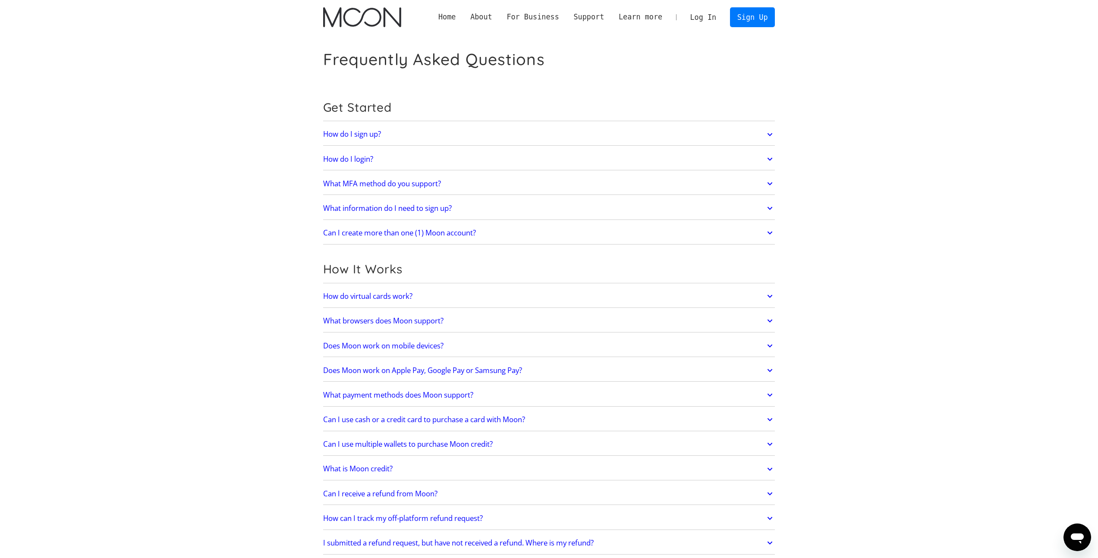
click at [364, 14] on img "home" at bounding box center [362, 17] width 78 height 20
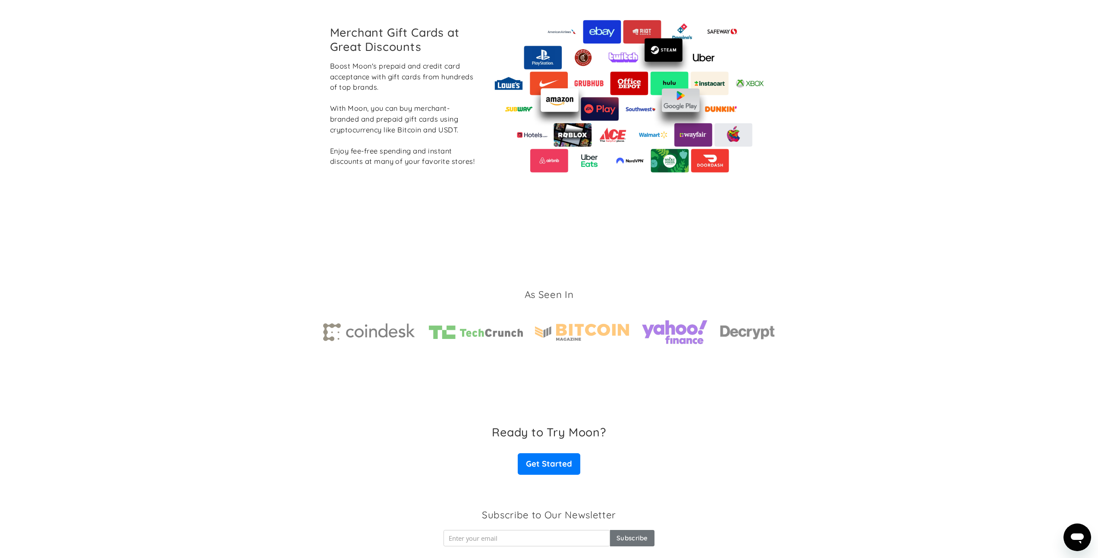
scroll to position [1131, 0]
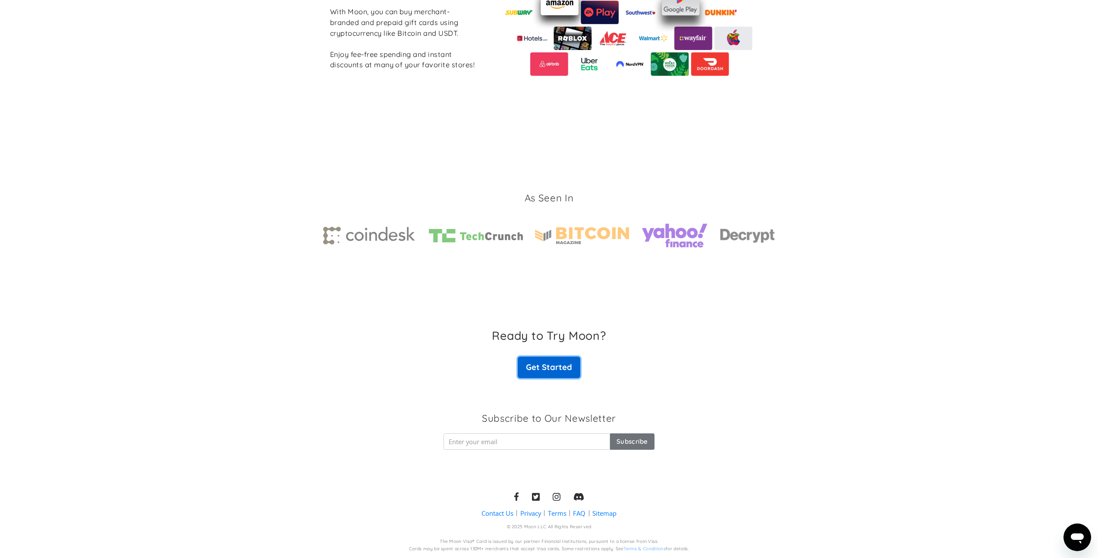
click at [532, 358] on link "Get Started" at bounding box center [549, 368] width 62 height 22
